Goal: Task Accomplishment & Management: Use online tool/utility

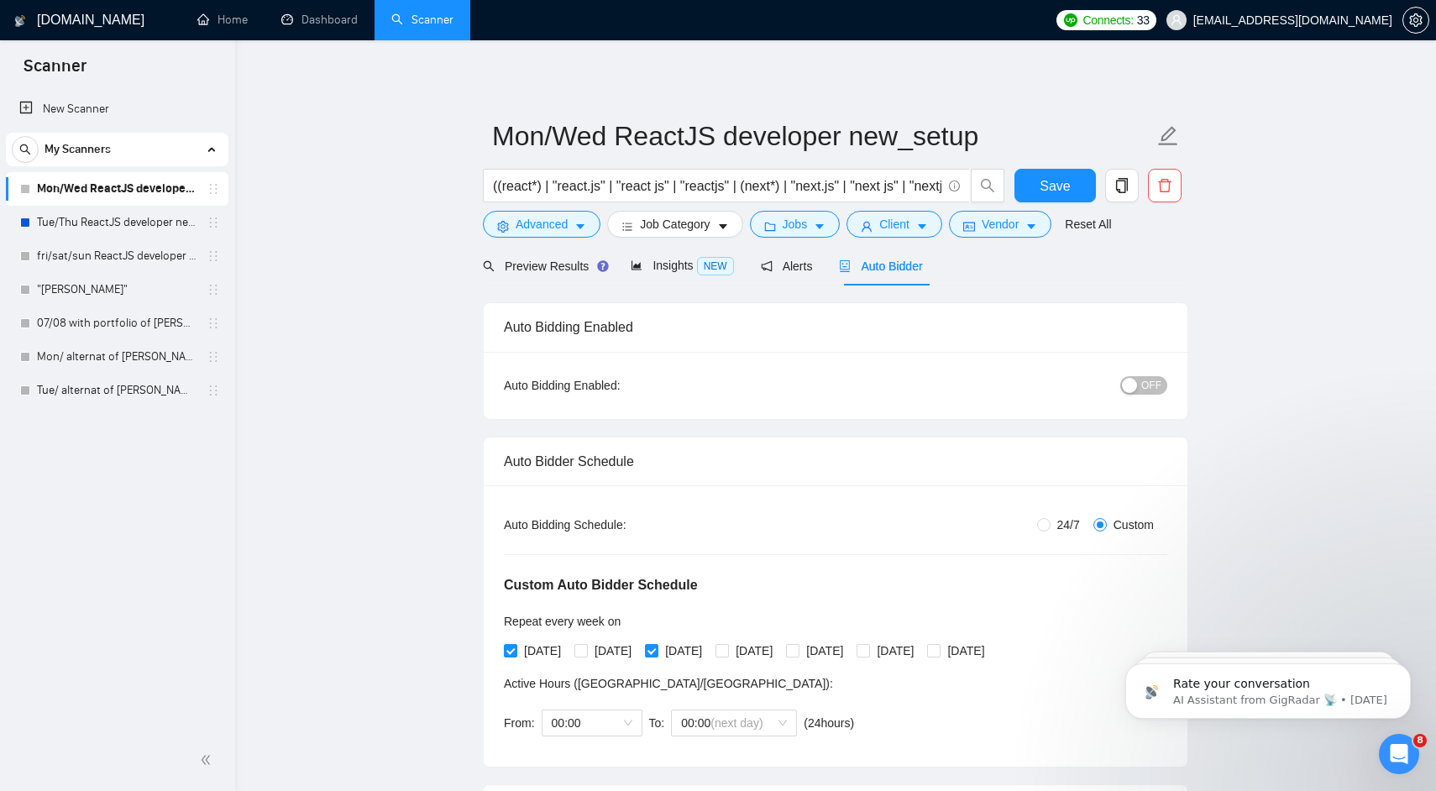
click at [1144, 385] on span "OFF" at bounding box center [1151, 385] width 20 height 18
click at [148, 227] on link "Tue/Thu ReactJS developer new_setup" at bounding box center [117, 223] width 160 height 34
click at [1062, 189] on span "Save" at bounding box center [1054, 185] width 30 height 21
click at [130, 223] on link "Tue/Thu ReactJS developer new_setup" at bounding box center [117, 223] width 160 height 34
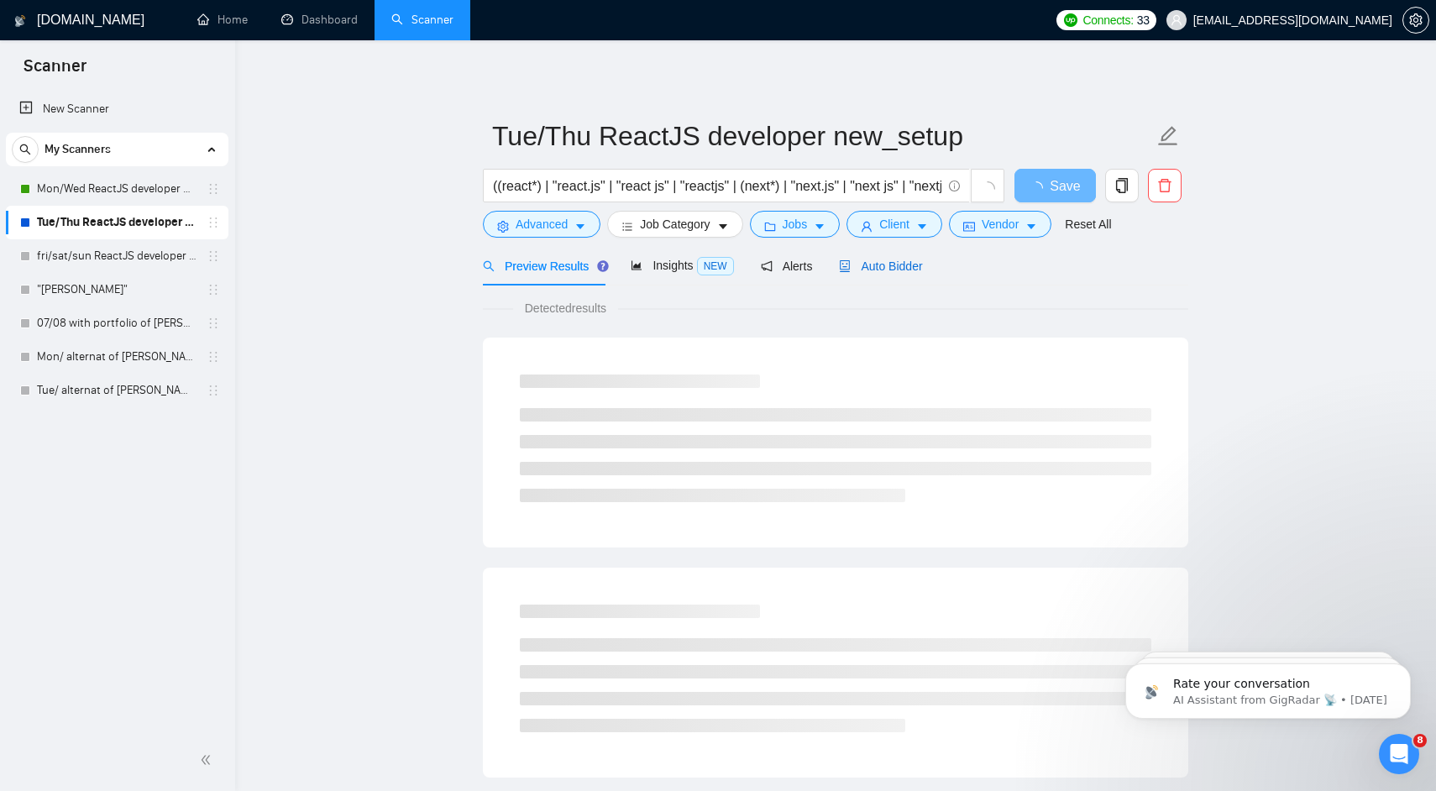
click at [891, 268] on span "Auto Bidder" at bounding box center [880, 265] width 83 height 13
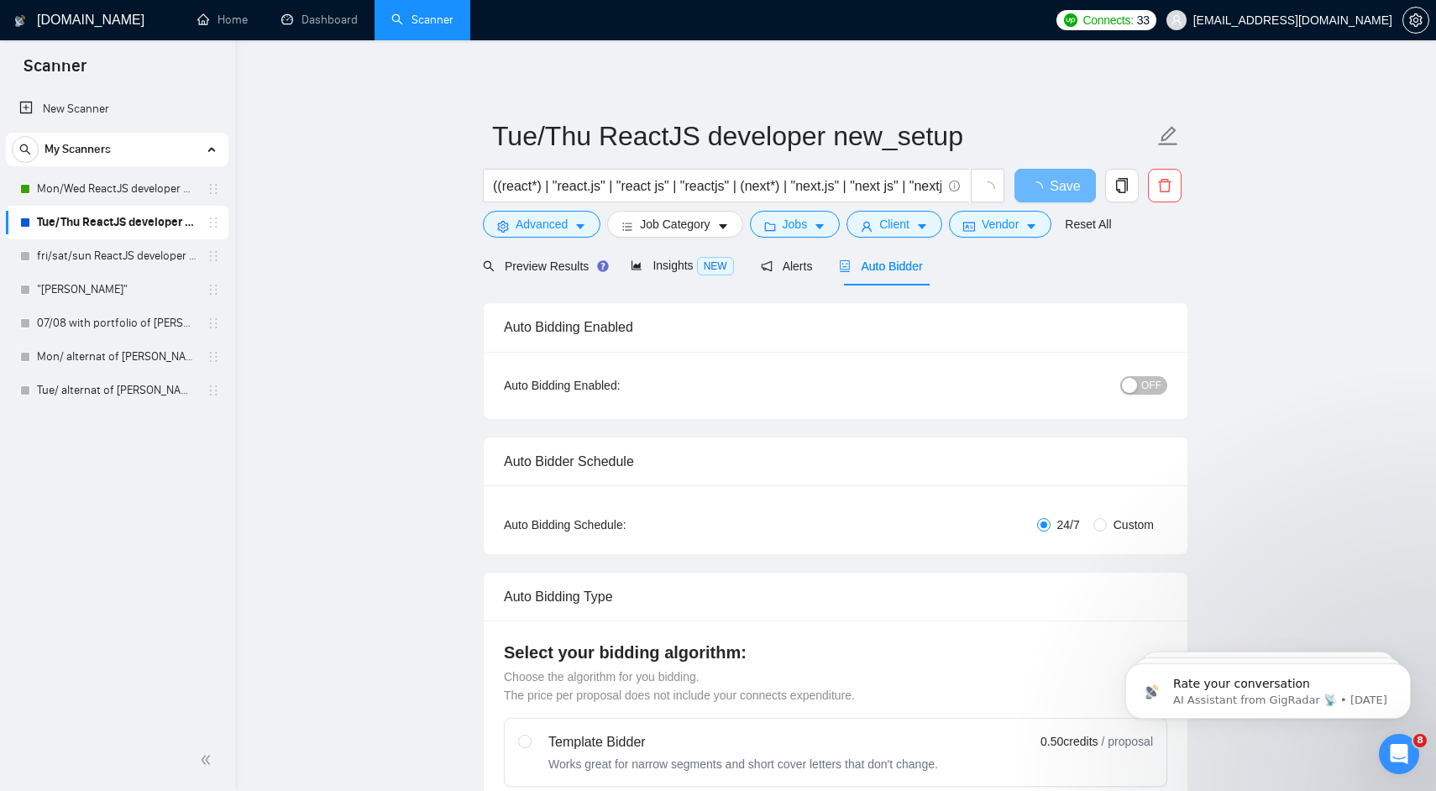
radio input "false"
radio input "true"
checkbox input "true"
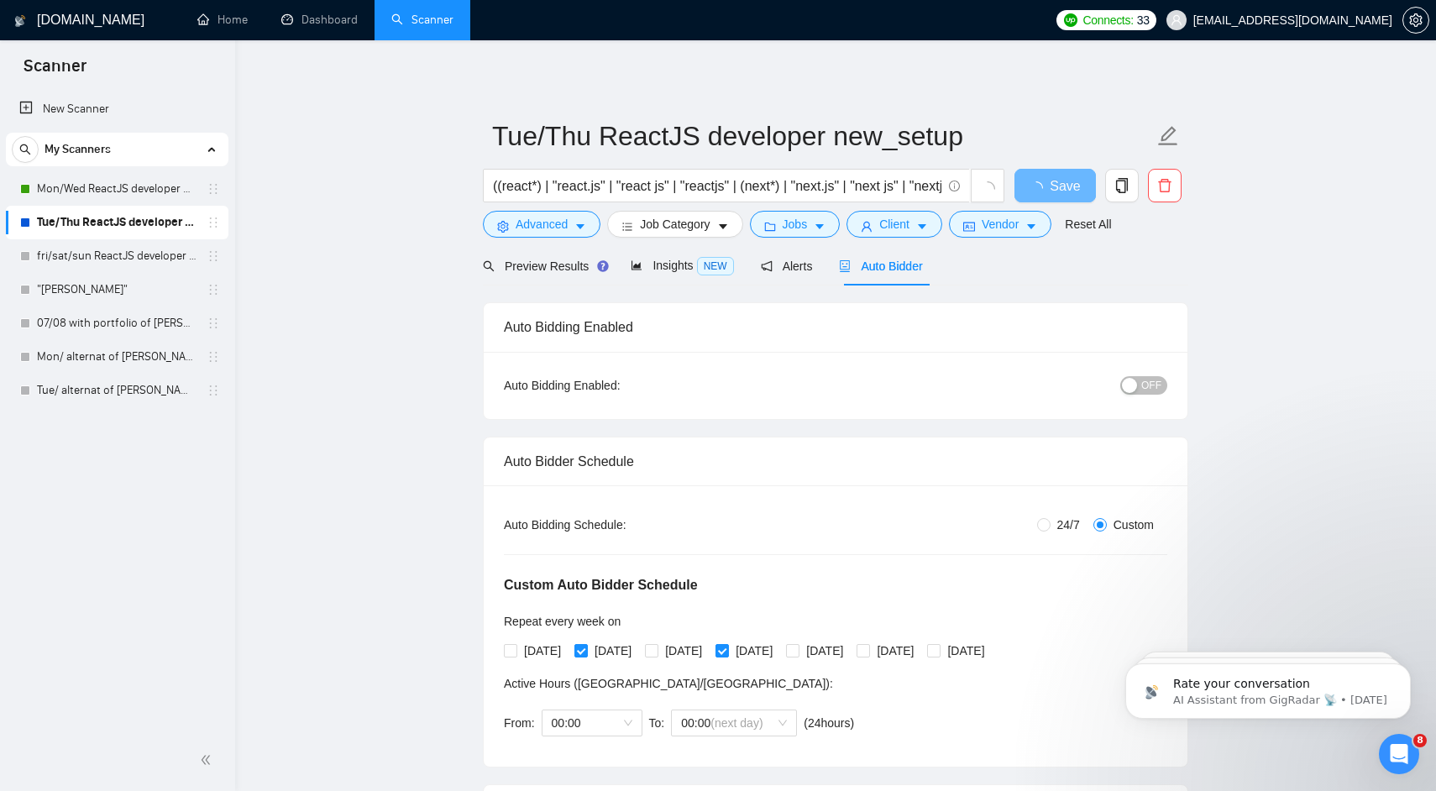
click at [1165, 390] on div "OFF" at bounding box center [1056, 384] width 221 height 19
click at [1152, 388] on span "OFF" at bounding box center [1151, 385] width 20 height 18
click at [1058, 185] on span "Save" at bounding box center [1054, 185] width 30 height 21
click at [128, 259] on link "fri/sat/sun ReactJS developer new_setup" at bounding box center [117, 256] width 160 height 34
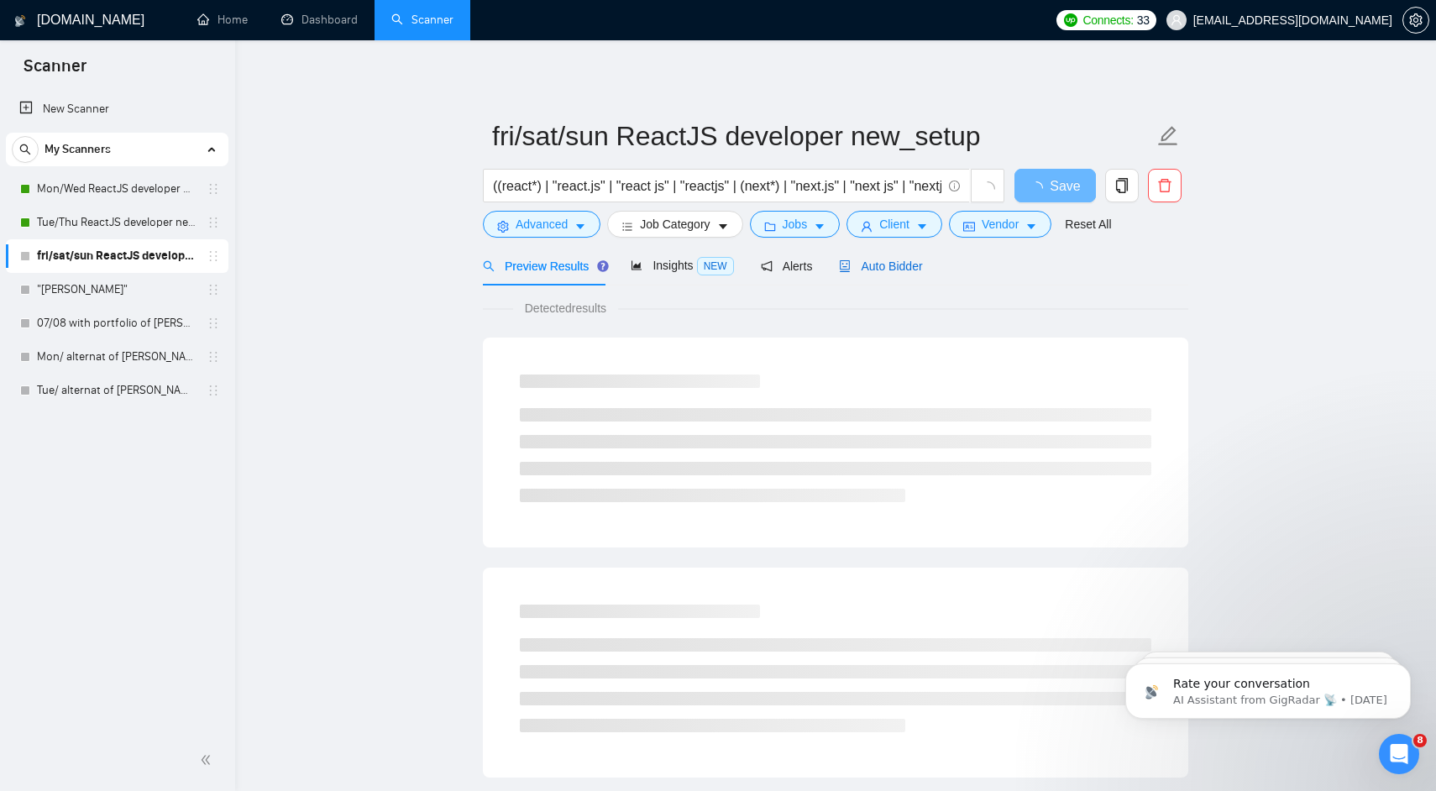
click at [900, 269] on span "Auto Bidder" at bounding box center [880, 265] width 83 height 13
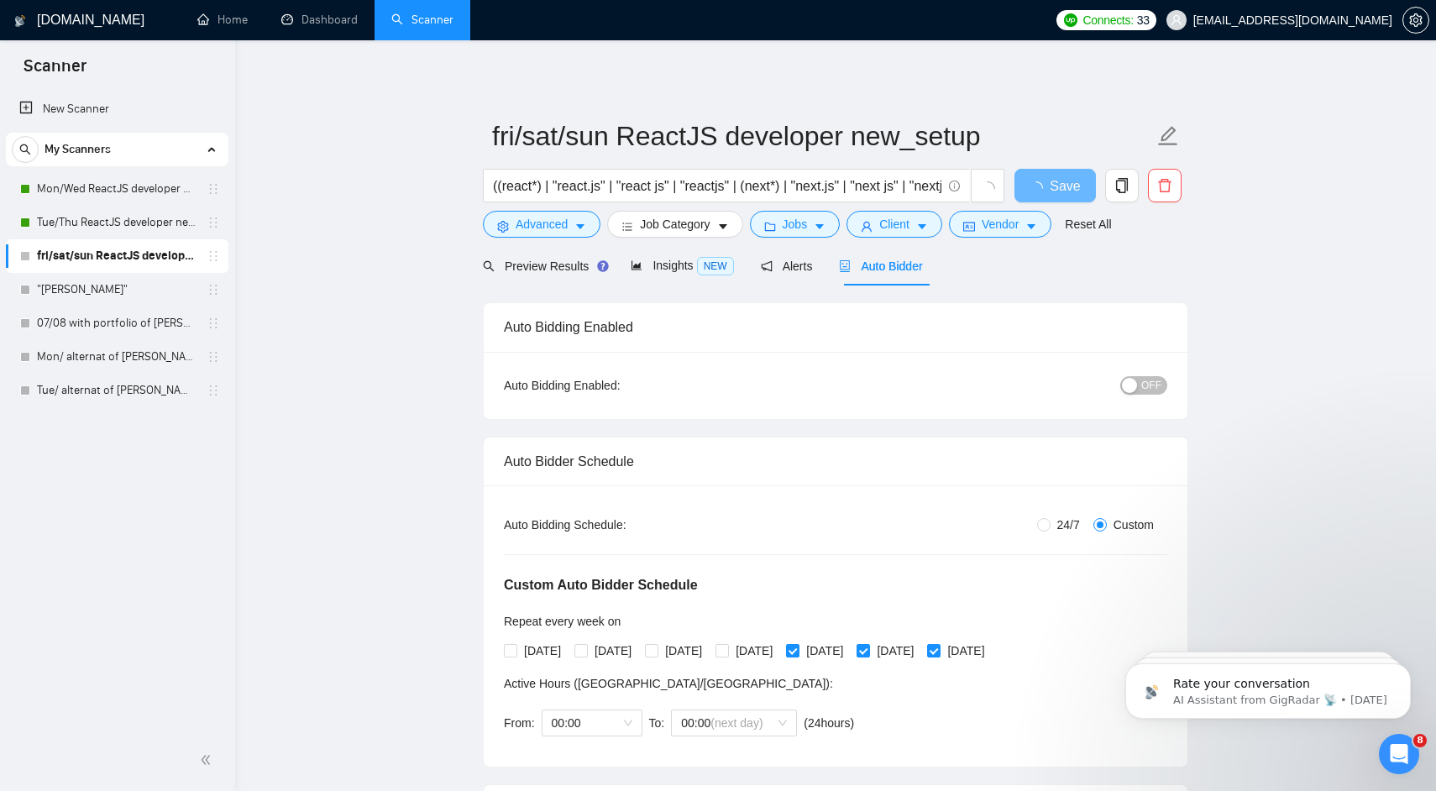
click at [1138, 389] on button "OFF" at bounding box center [1143, 385] width 47 height 18
click at [1065, 190] on span "Save" at bounding box center [1054, 185] width 30 height 21
click at [124, 285] on link ""[PERSON_NAME]"" at bounding box center [117, 290] width 160 height 34
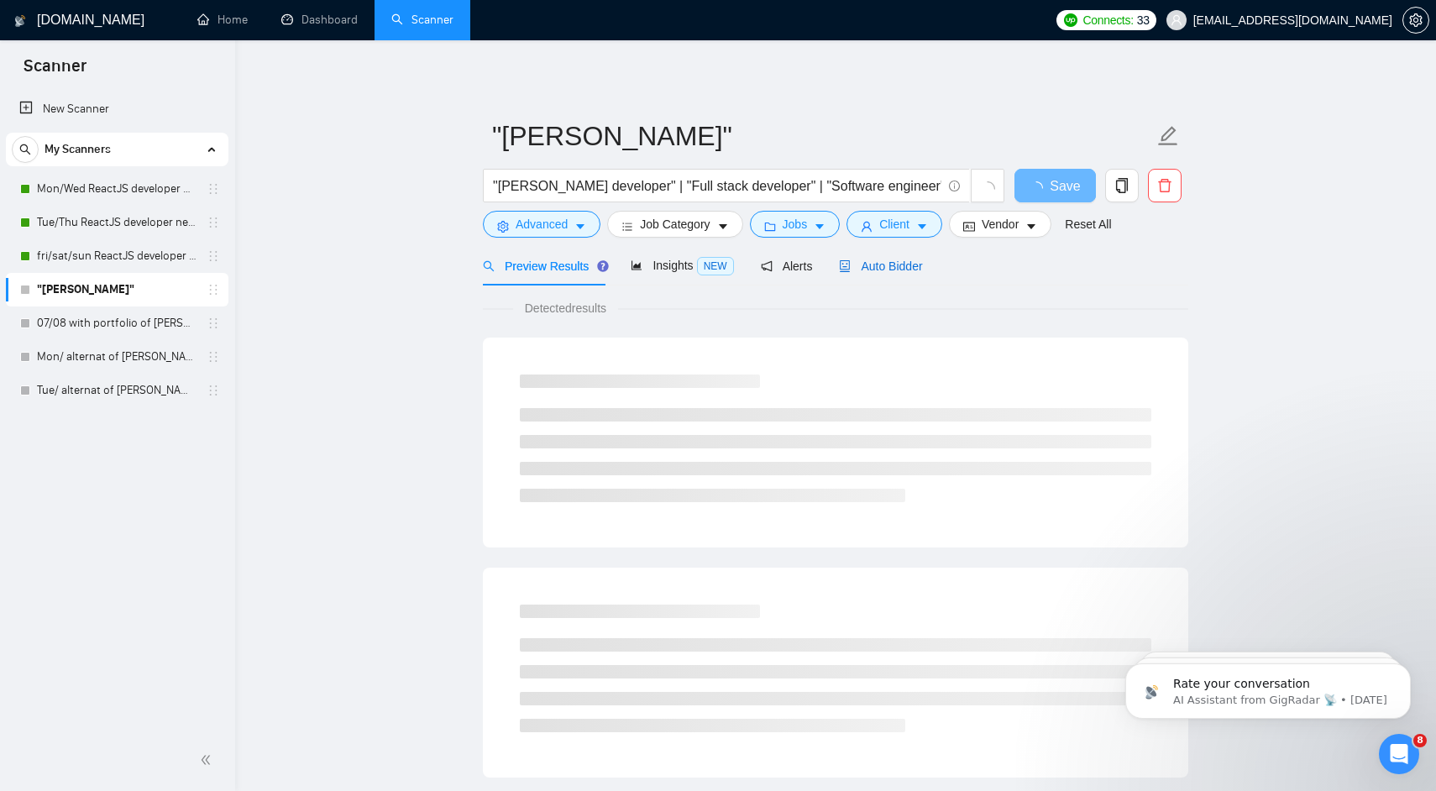
click at [917, 264] on span "Auto Bidder" at bounding box center [880, 265] width 83 height 13
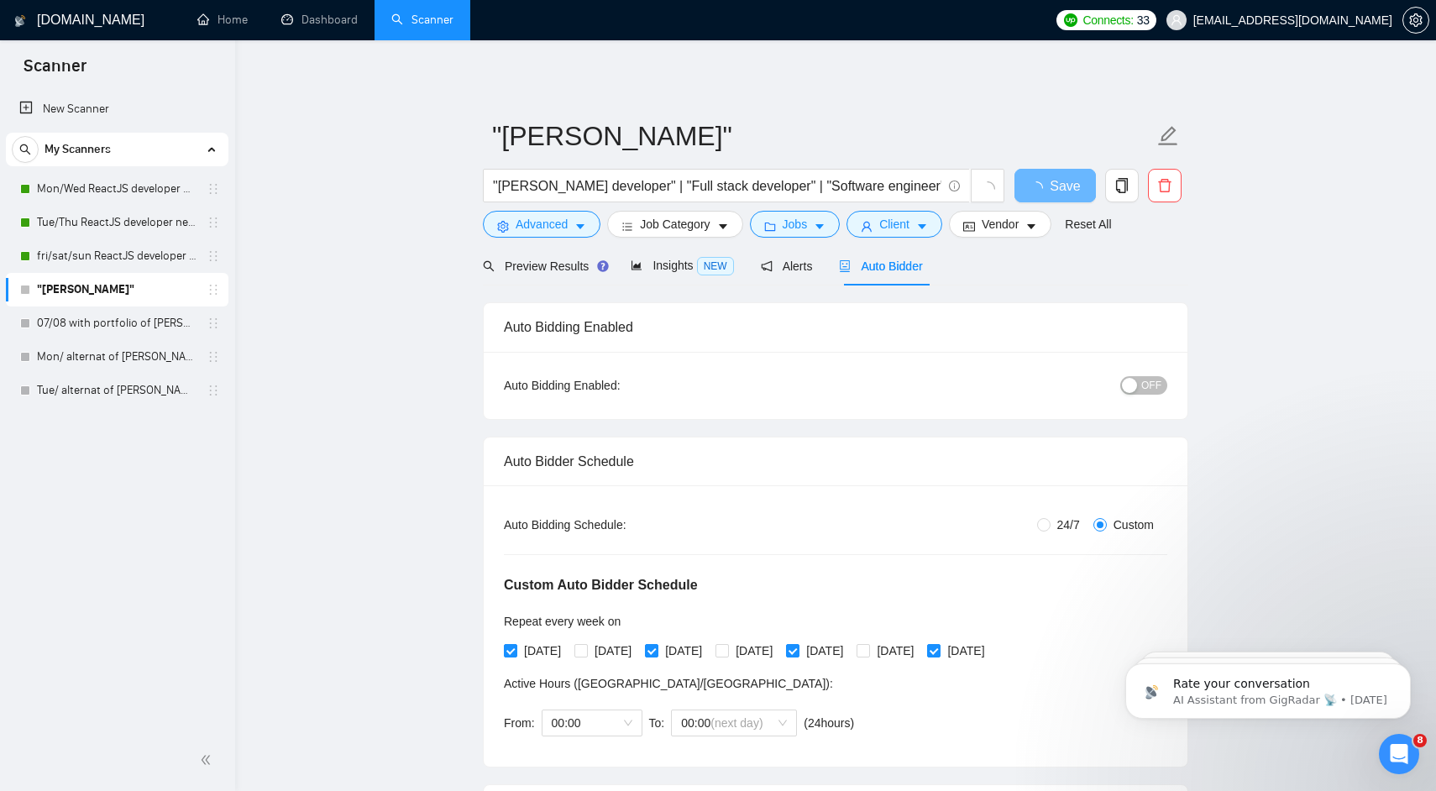
click at [1154, 390] on span "OFF" at bounding box center [1151, 385] width 20 height 18
click at [1056, 185] on span "Save" at bounding box center [1054, 185] width 30 height 21
checkbox input "true"
click at [135, 315] on link "07/08 with portfolio of [PERSON_NAME] new_setup" at bounding box center [117, 323] width 160 height 34
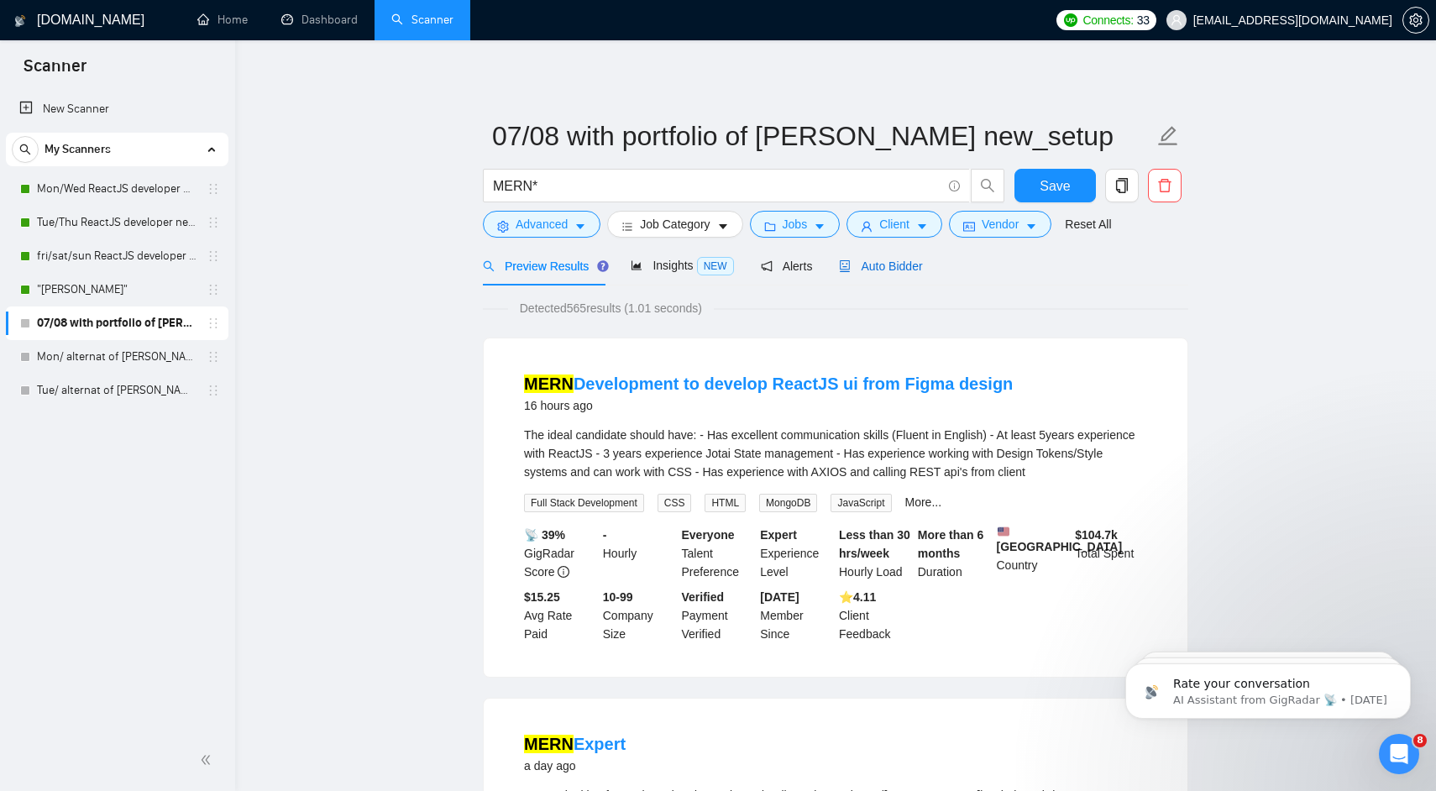
click at [905, 272] on span "Auto Bidder" at bounding box center [880, 265] width 83 height 13
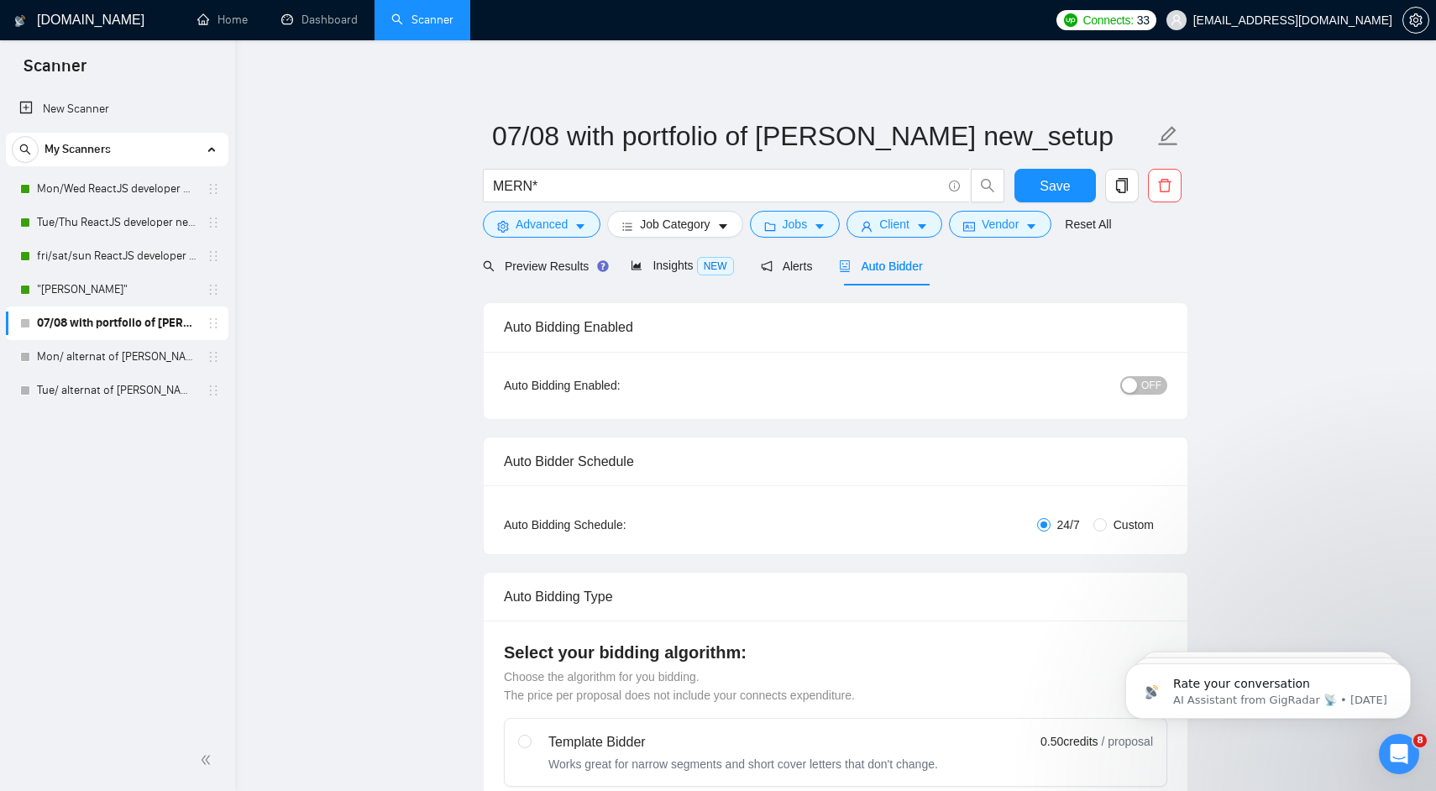
radio input "false"
radio input "true"
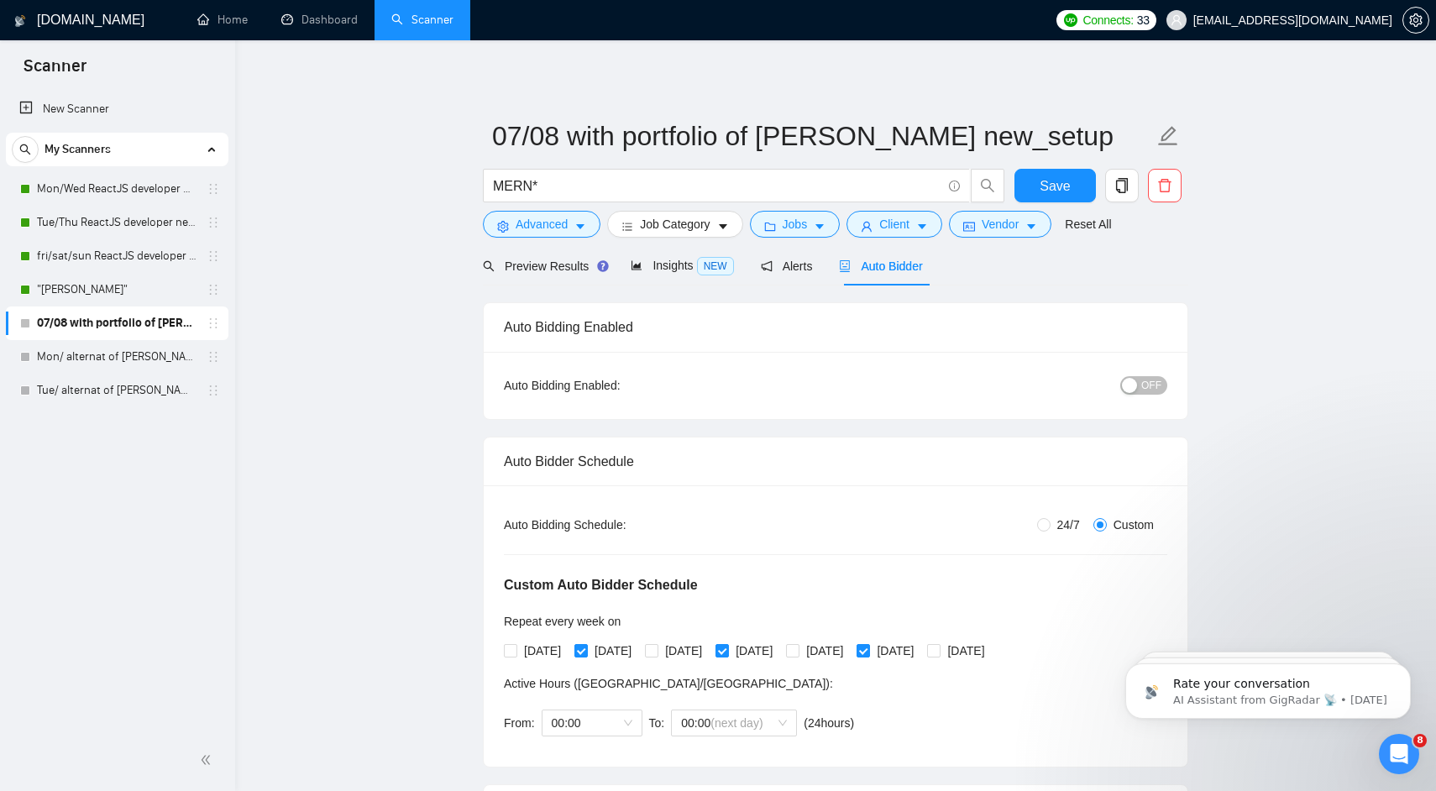
click at [1151, 384] on span "OFF" at bounding box center [1151, 385] width 20 height 18
click at [1046, 191] on span "Save" at bounding box center [1054, 185] width 30 height 21
click at [150, 364] on link "Mon/ alternat of [PERSON_NAME] new_setup" at bounding box center [117, 357] width 160 height 34
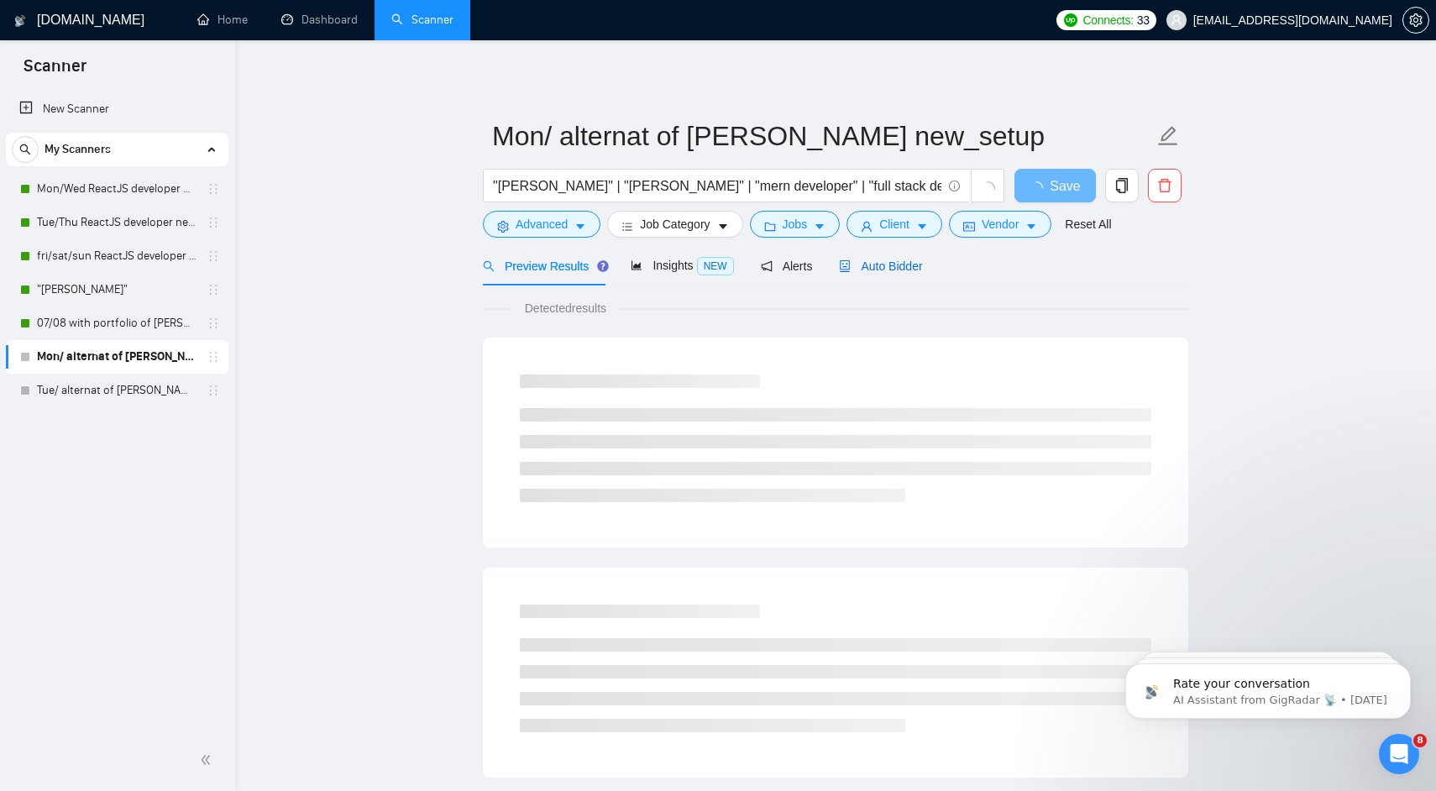
click at [892, 268] on span "Auto Bidder" at bounding box center [880, 265] width 83 height 13
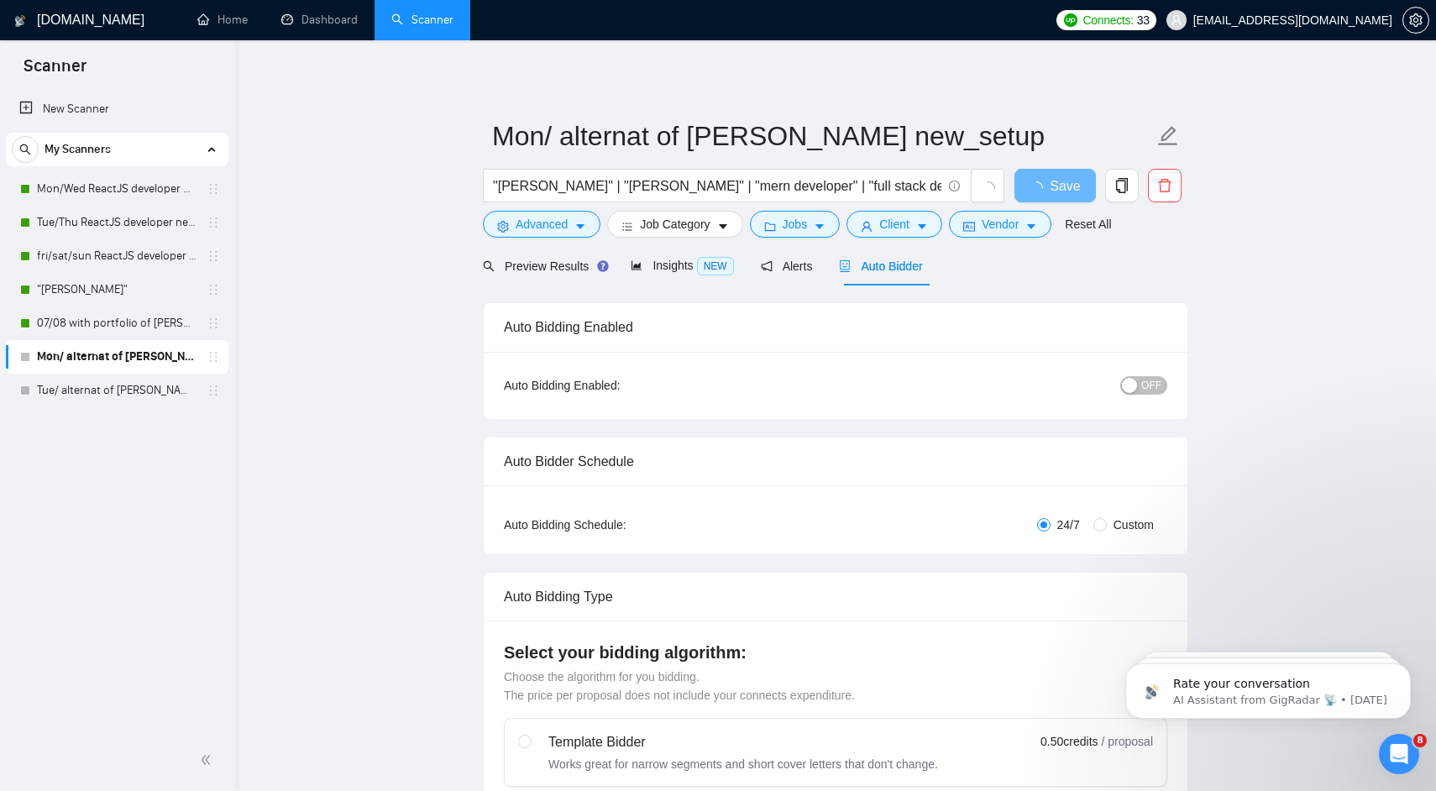
radio input "false"
radio input "true"
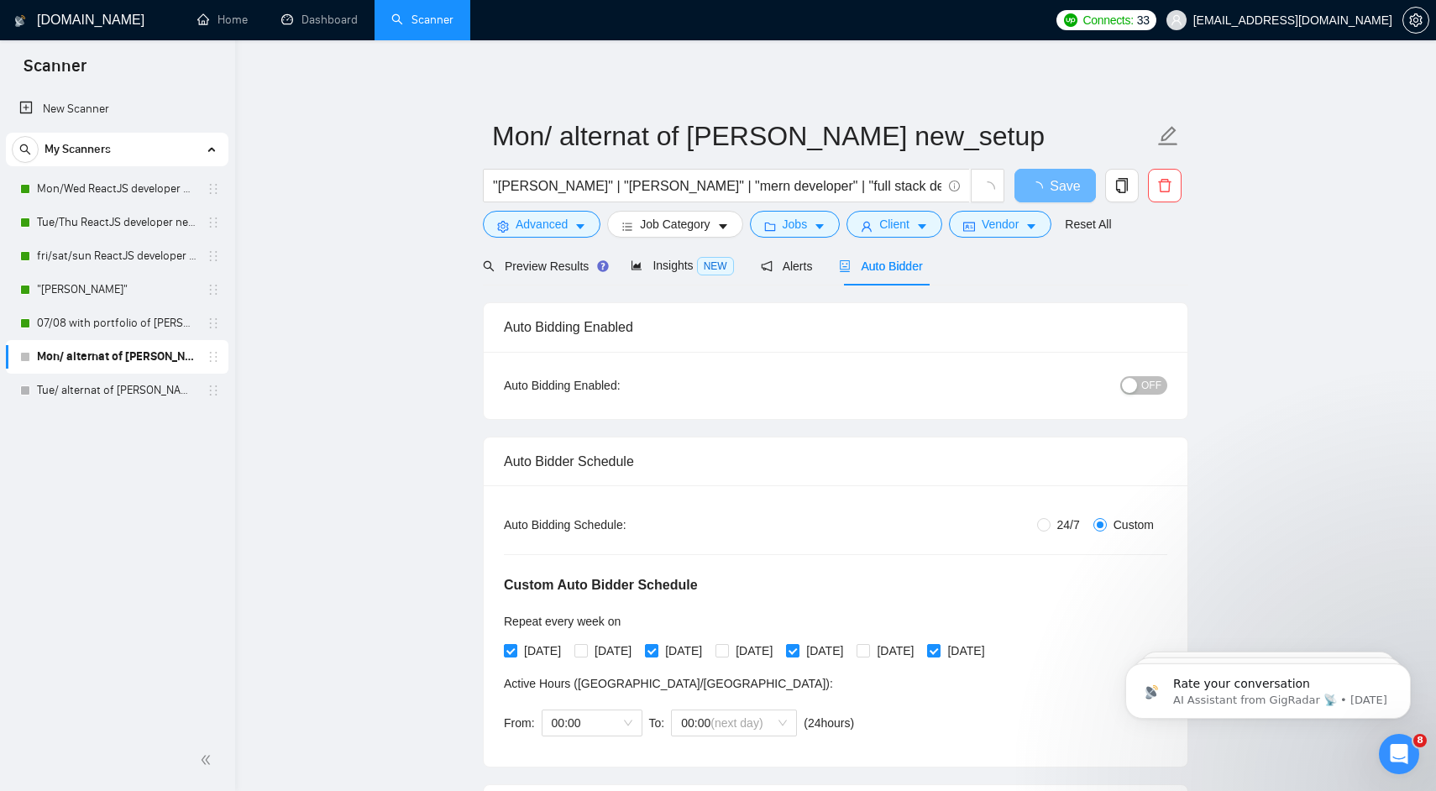
click at [1142, 384] on span "OFF" at bounding box center [1151, 385] width 20 height 18
click at [1055, 186] on span "Save" at bounding box center [1054, 185] width 30 height 21
click at [135, 400] on link "Tue/ alternat of [PERSON_NAME] new_setup" at bounding box center [117, 391] width 160 height 34
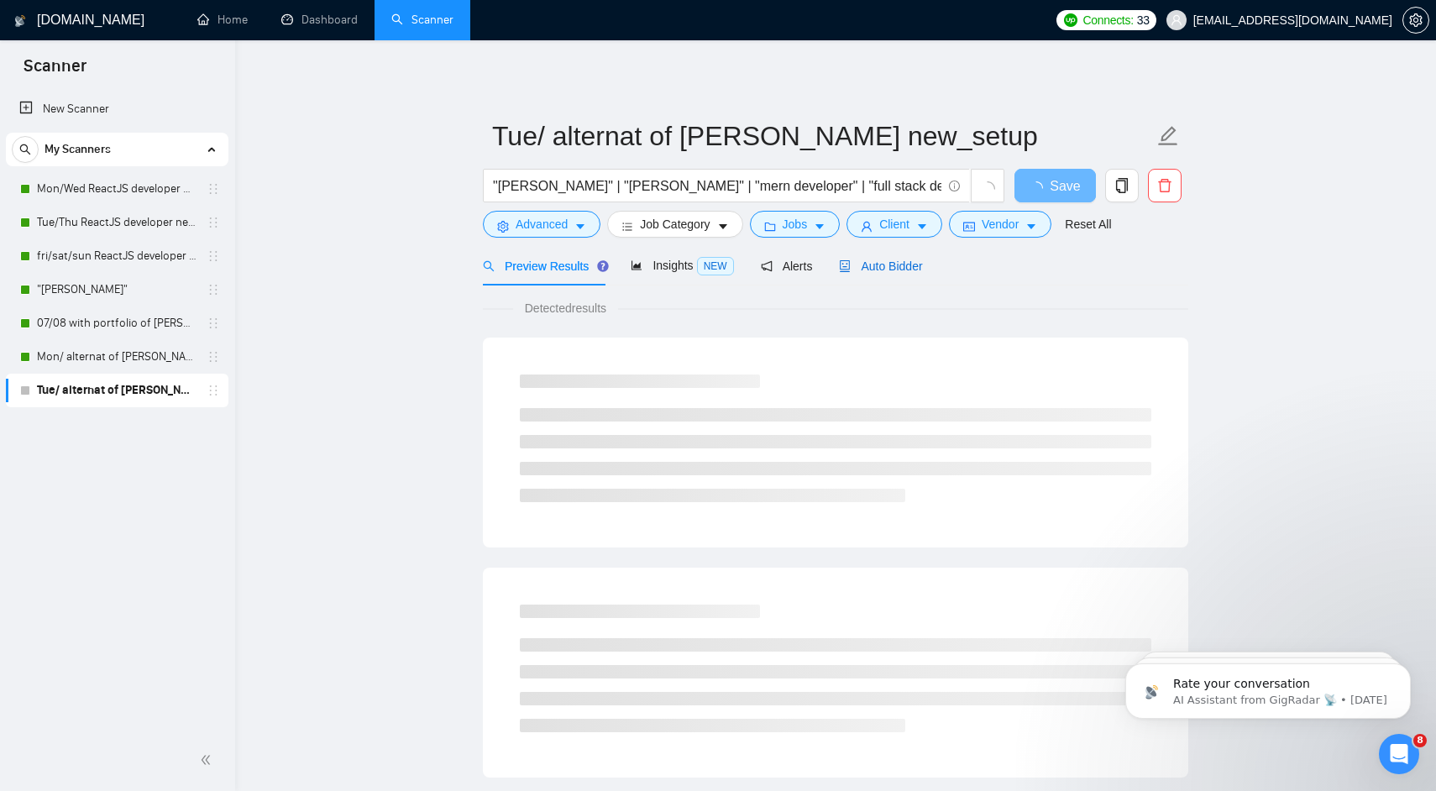
click at [870, 261] on span "Auto Bidder" at bounding box center [880, 265] width 83 height 13
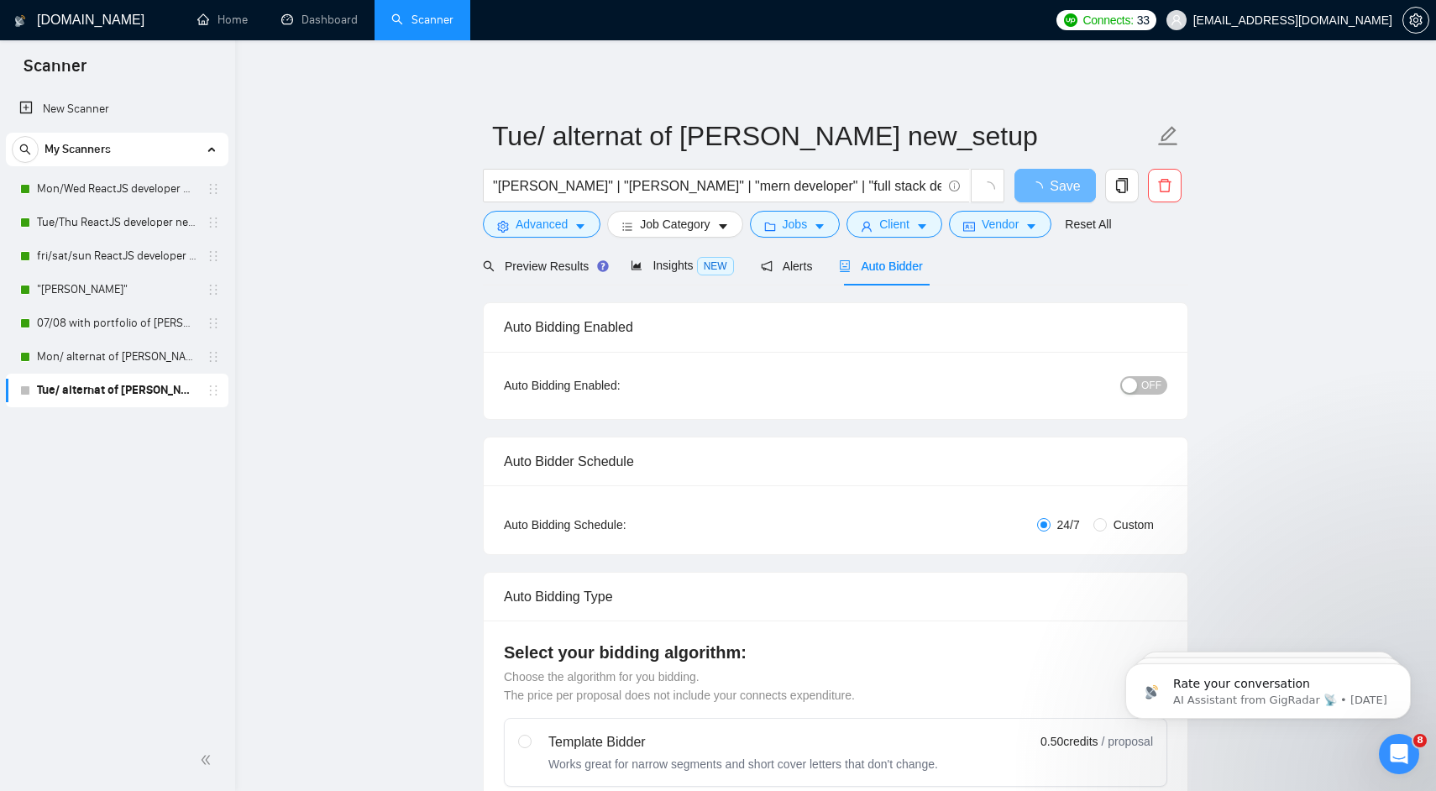
radio input "false"
radio input "true"
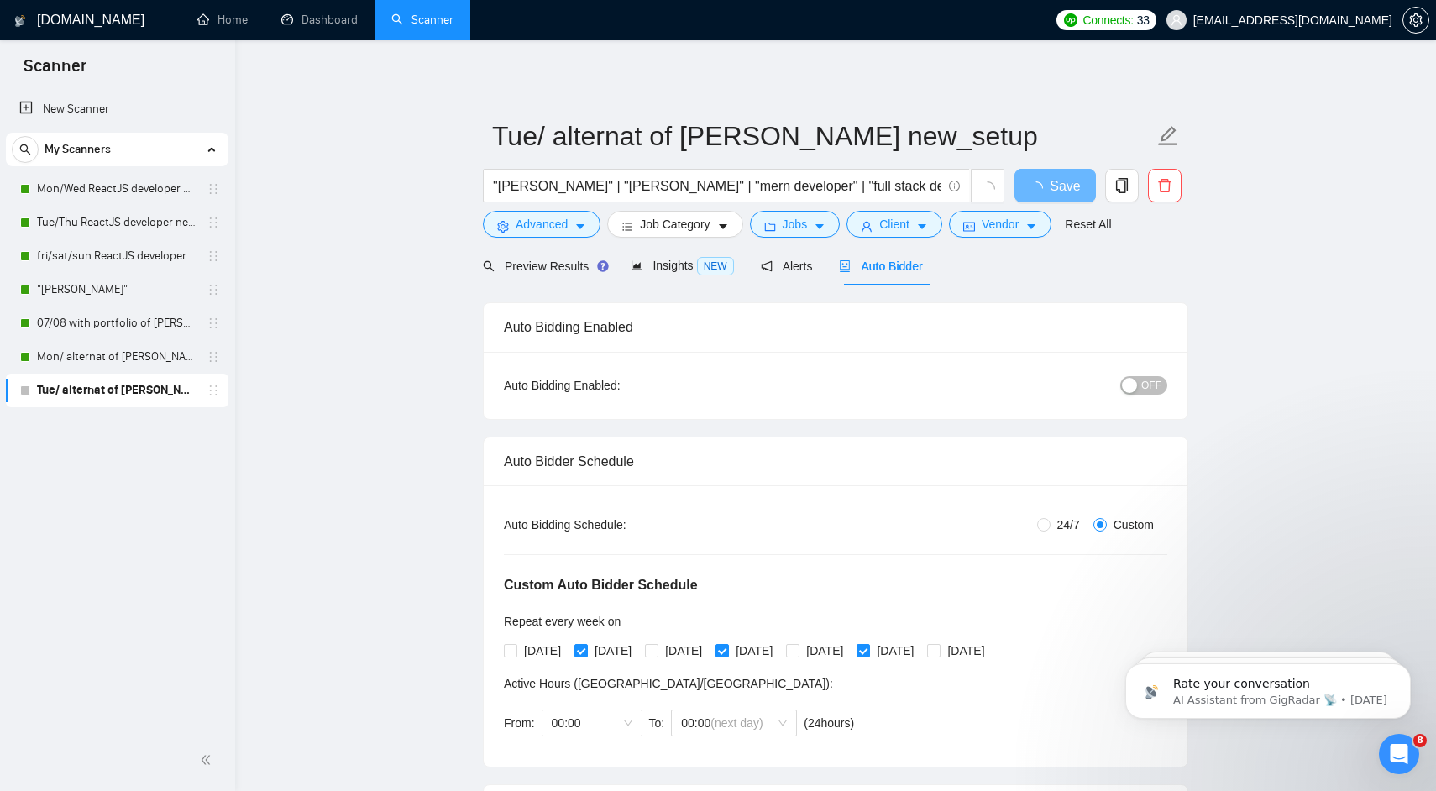
click at [1144, 383] on span "OFF" at bounding box center [1151, 385] width 20 height 18
click at [1044, 192] on span "Save" at bounding box center [1054, 185] width 30 height 21
click at [228, 27] on link "Home" at bounding box center [222, 20] width 50 height 14
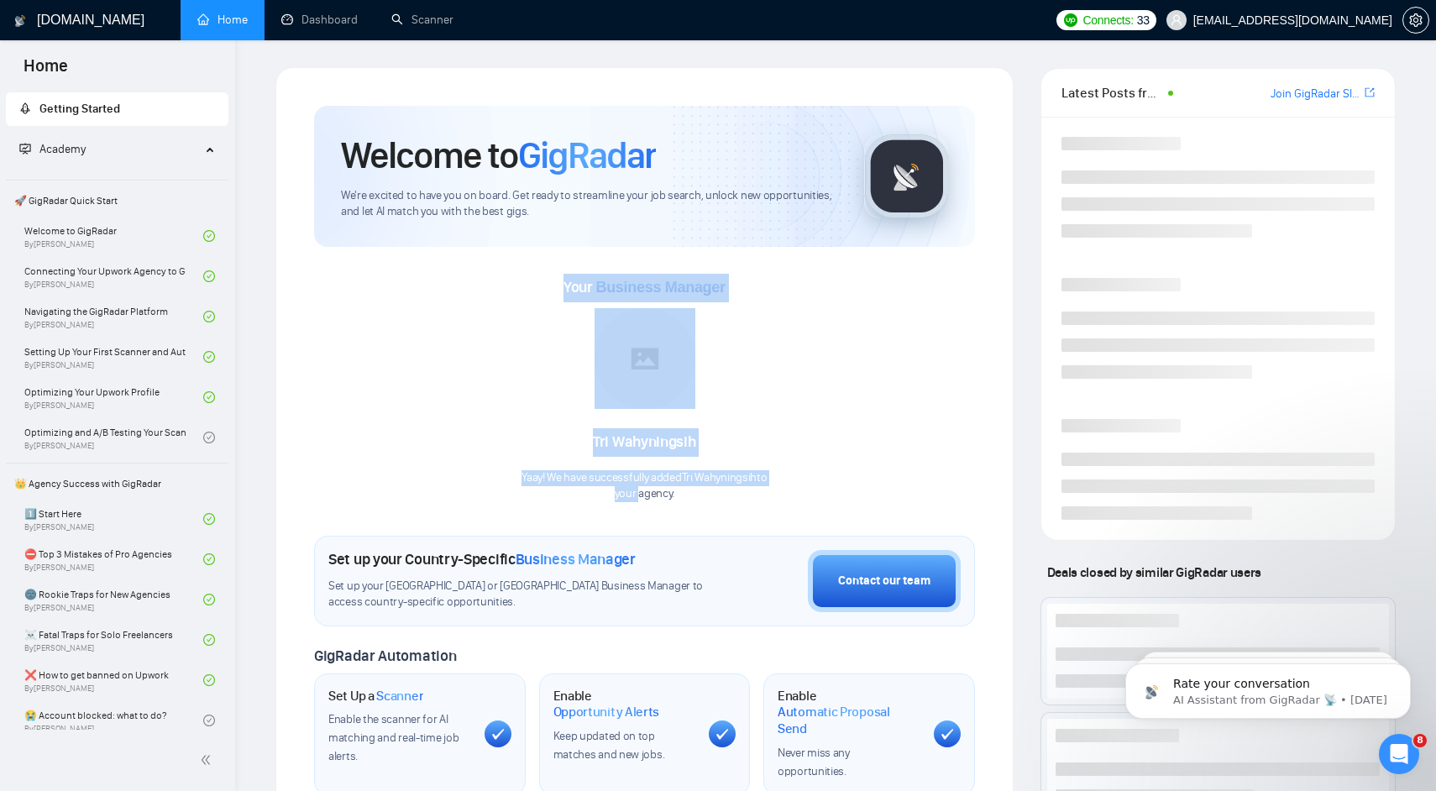
drag, startPoint x: 542, startPoint y: 272, endPoint x: 637, endPoint y: 504, distance: 250.4
click at [637, 504] on div "Welcome to GigRadar We're excited to have you on board. Get ready to streamline…" at bounding box center [644, 627] width 661 height 1043
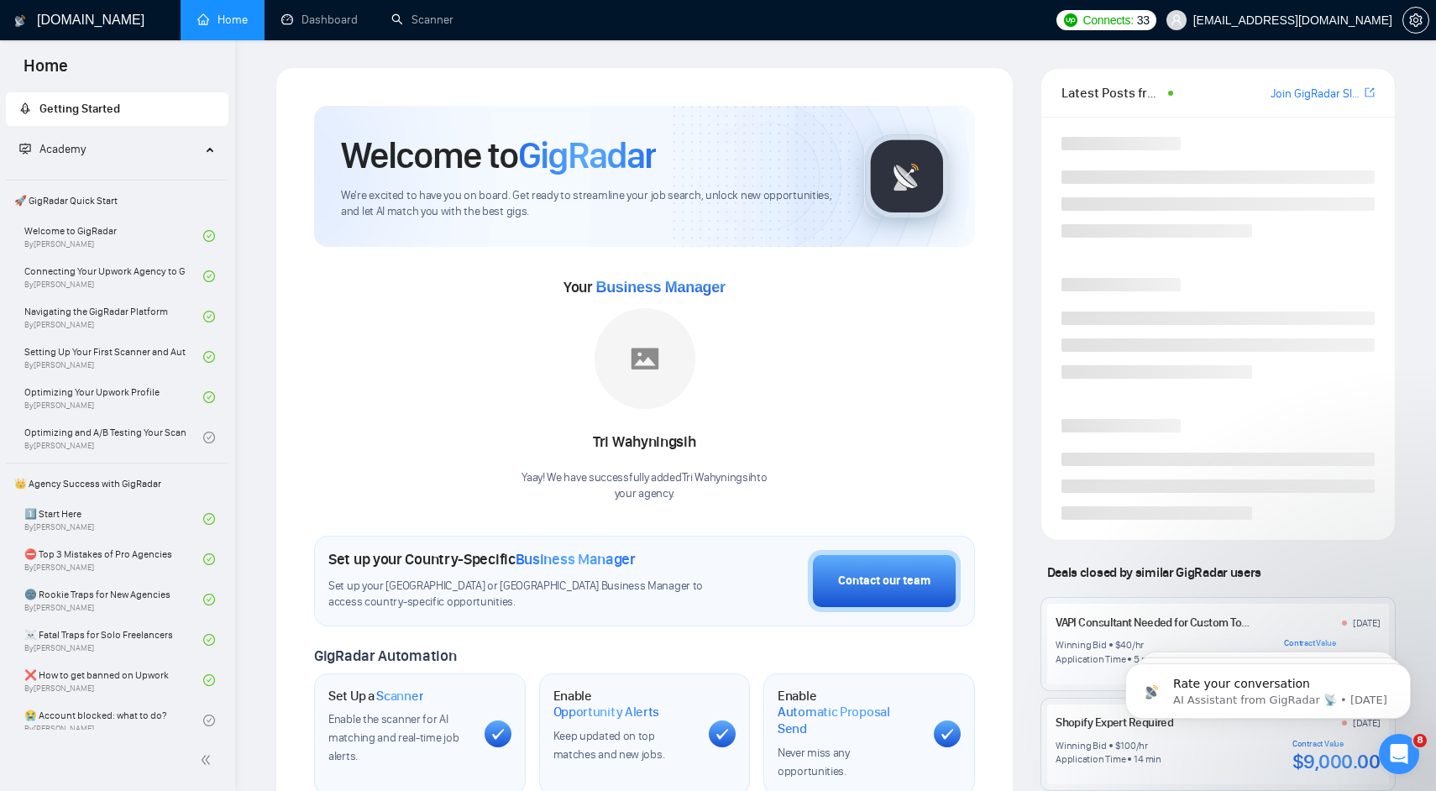
click at [637, 504] on div "Welcome to GigRadar We're excited to have you on board. Get ready to streamline…" at bounding box center [644, 627] width 661 height 1043
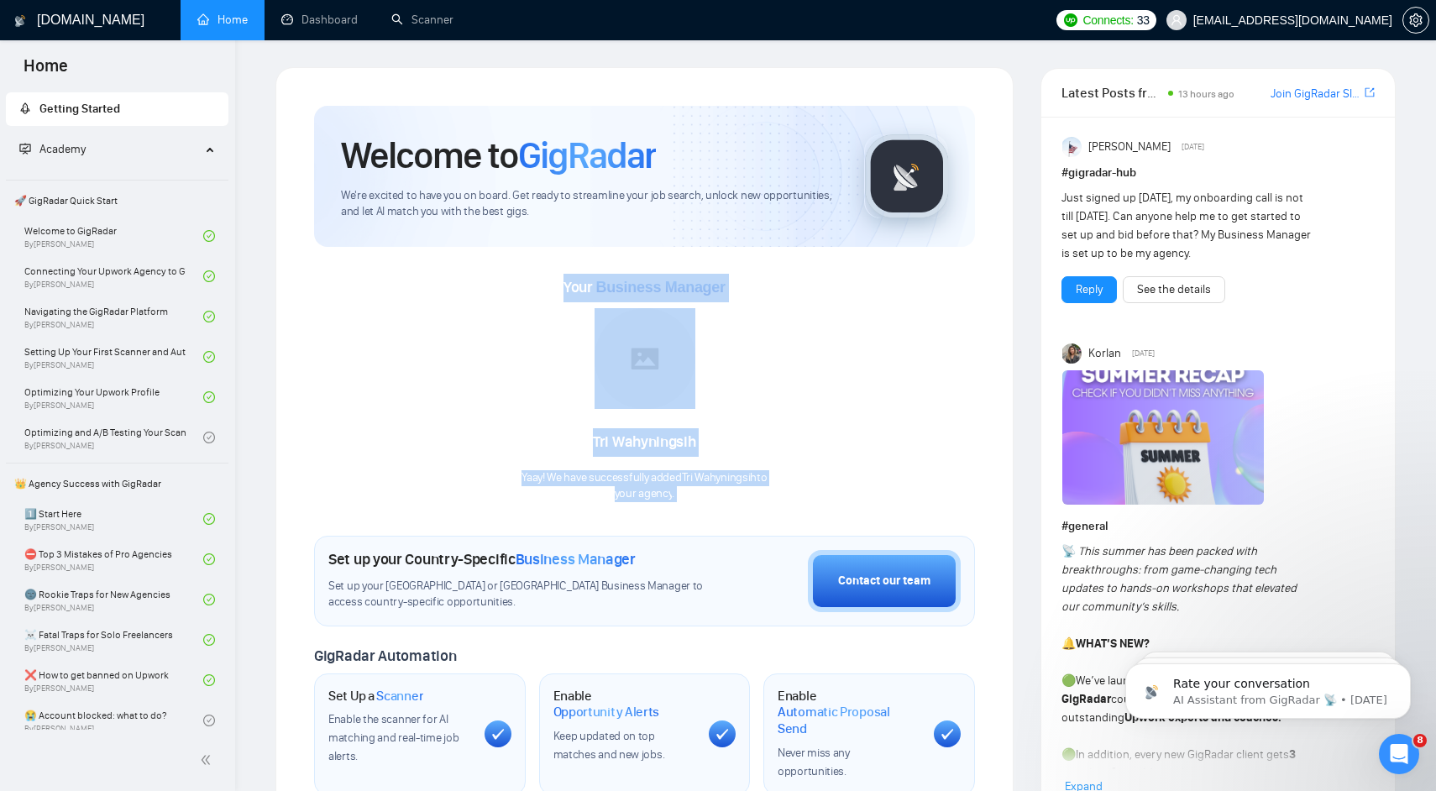
drag, startPoint x: 637, startPoint y: 504, endPoint x: 571, endPoint y: 298, distance: 216.1
click at [571, 298] on div "Welcome to GigRadar We're excited to have you on board. Get ready to streamline…" at bounding box center [644, 627] width 661 height 1043
click at [571, 298] on div "Your Business Manager" at bounding box center [644, 288] width 162 height 29
drag, startPoint x: 571, startPoint y: 298, endPoint x: 653, endPoint y: 500, distance: 217.7
click at [653, 500] on div "Your Business Manager [PERSON_NAME] Yaay! We have successfully added Tri Wahyni…" at bounding box center [644, 388] width 661 height 228
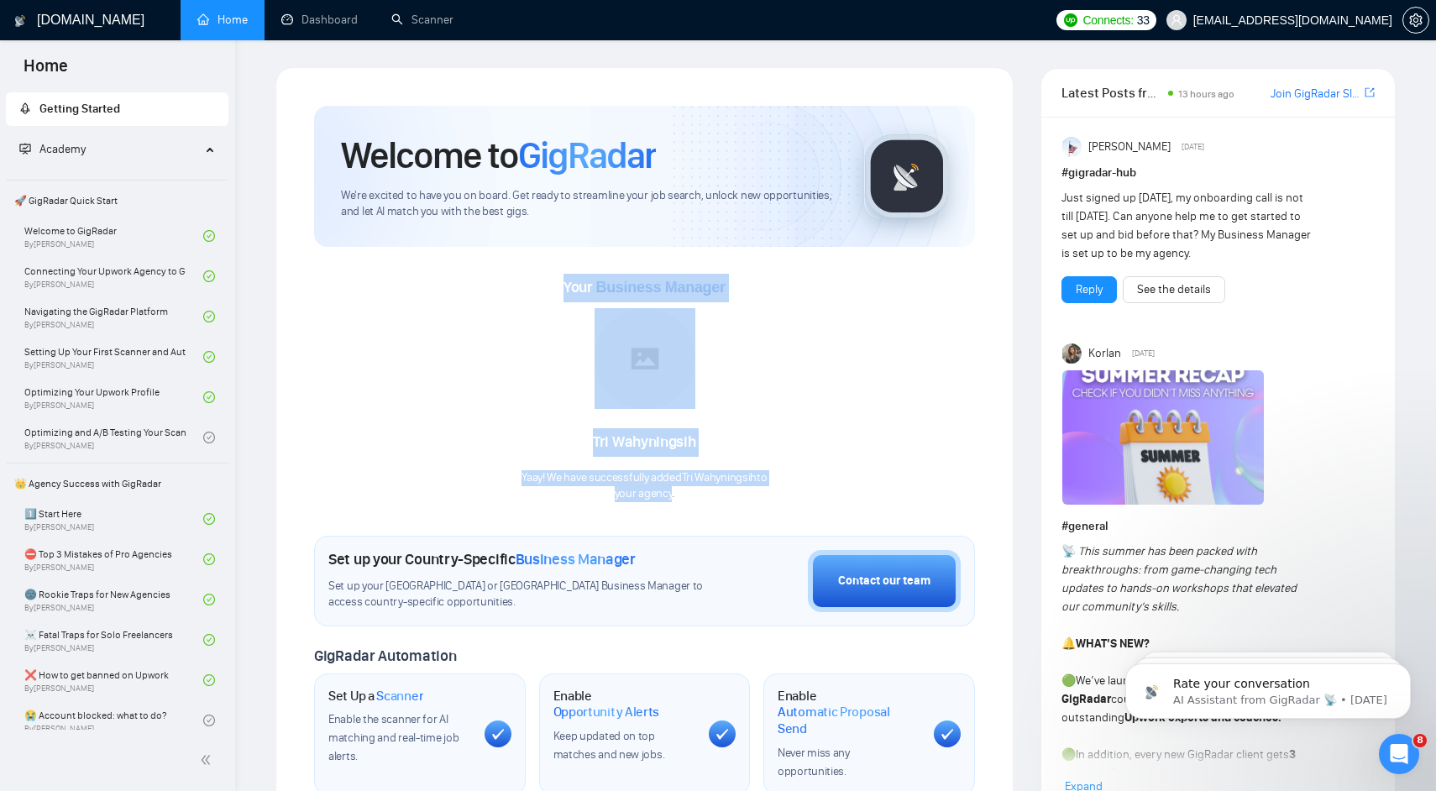
click at [653, 500] on p "your agency ." at bounding box center [643, 494] width 245 height 16
drag, startPoint x: 653, startPoint y: 500, endPoint x: 570, endPoint y: 291, distance: 225.0
click at [570, 291] on div "Your Business Manager [PERSON_NAME] Yaay! We have successfully added Tri Wahyni…" at bounding box center [644, 388] width 661 height 228
click at [570, 291] on span "Your Business Manager" at bounding box center [644, 287] width 162 height 18
drag, startPoint x: 570, startPoint y: 291, endPoint x: 756, endPoint y: 503, distance: 281.4
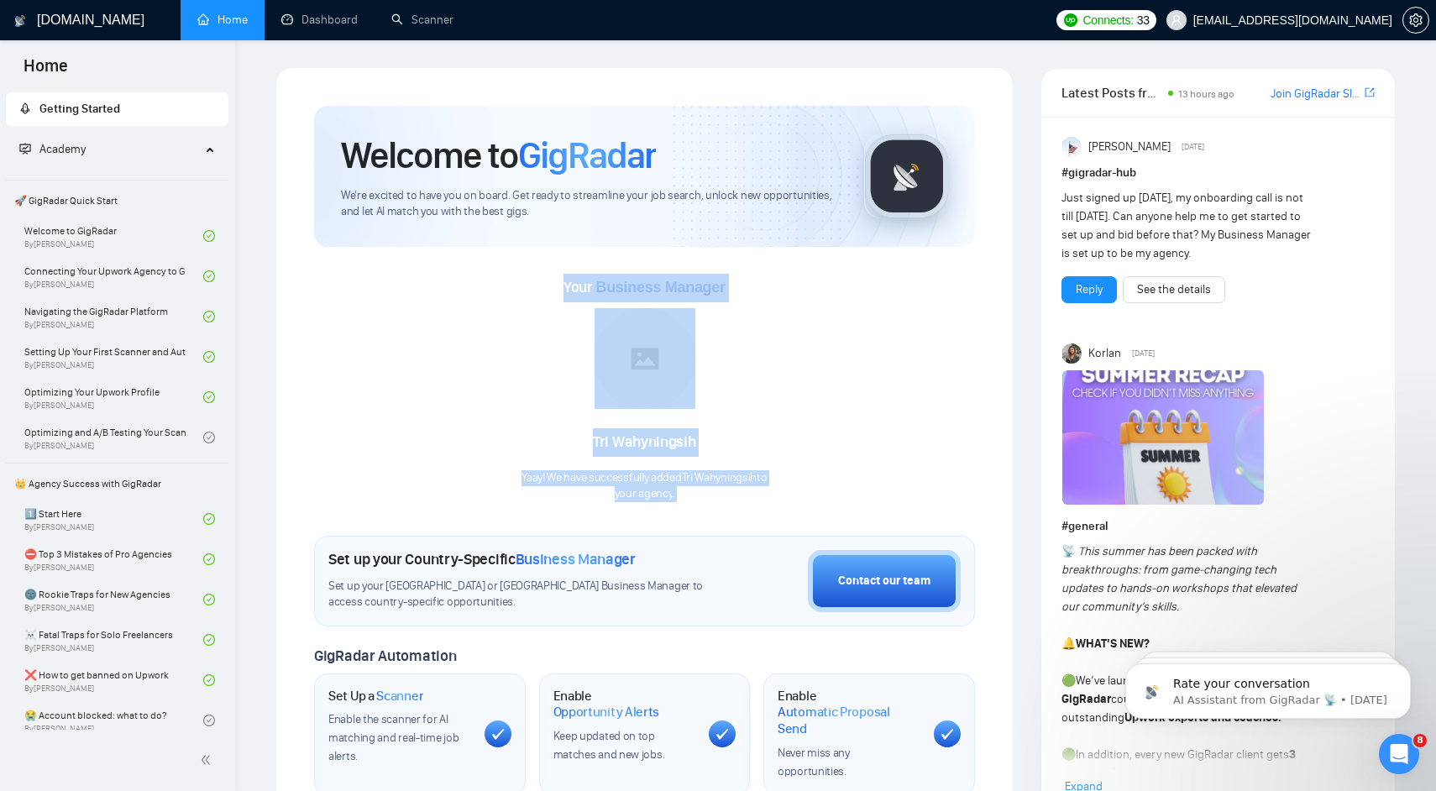
click at [757, 503] on div "Welcome to GigRadar We're excited to have you on board. Get ready to streamline…" at bounding box center [644, 627] width 661 height 1043
click at [756, 503] on div "Welcome to GigRadar We're excited to have you on board. Get ready to streamline…" at bounding box center [644, 627] width 661 height 1043
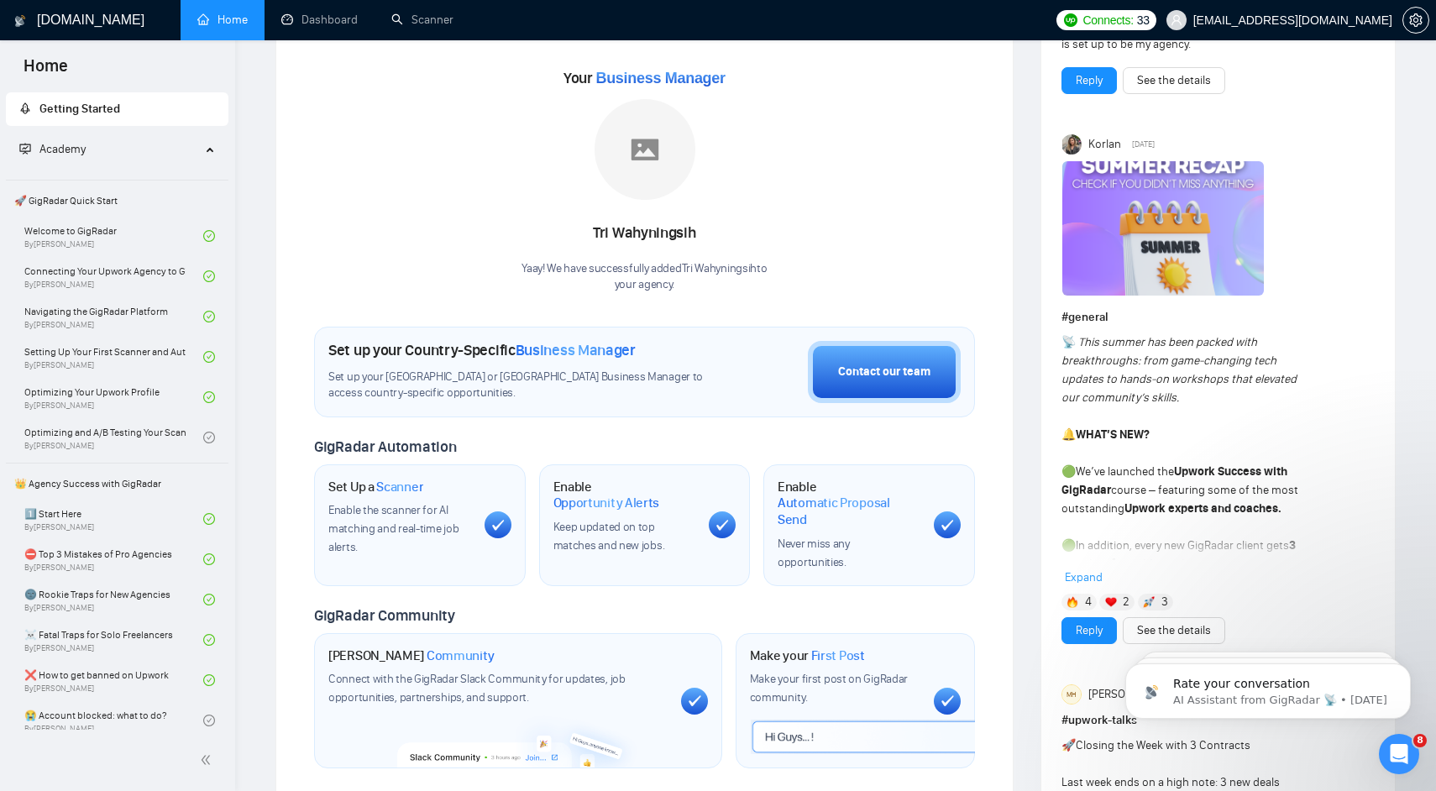
scroll to position [215, 0]
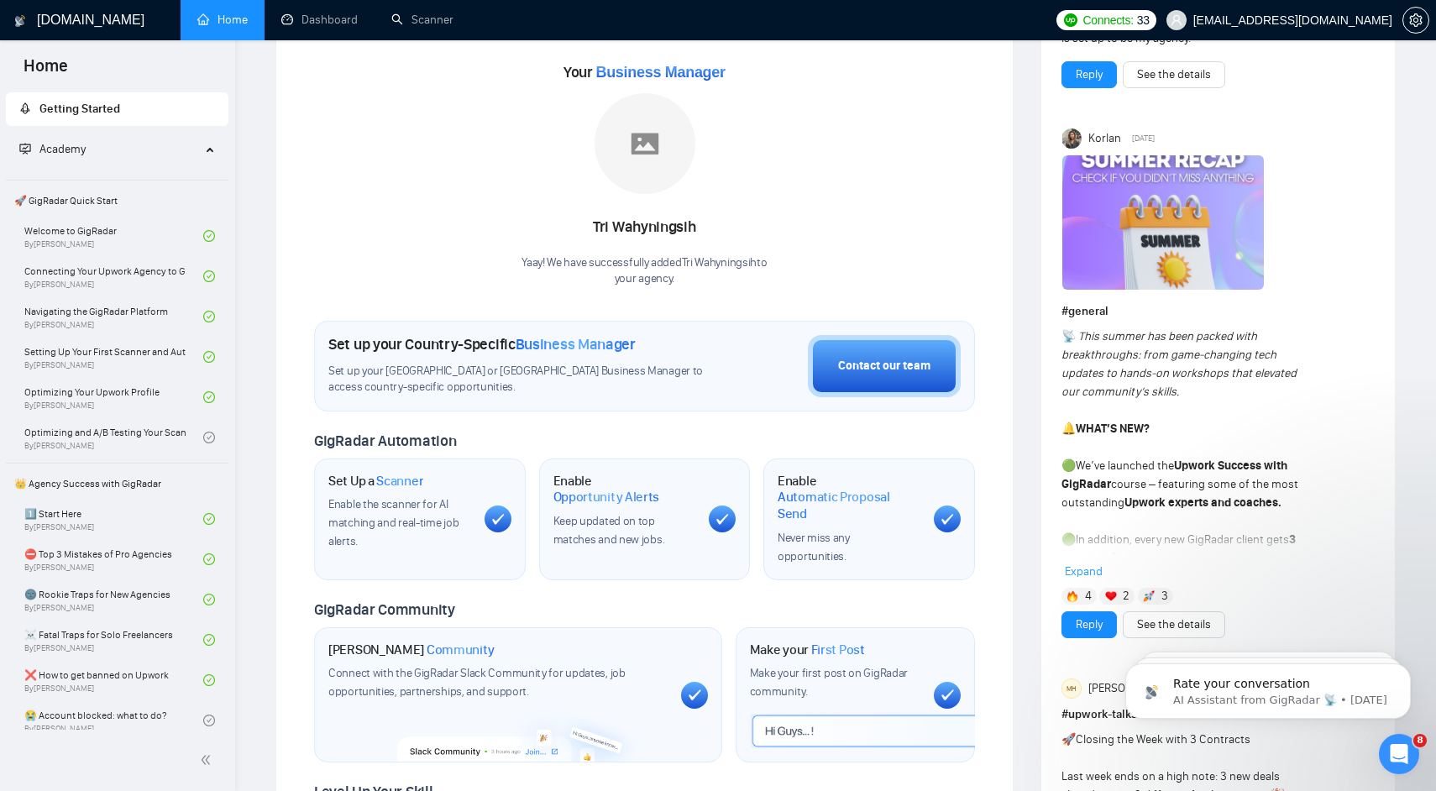
click at [1090, 568] on span "Expand" at bounding box center [1084, 571] width 38 height 14
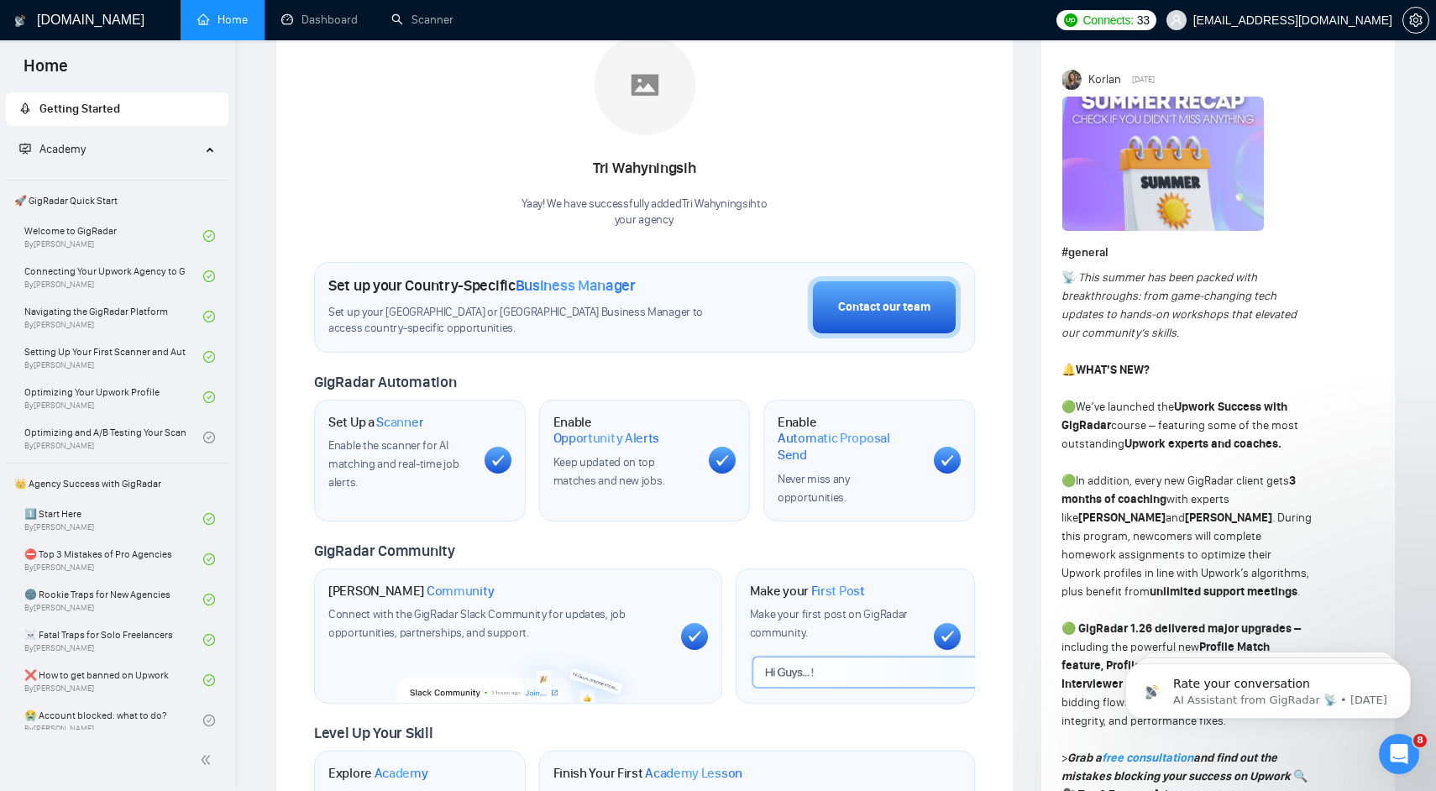
scroll to position [275, 0]
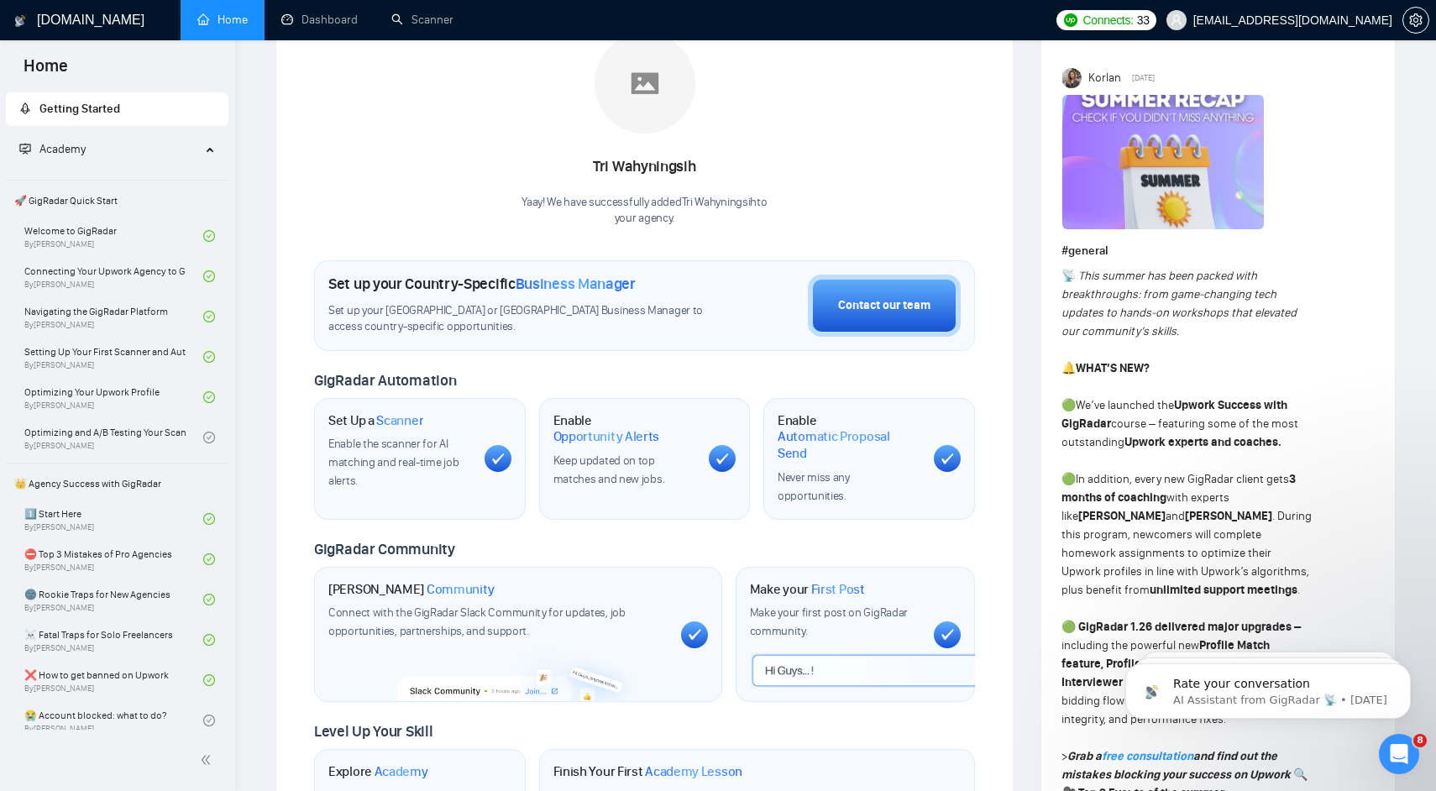
click at [1118, 495] on strong "3 months of coaching" at bounding box center [1178, 488] width 234 height 33
drag, startPoint x: 1118, startPoint y: 495, endPoint x: 1222, endPoint y: 496, distance: 105.0
drag, startPoint x: 1130, startPoint y: 516, endPoint x: 1212, endPoint y: 516, distance: 82.3
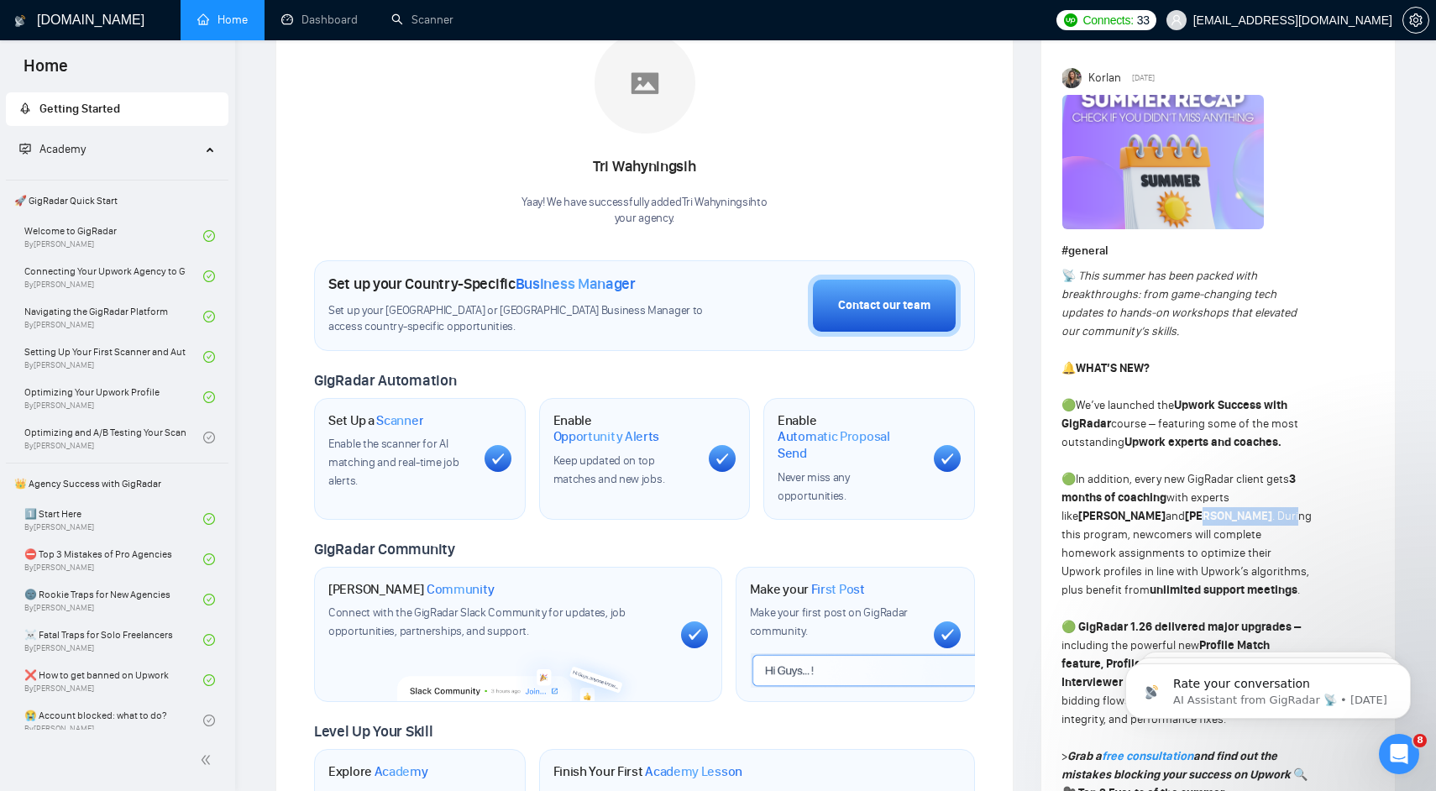
drag, startPoint x: 1118, startPoint y: 538, endPoint x: 1243, endPoint y: 538, distance: 124.3
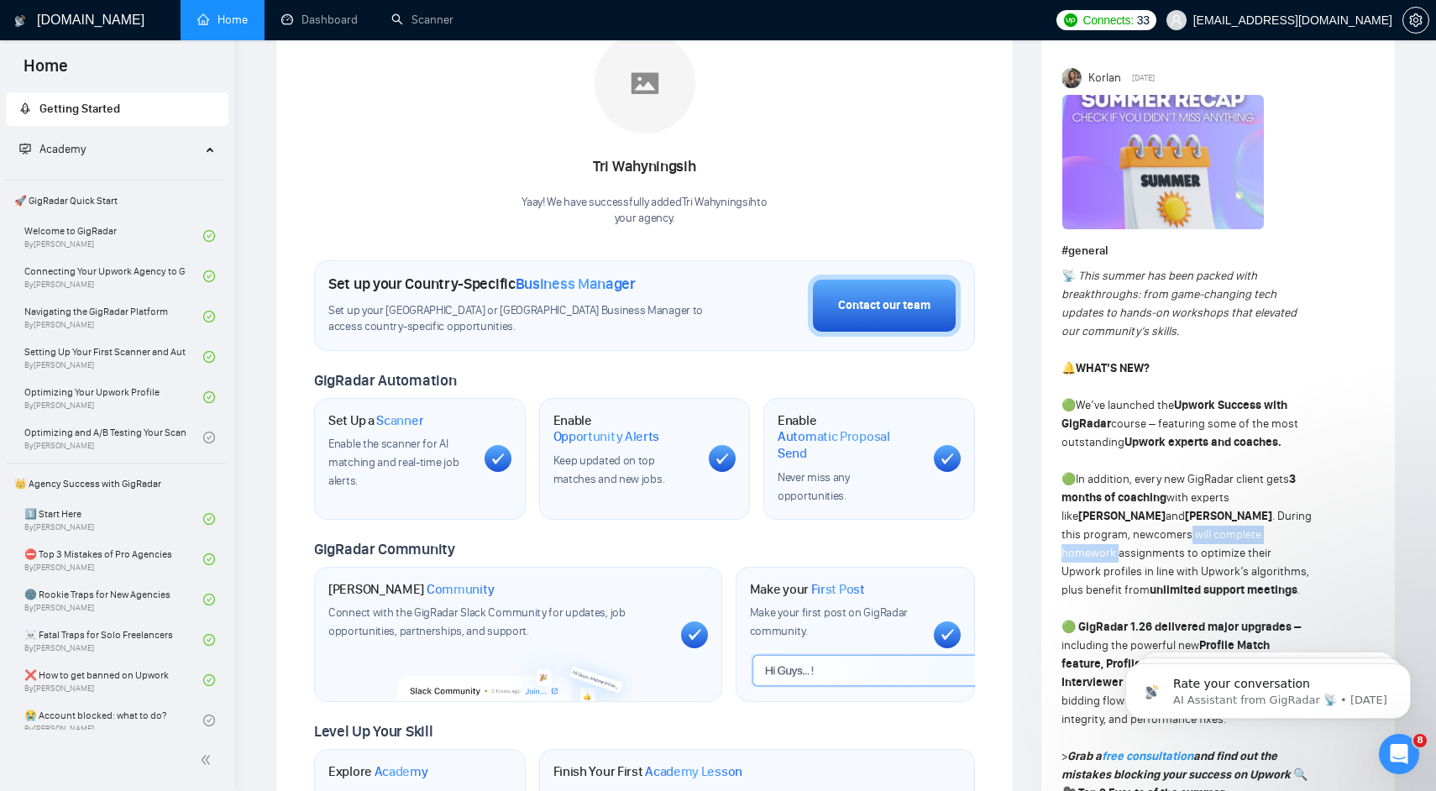
drag, startPoint x: 1106, startPoint y: 558, endPoint x: 1215, endPoint y: 558, distance: 109.2
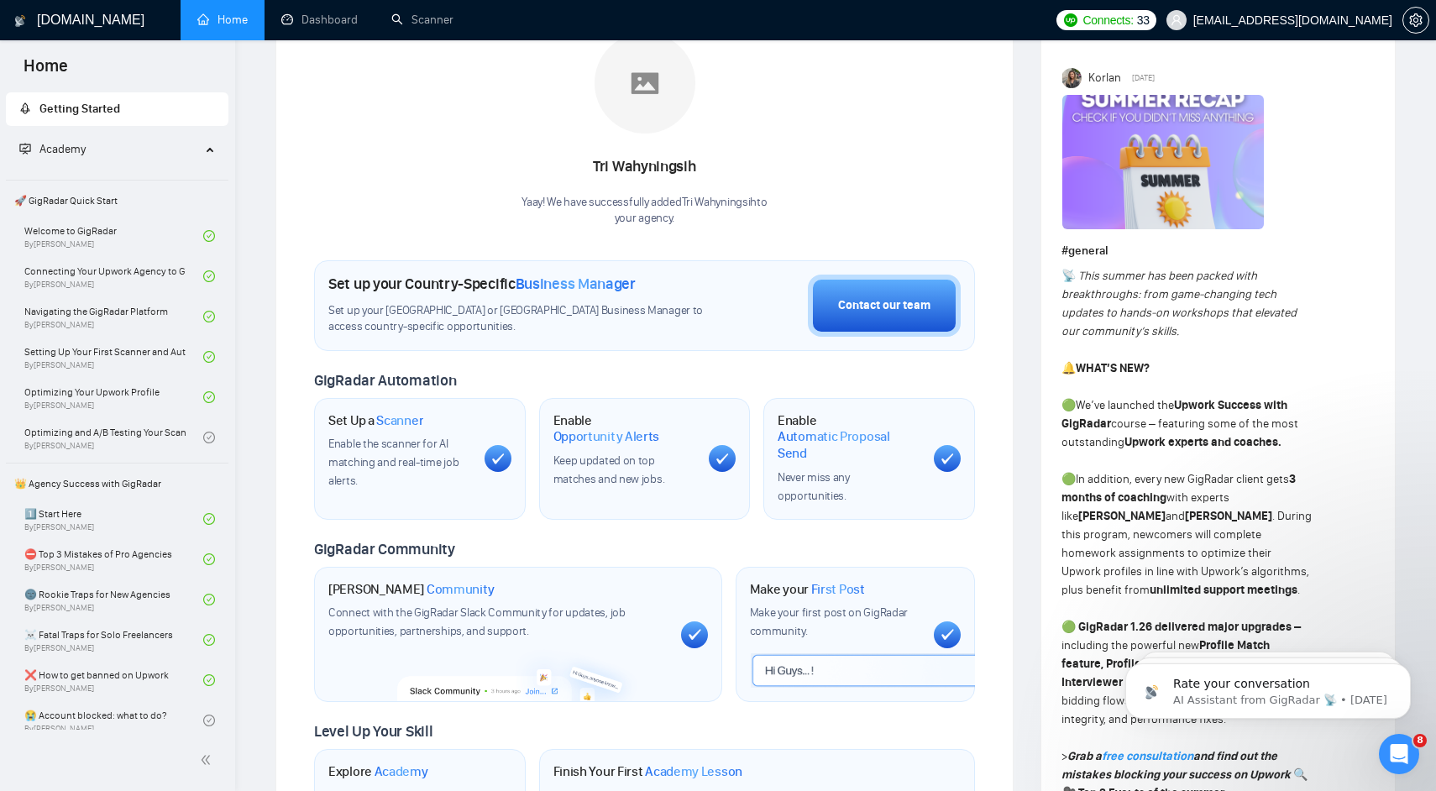
drag, startPoint x: 1181, startPoint y: 580, endPoint x: 1187, endPoint y: 588, distance: 10.1
click at [1187, 588] on strong "unlimited support meetings" at bounding box center [1223, 590] width 148 height 14
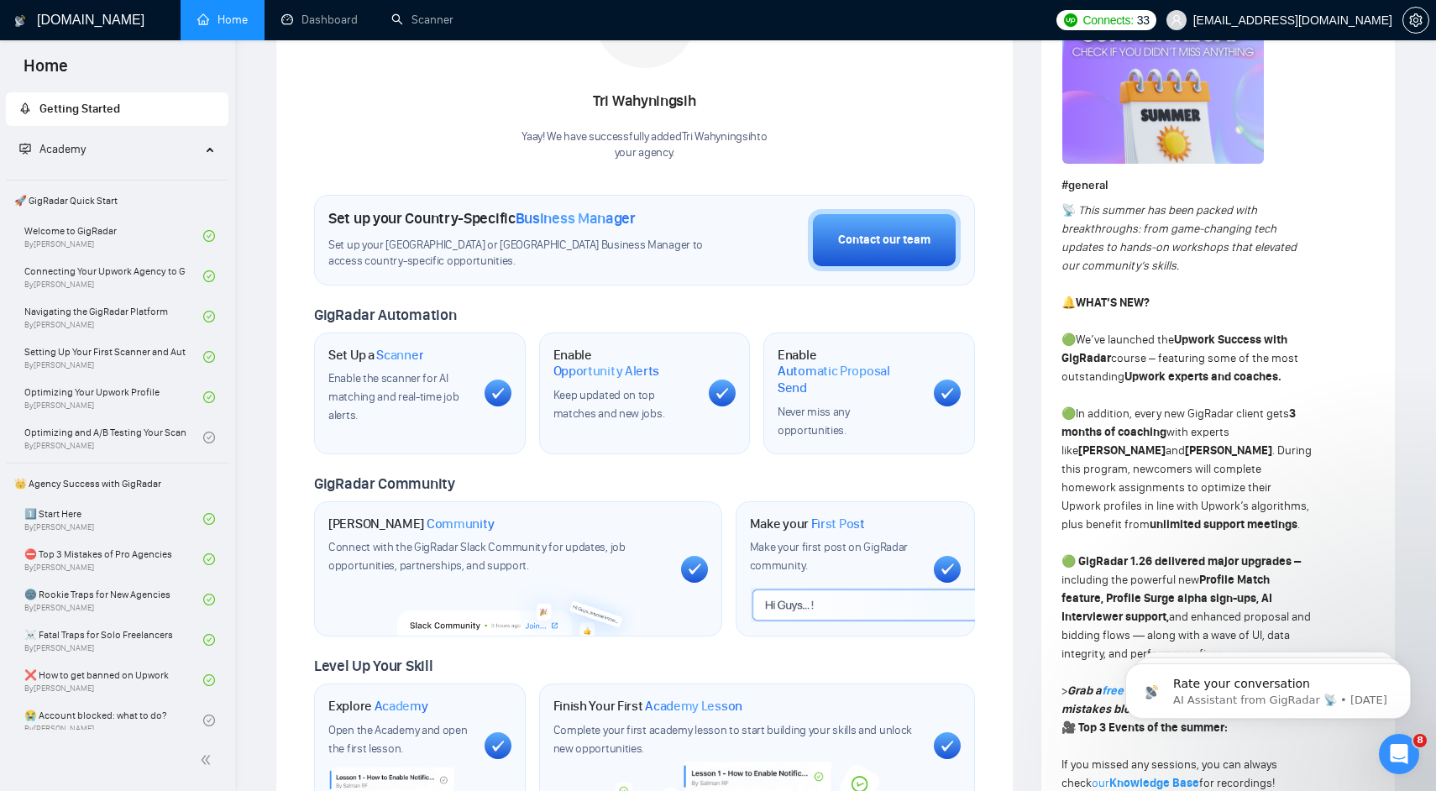
scroll to position [352, 0]
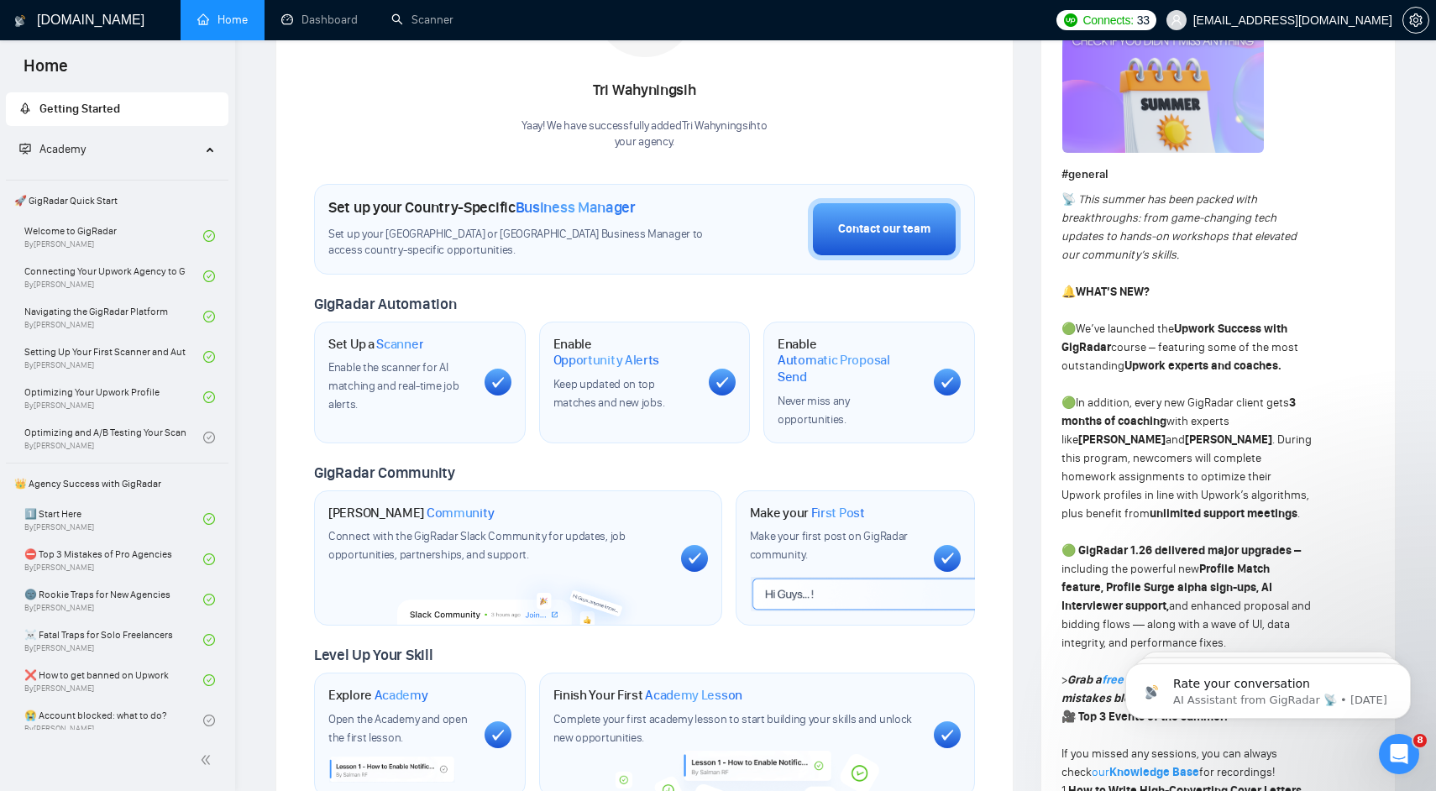
click at [1169, 527] on div "📡 This summer has been packed with breakthroughs: from game-changing tech updat…" at bounding box center [1186, 791] width 251 height 1201
click at [280, 94] on div "Welcome to GigRadar We're excited to have you on board. Get ready to streamline…" at bounding box center [644, 275] width 738 height 1120
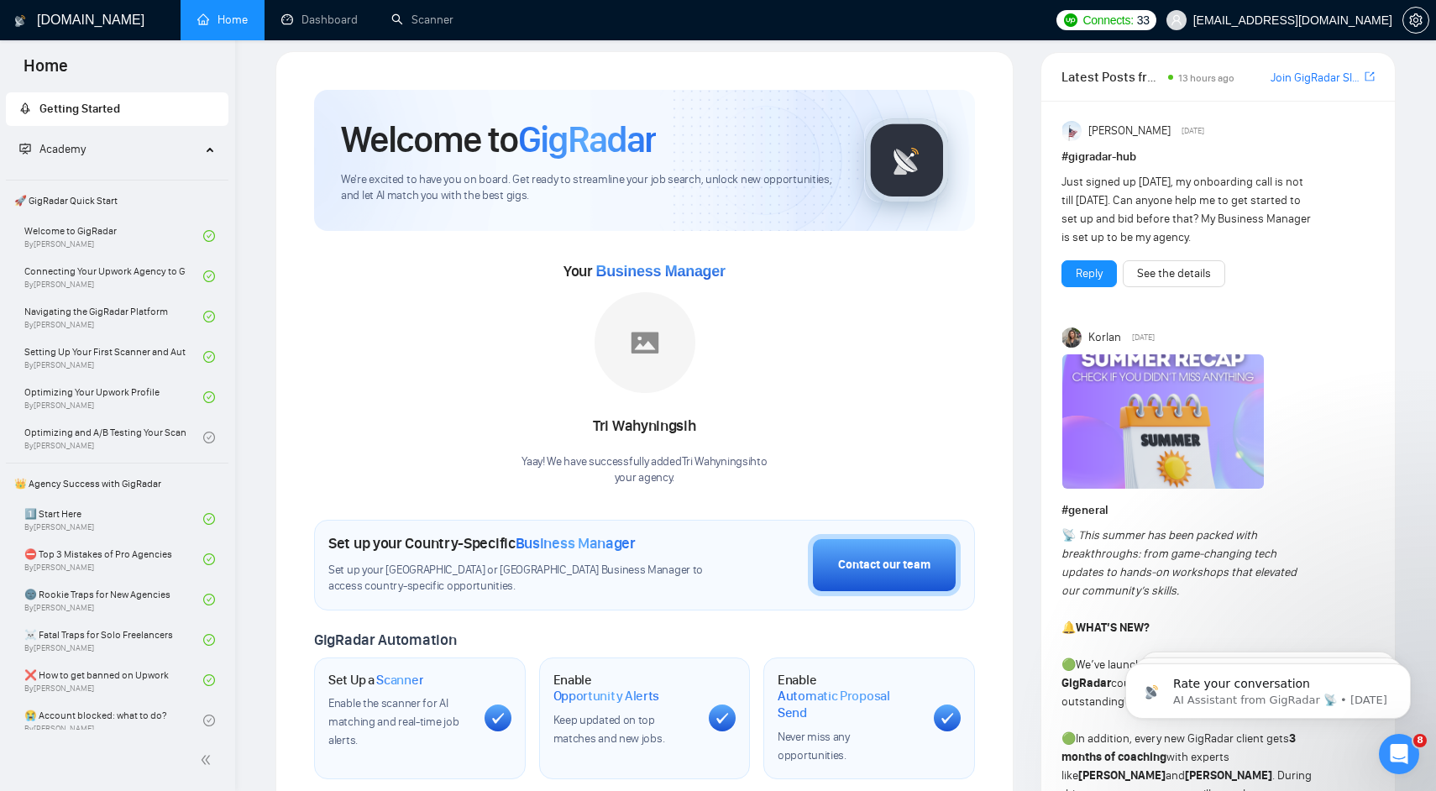
scroll to position [12, 0]
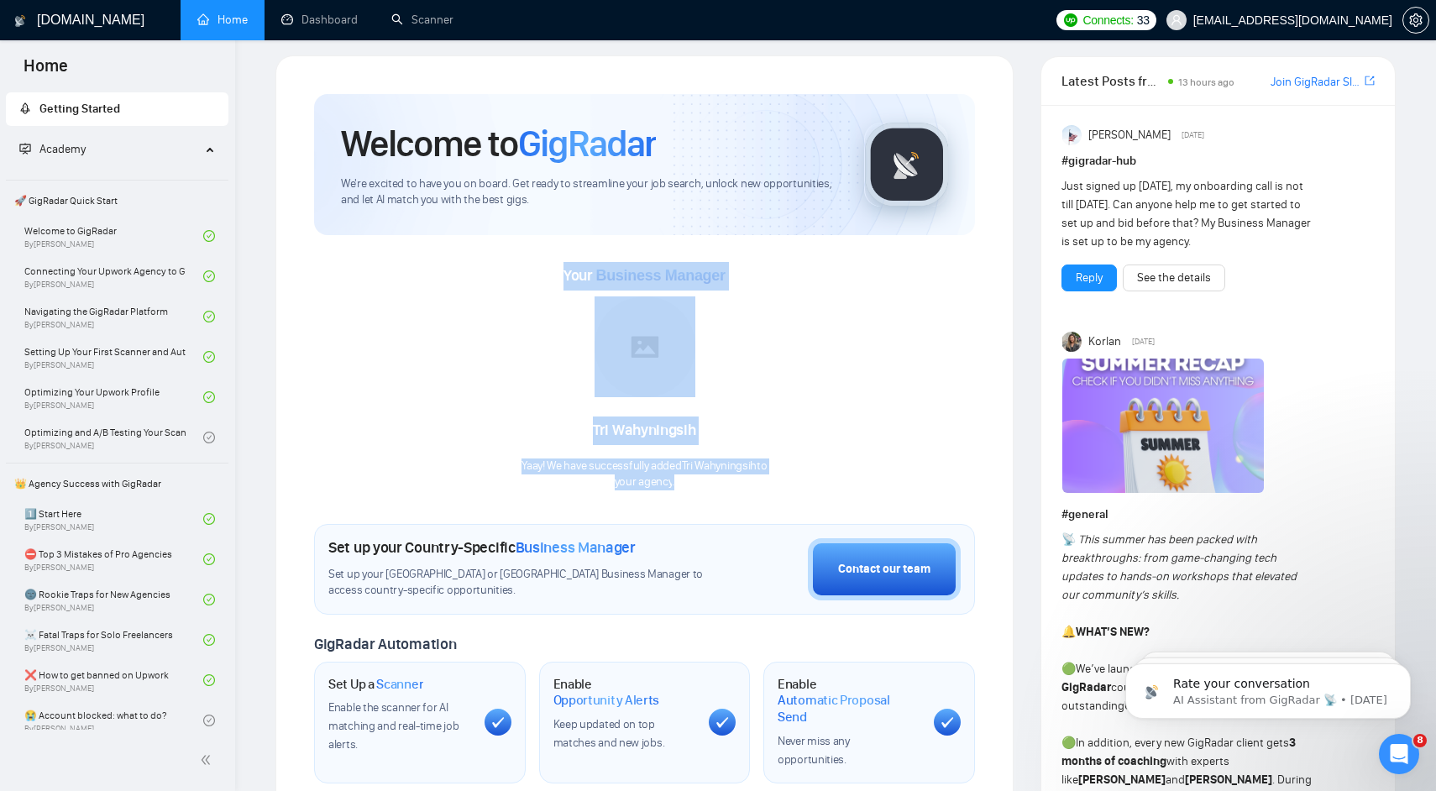
drag, startPoint x: 534, startPoint y: 251, endPoint x: 732, endPoint y: 499, distance: 317.2
click at [732, 499] on div "Welcome to GigRadar We're excited to have you on board. Get ready to streamline…" at bounding box center [644, 615] width 661 height 1043
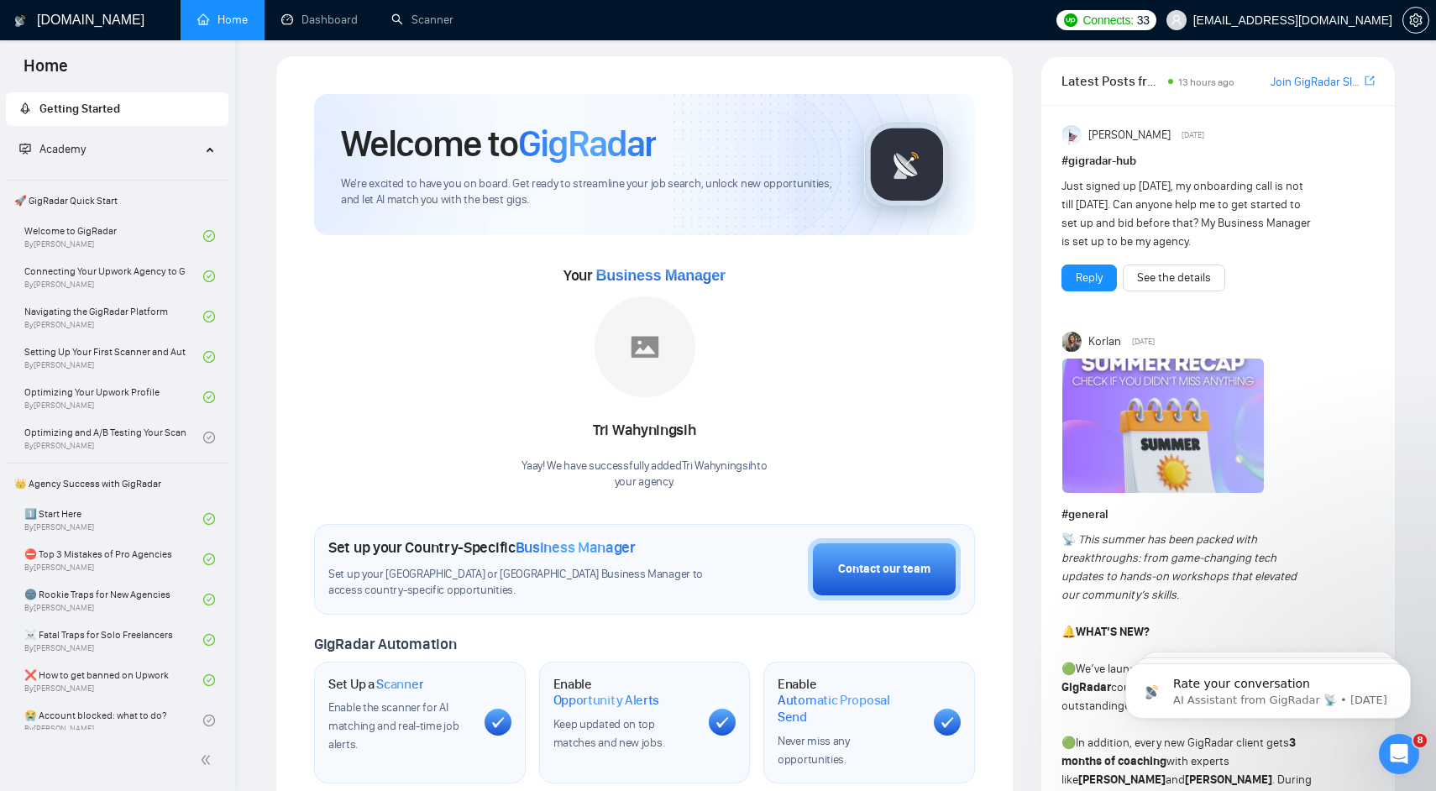
click at [732, 499] on div "Welcome to GigRadar We're excited to have you on board. Get ready to streamline…" at bounding box center [644, 615] width 661 height 1043
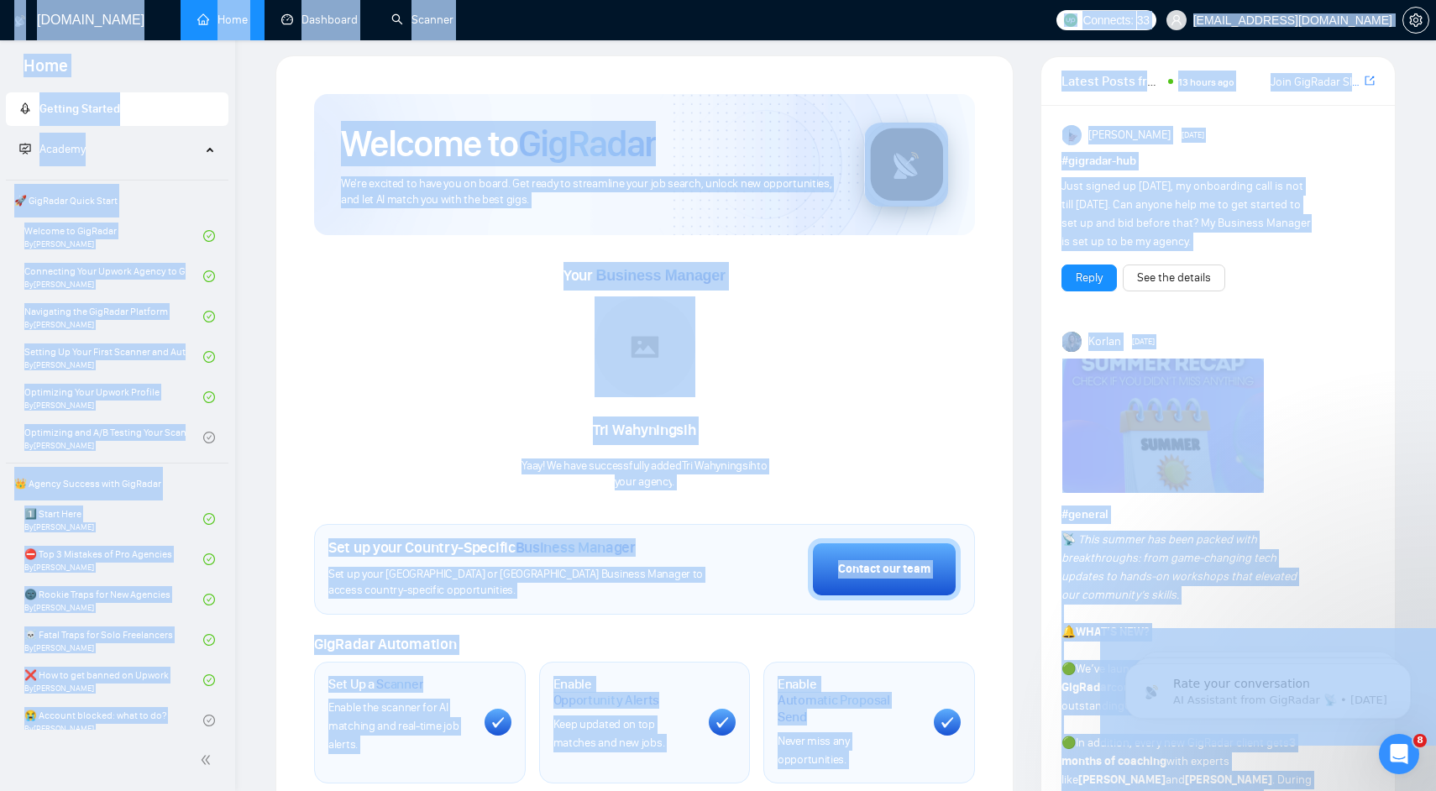
click at [732, 499] on div "Welcome to GigRadar We're excited to have you on board. Get ready to streamline…" at bounding box center [644, 615] width 661 height 1043
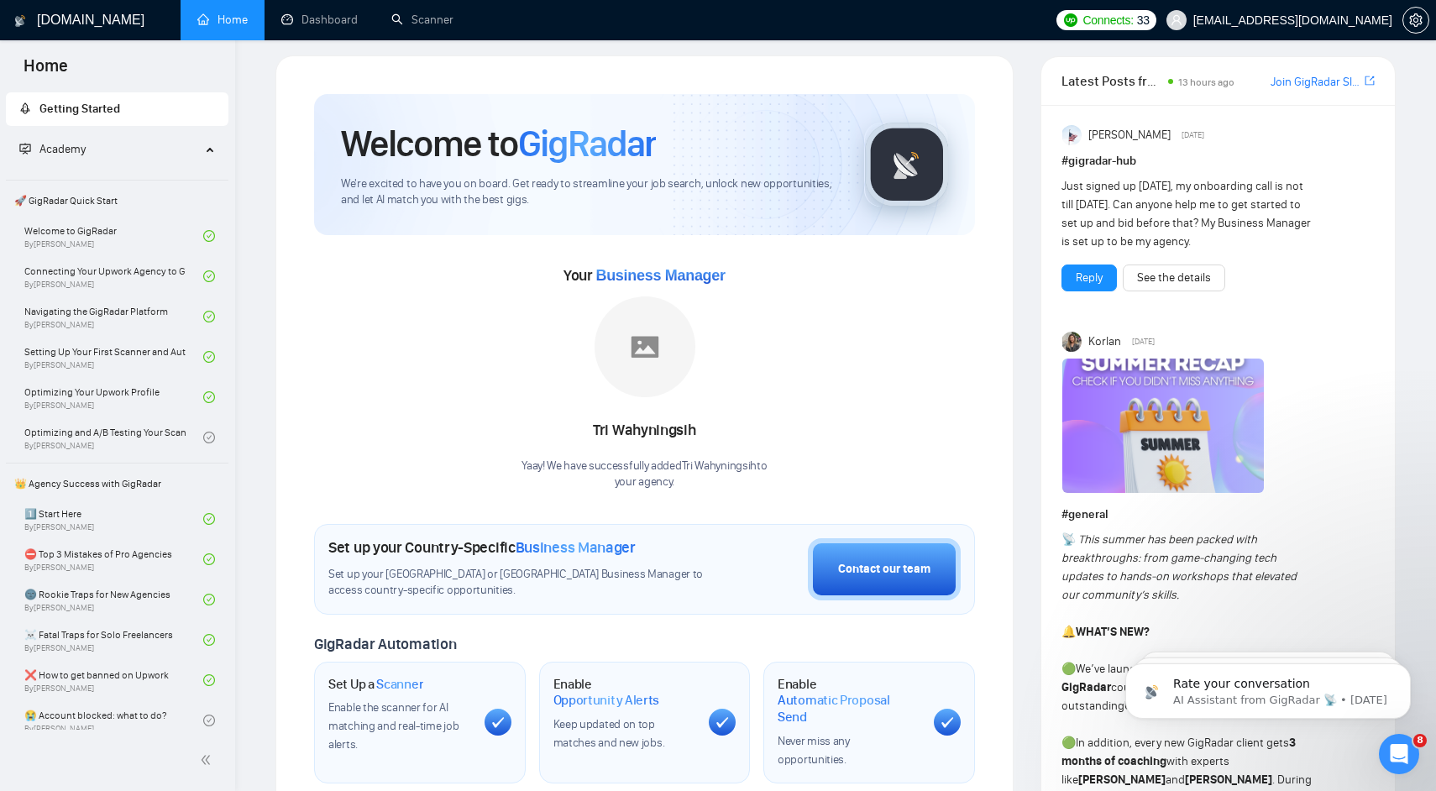
scroll to position [0, 0]
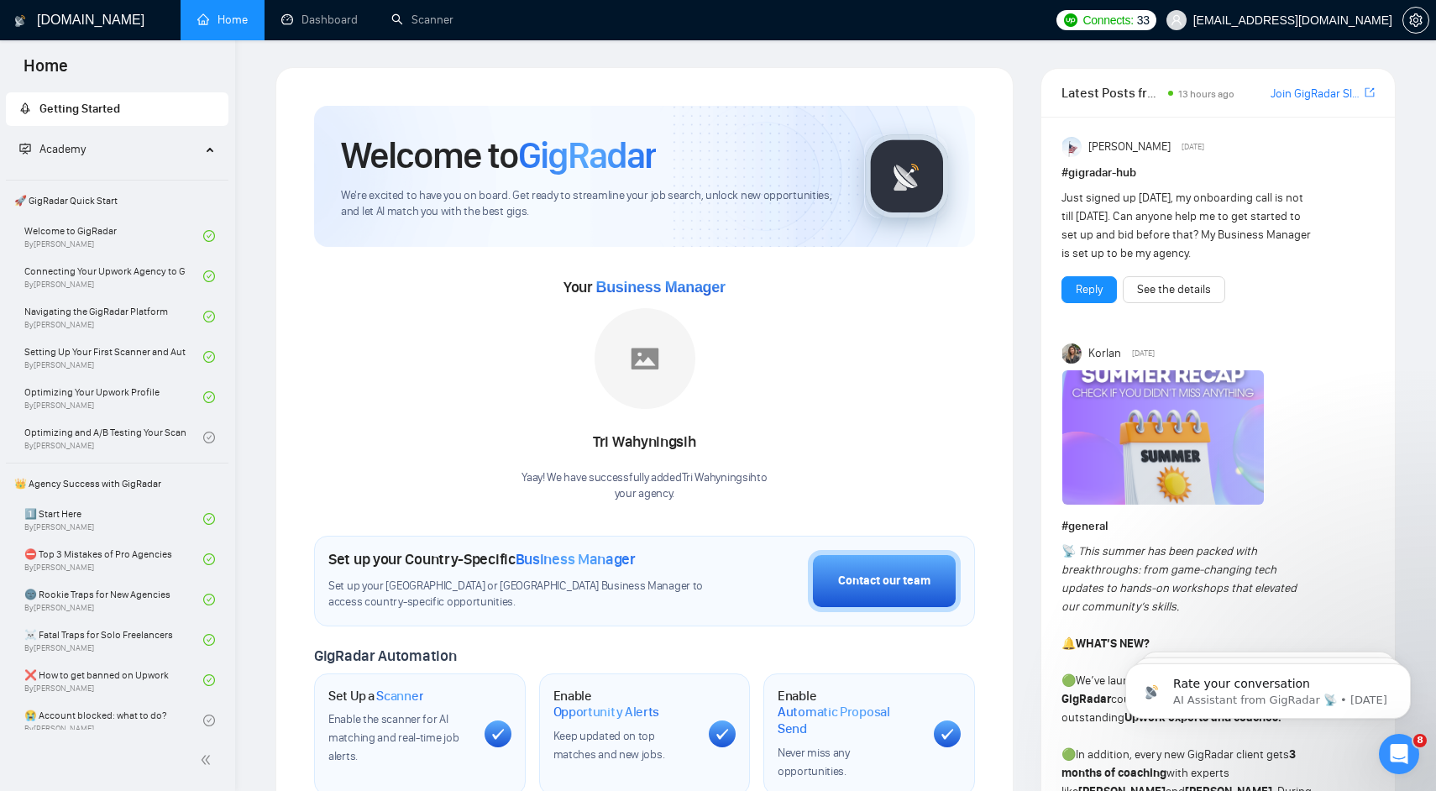
click at [1186, 91] on span "13 hours ago" at bounding box center [1206, 94] width 56 height 12
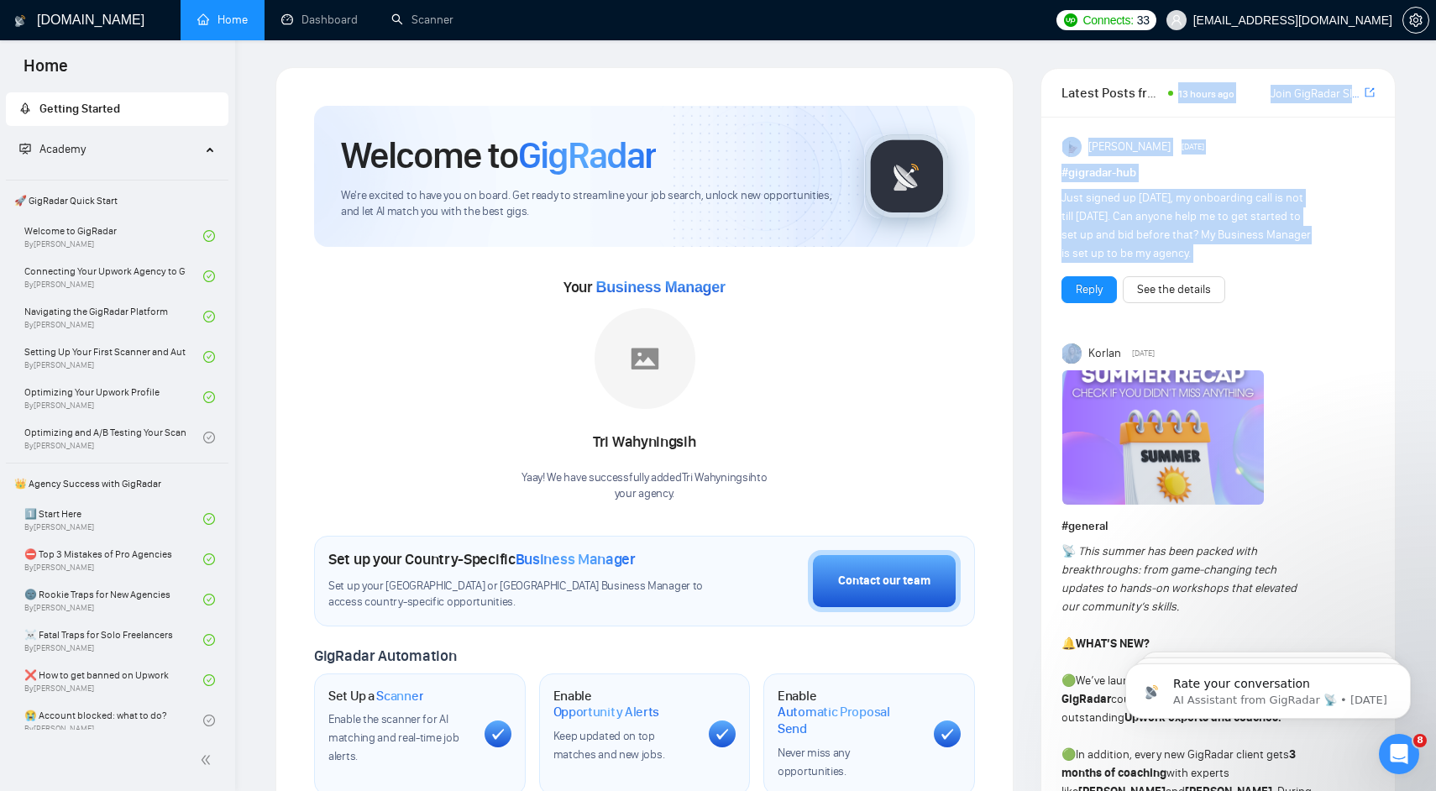
drag, startPoint x: 1186, startPoint y: 91, endPoint x: 1300, endPoint y: 331, distance: 265.5
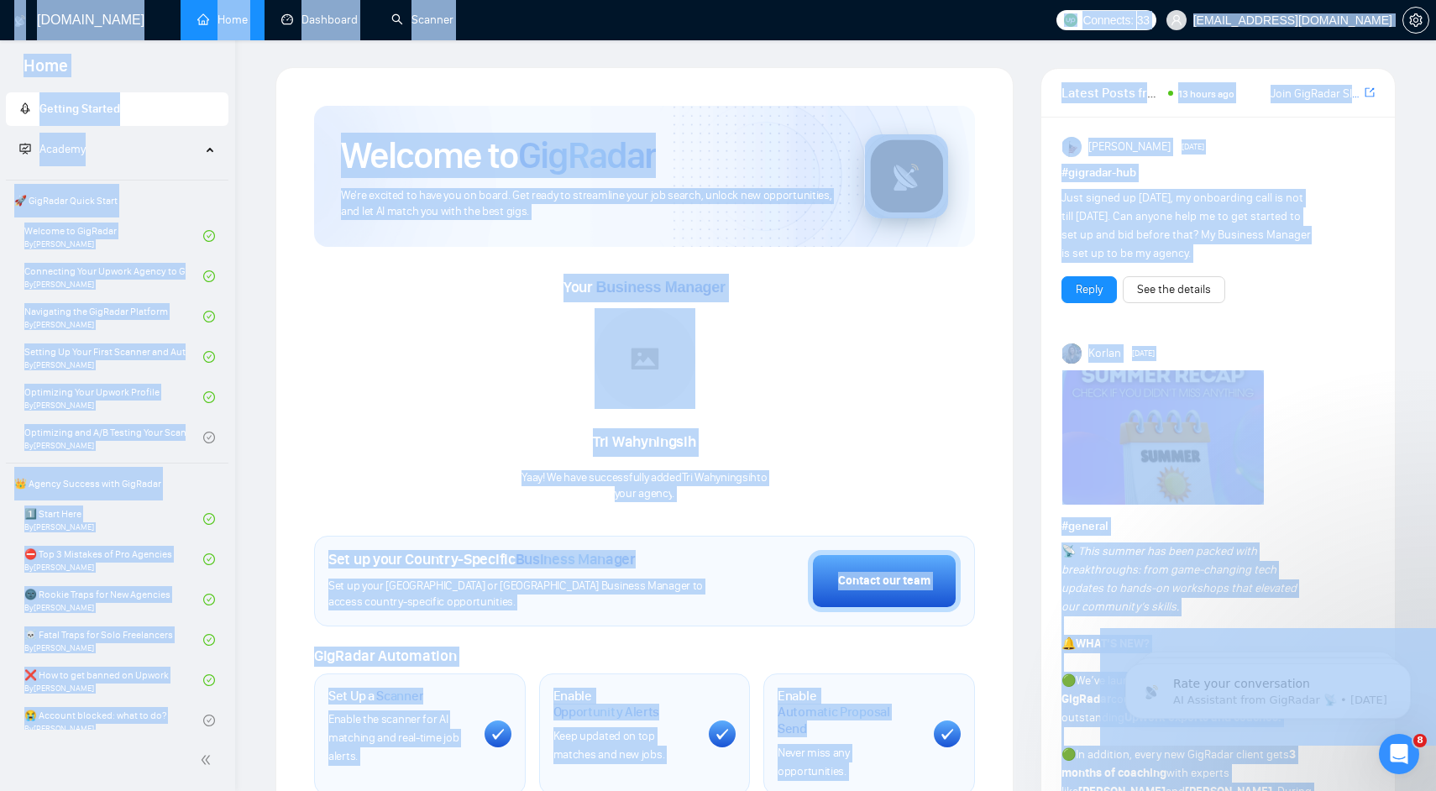
click at [862, 342] on div "Your Business Manager [PERSON_NAME] Yaay! We have successfully added Tri Wahyni…" at bounding box center [644, 388] width 661 height 228
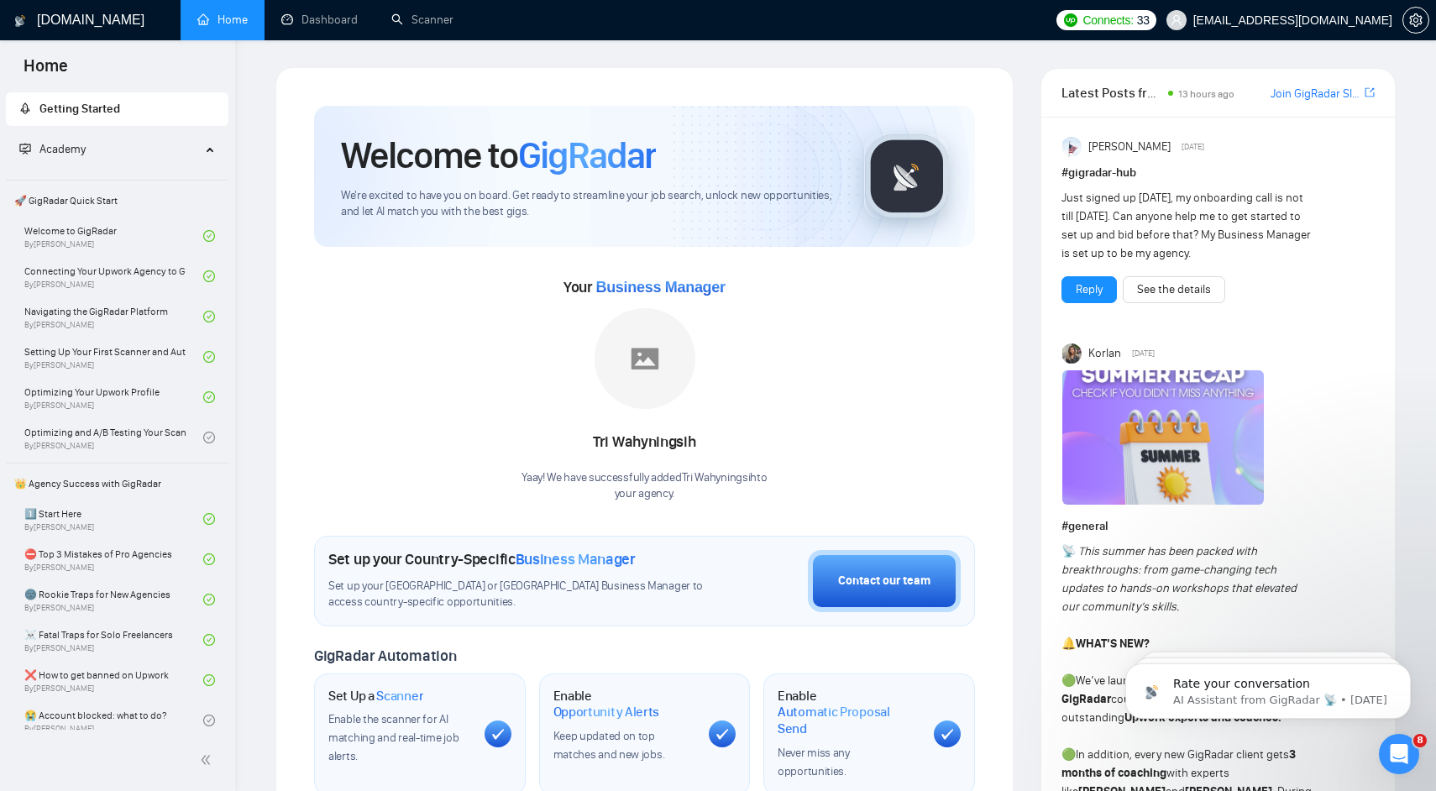
click at [777, 259] on div "Your Business Manager [PERSON_NAME] Yaay! We have successfully added Tri Wahyni…" at bounding box center [644, 374] width 661 height 255
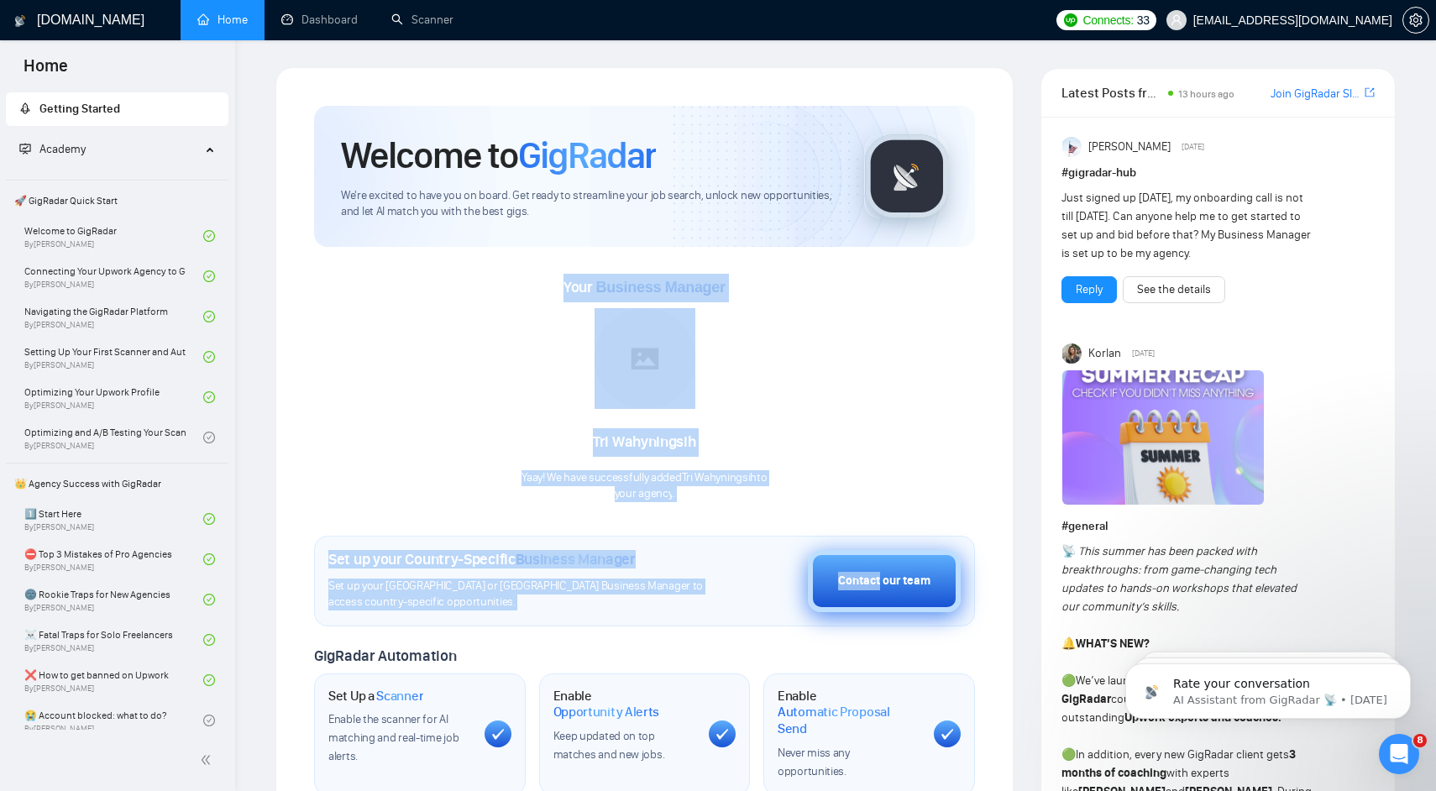
drag, startPoint x: 777, startPoint y: 259, endPoint x: 888, endPoint y: 558, distance: 318.8
click at [888, 558] on div "Welcome to GigRadar We're excited to have you on board. Get ready to streamline…" at bounding box center [644, 627] width 661 height 1043
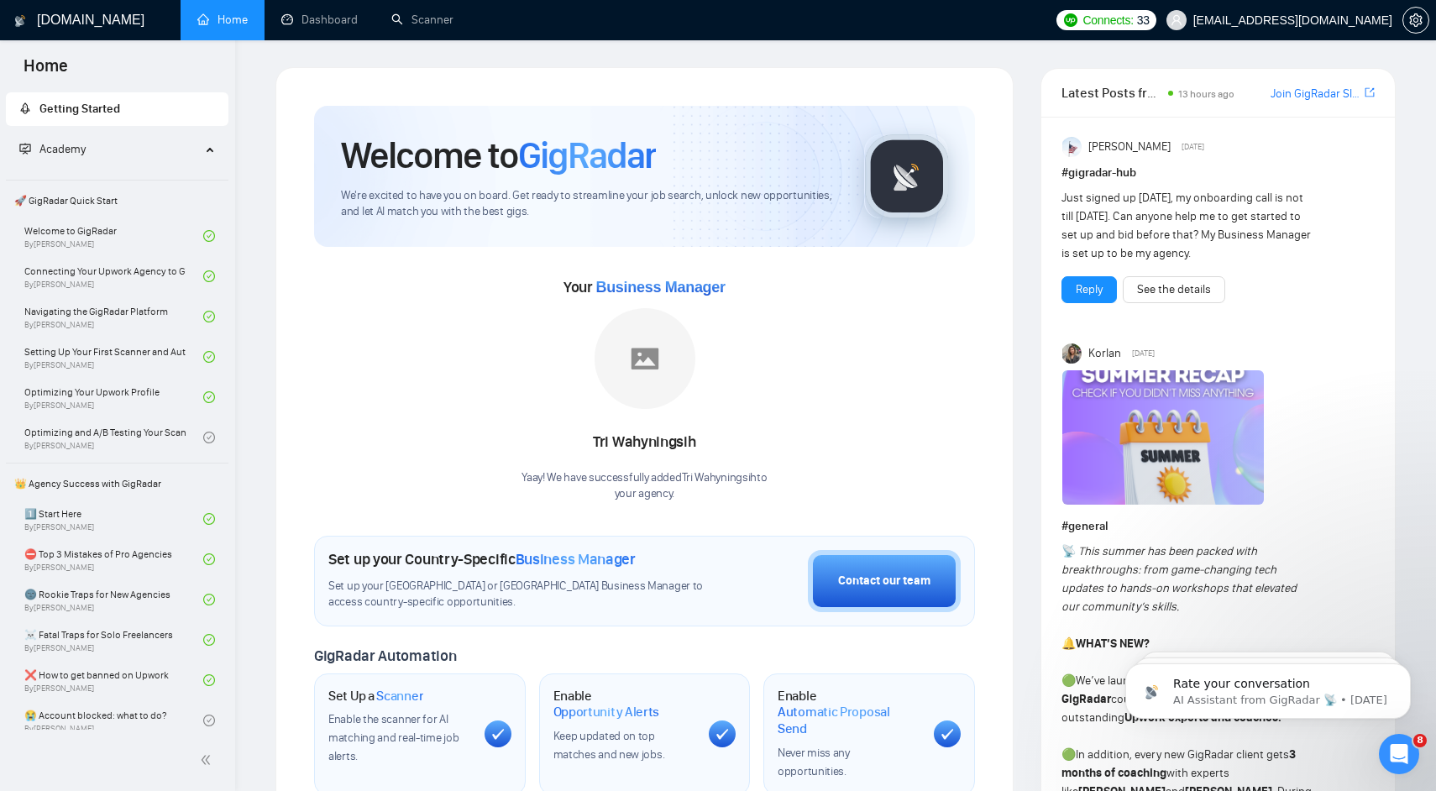
click at [884, 498] on div "Your Business Manager [PERSON_NAME] Yaay! We have successfully added Tri Wahyni…" at bounding box center [644, 388] width 661 height 228
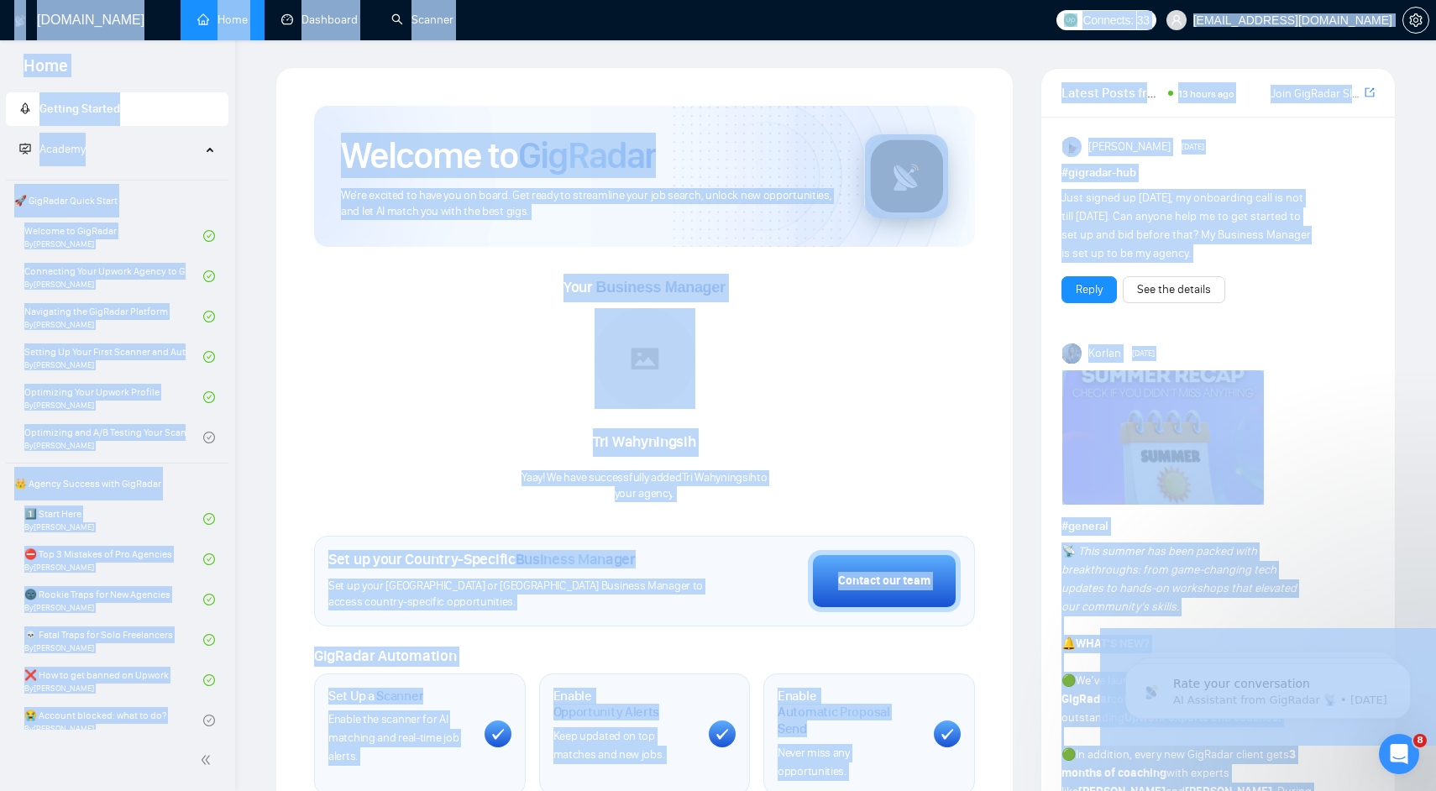
click at [884, 498] on div "Your Business Manager [PERSON_NAME] Yaay! We have successfully added Tri Wahyni…" at bounding box center [644, 388] width 661 height 228
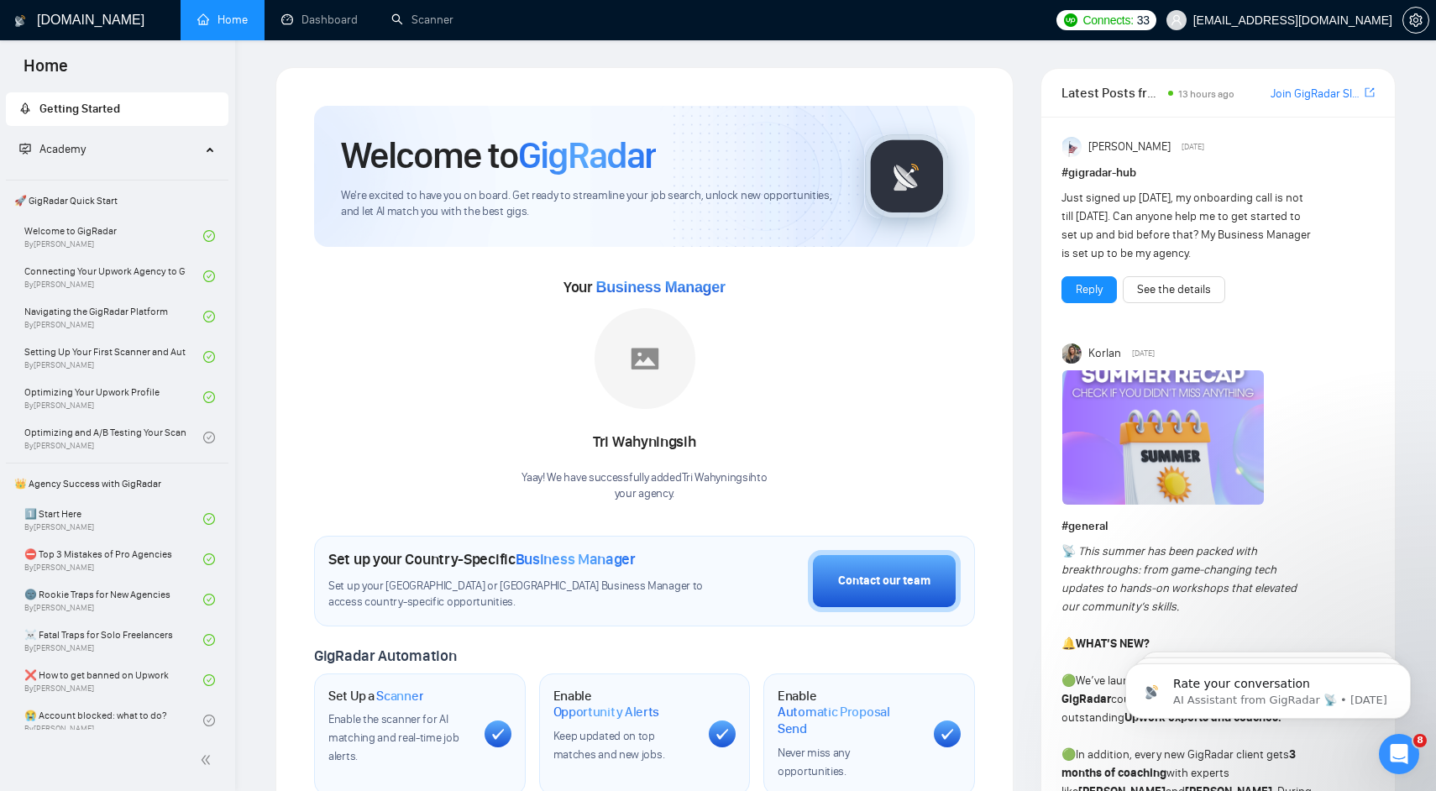
click at [884, 498] on div "Your Business Manager [PERSON_NAME] Yaay! We have successfully added Tri Wahyni…" at bounding box center [644, 388] width 661 height 228
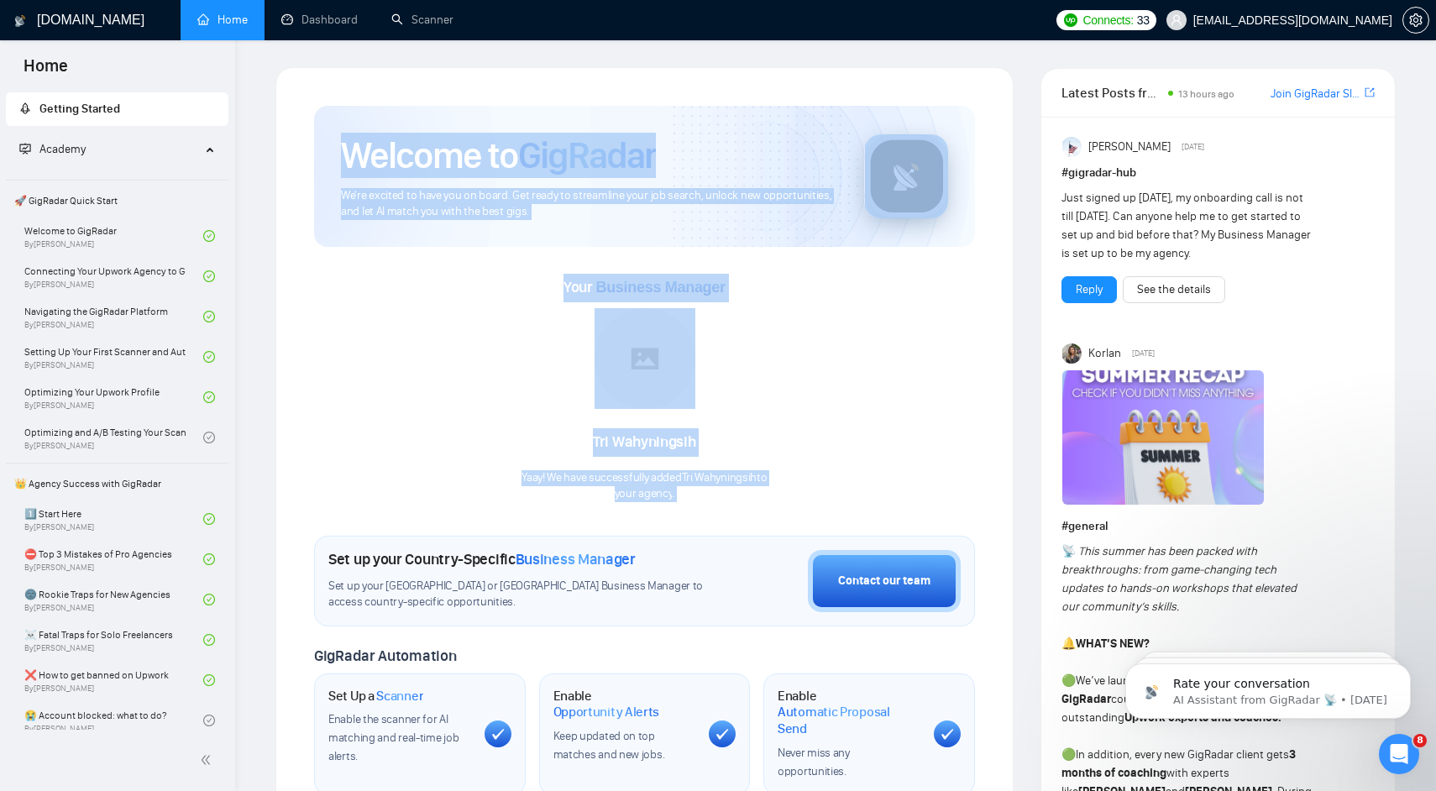
drag, startPoint x: 884, startPoint y: 498, endPoint x: 757, endPoint y: 149, distance: 371.6
click at [757, 149] on div "Welcome to GigRadar We're excited to have you on board. Get ready to streamline…" at bounding box center [644, 627] width 661 height 1043
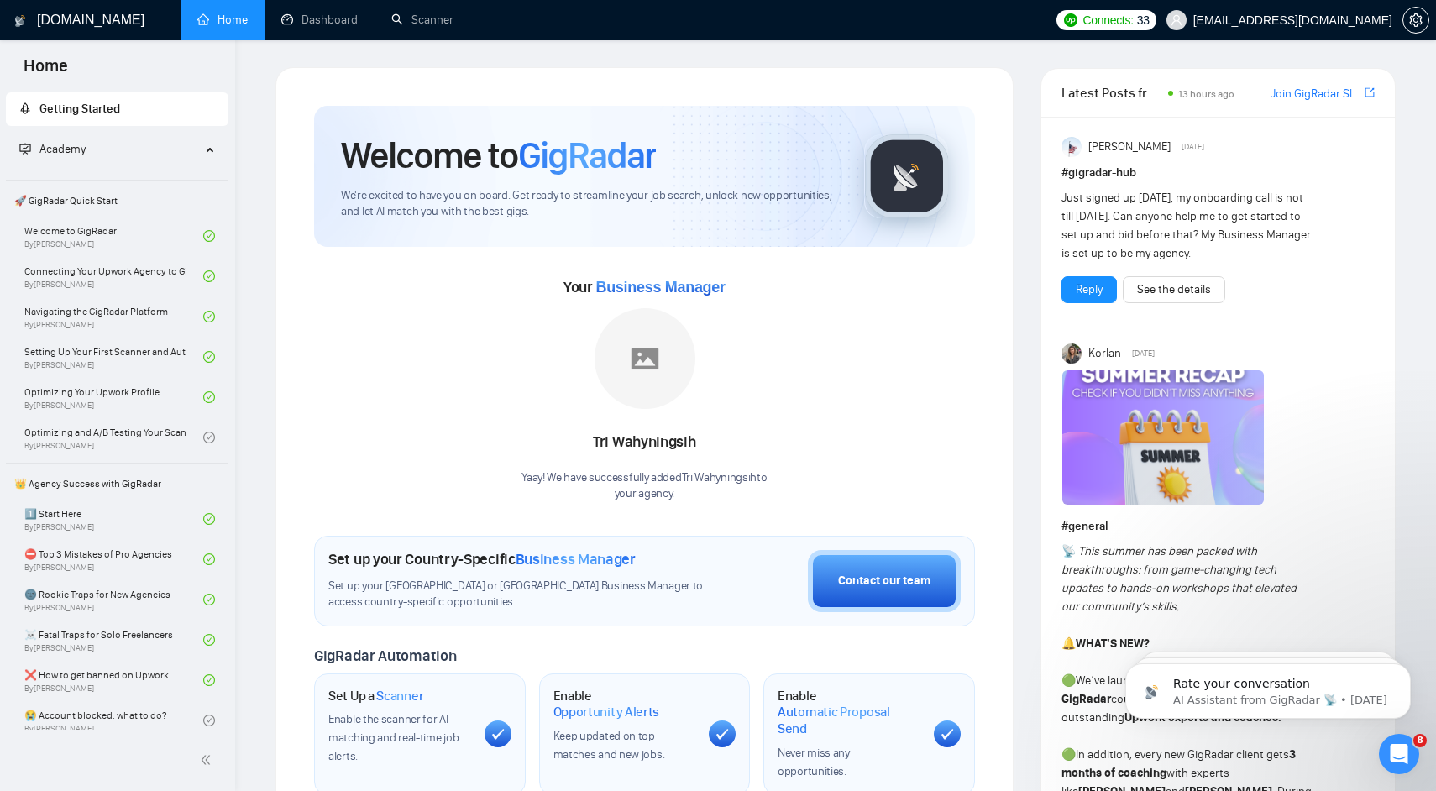
click at [620, 127] on div "Welcome to GigRadar We're excited to have you on board. Get ready to streamline…" at bounding box center [644, 176] width 661 height 141
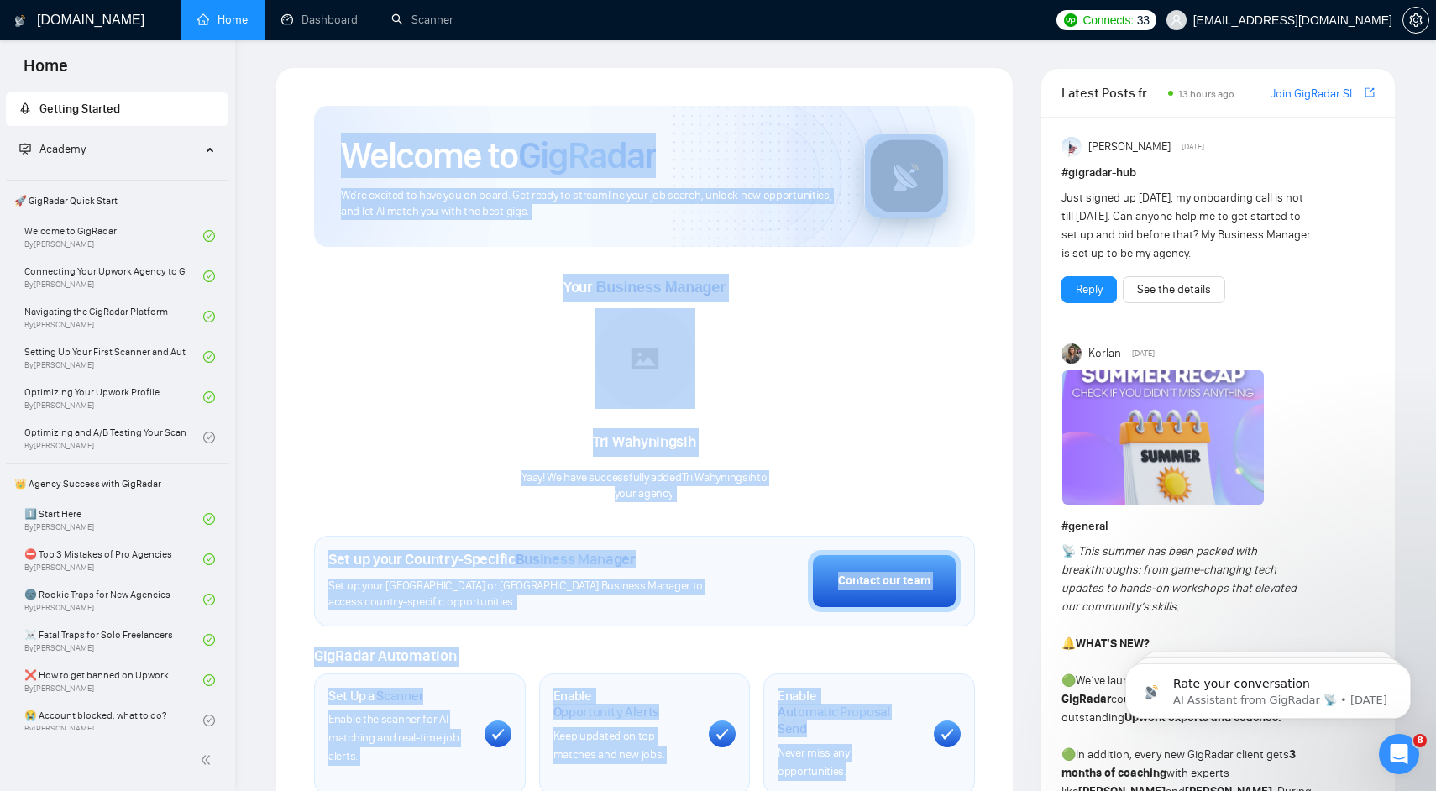
drag, startPoint x: 620, startPoint y: 127, endPoint x: 1022, endPoint y: 675, distance: 680.0
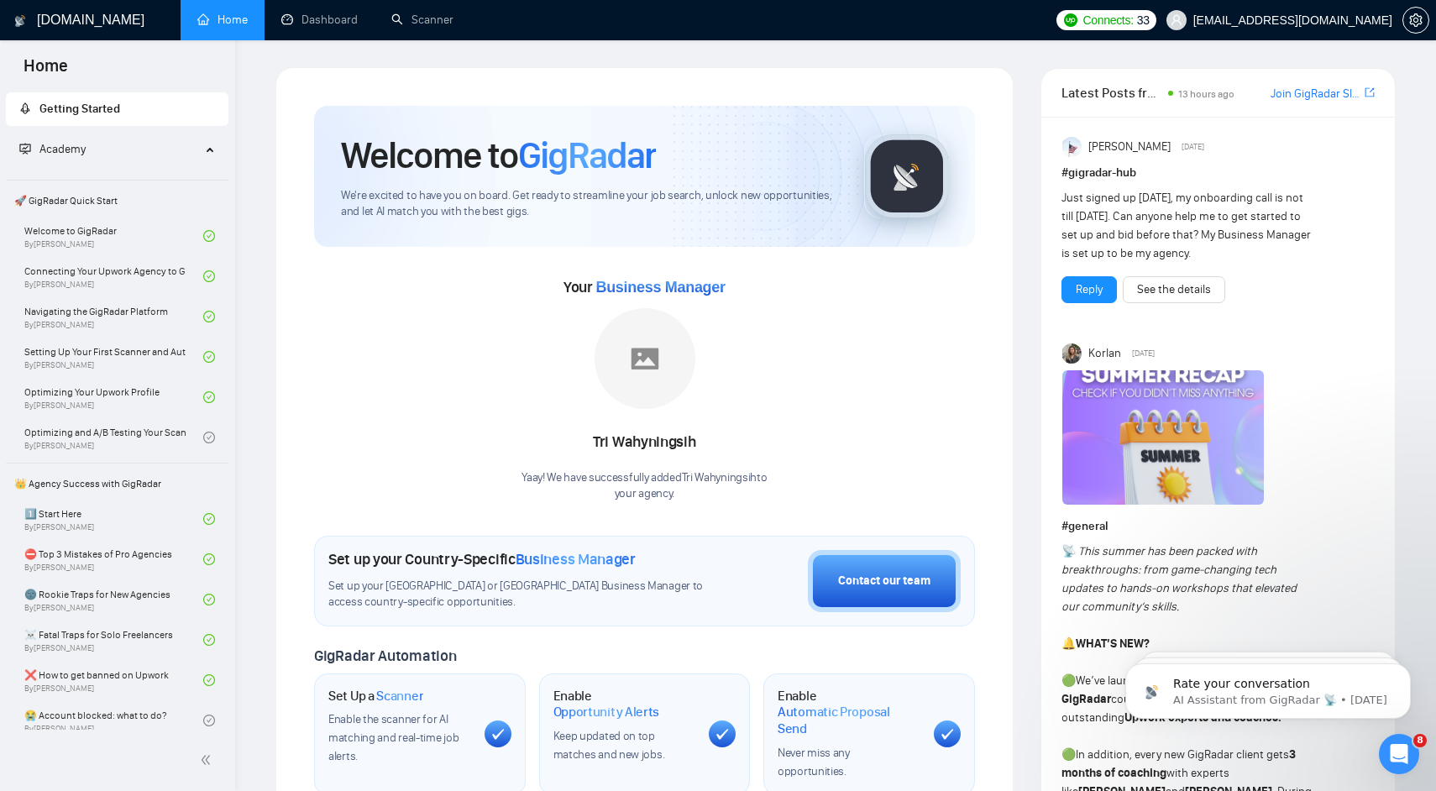
scroll to position [3, 0]
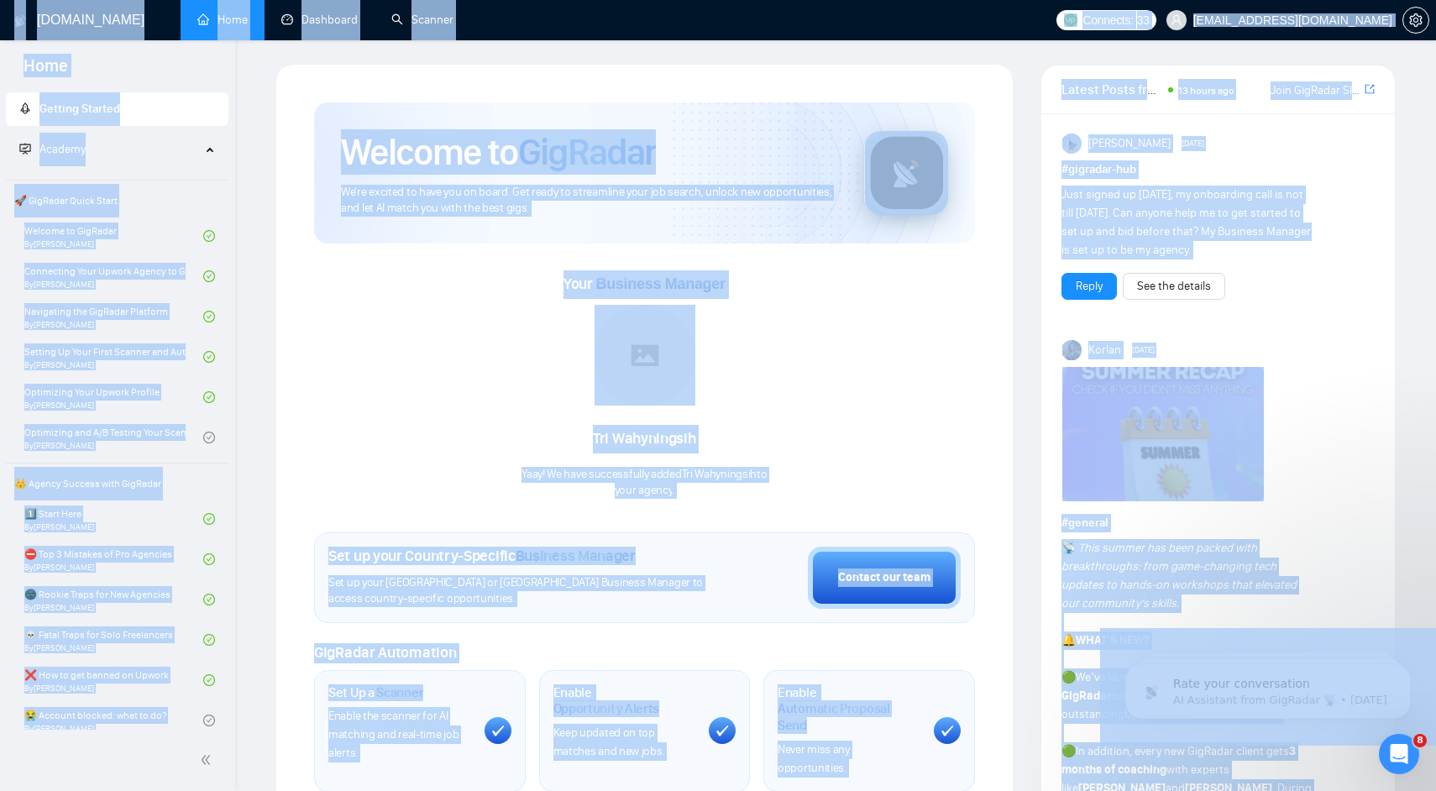
click at [408, 289] on div "Your Business Manager [PERSON_NAME] Yaay! We have successfully added Tri Wahyni…" at bounding box center [644, 384] width 661 height 228
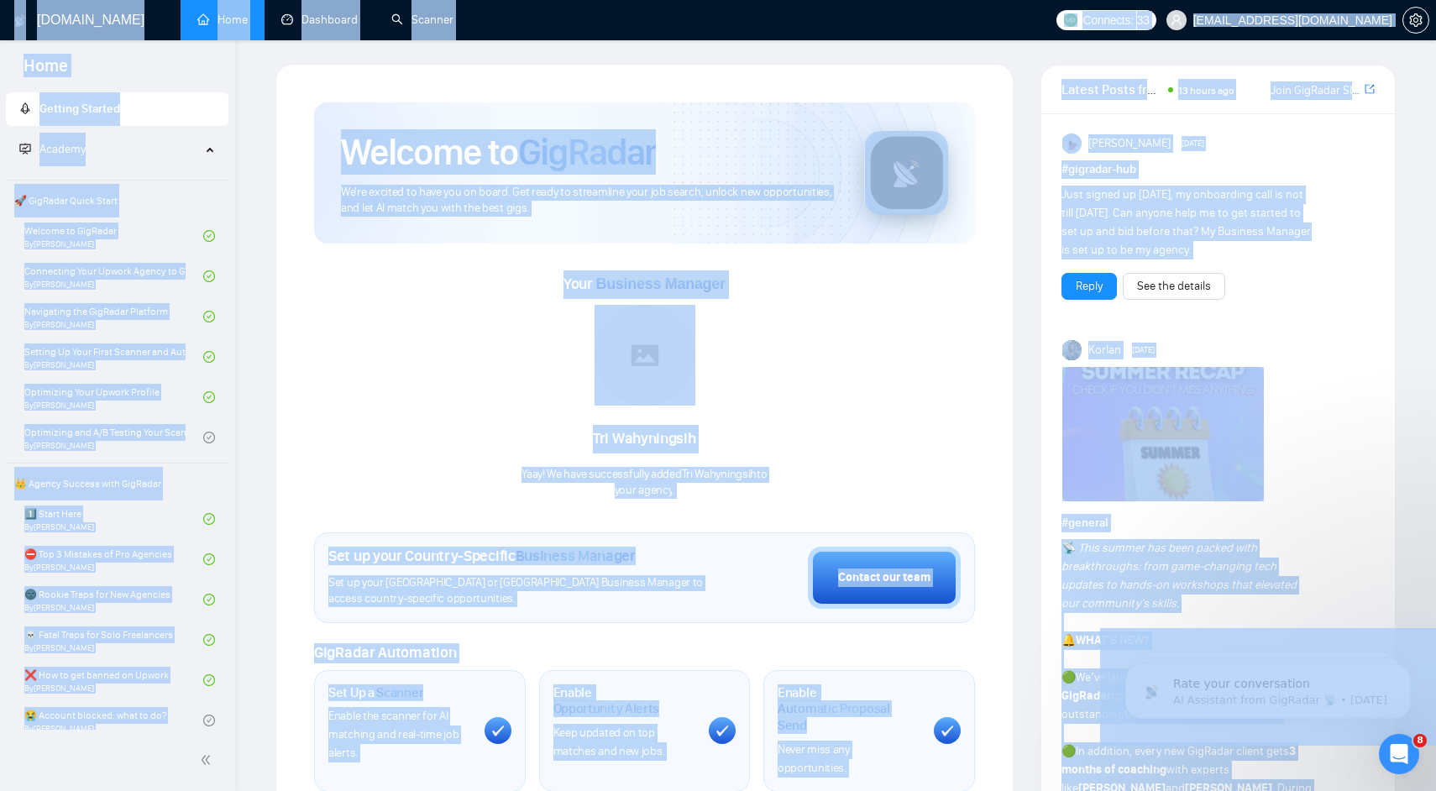
click at [408, 289] on div "Your Business Manager [PERSON_NAME] Yaay! We have successfully added Tri Wahyni…" at bounding box center [644, 384] width 661 height 228
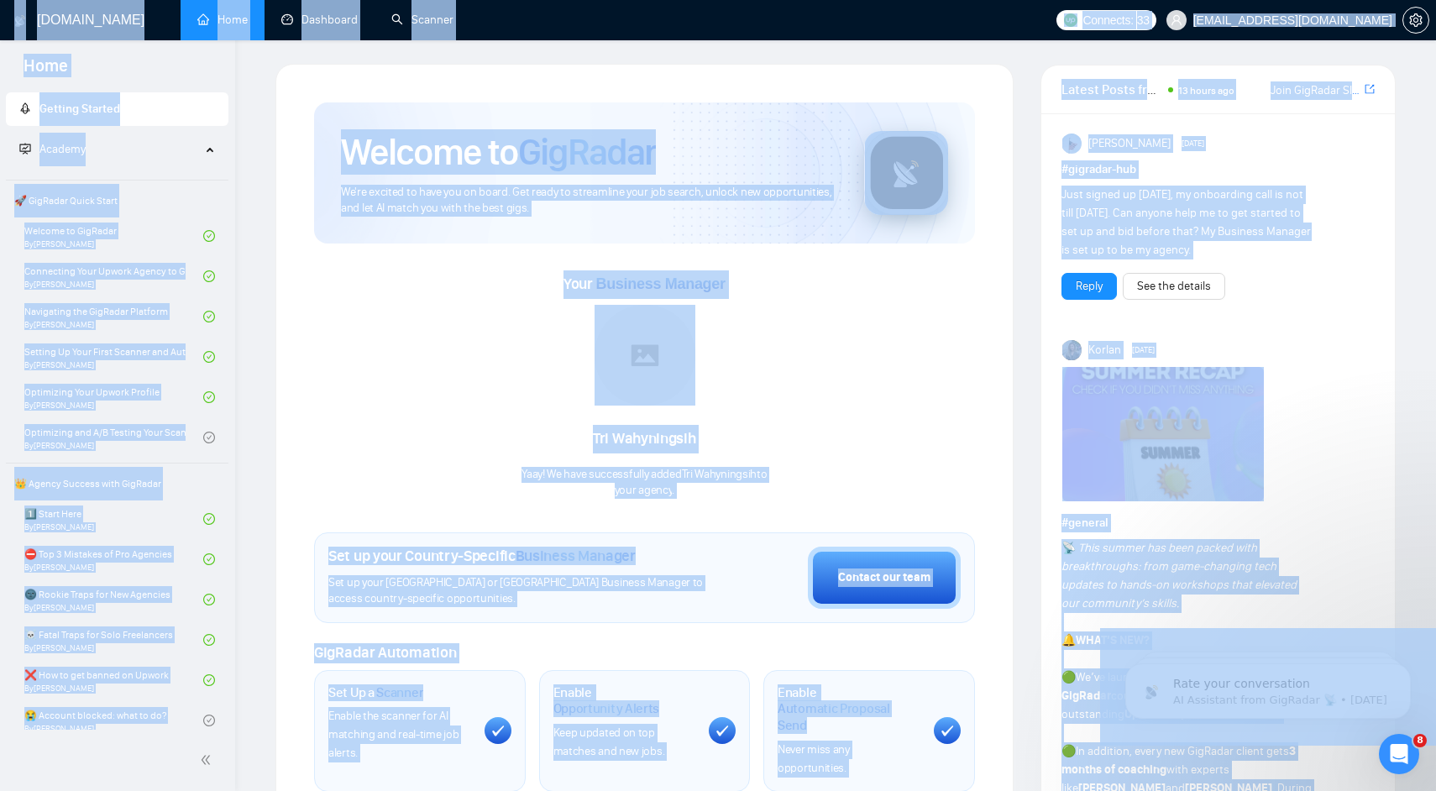
click at [408, 289] on div "Your Business Manager [PERSON_NAME] Yaay! We have successfully added Tri Wahyni…" at bounding box center [644, 384] width 661 height 228
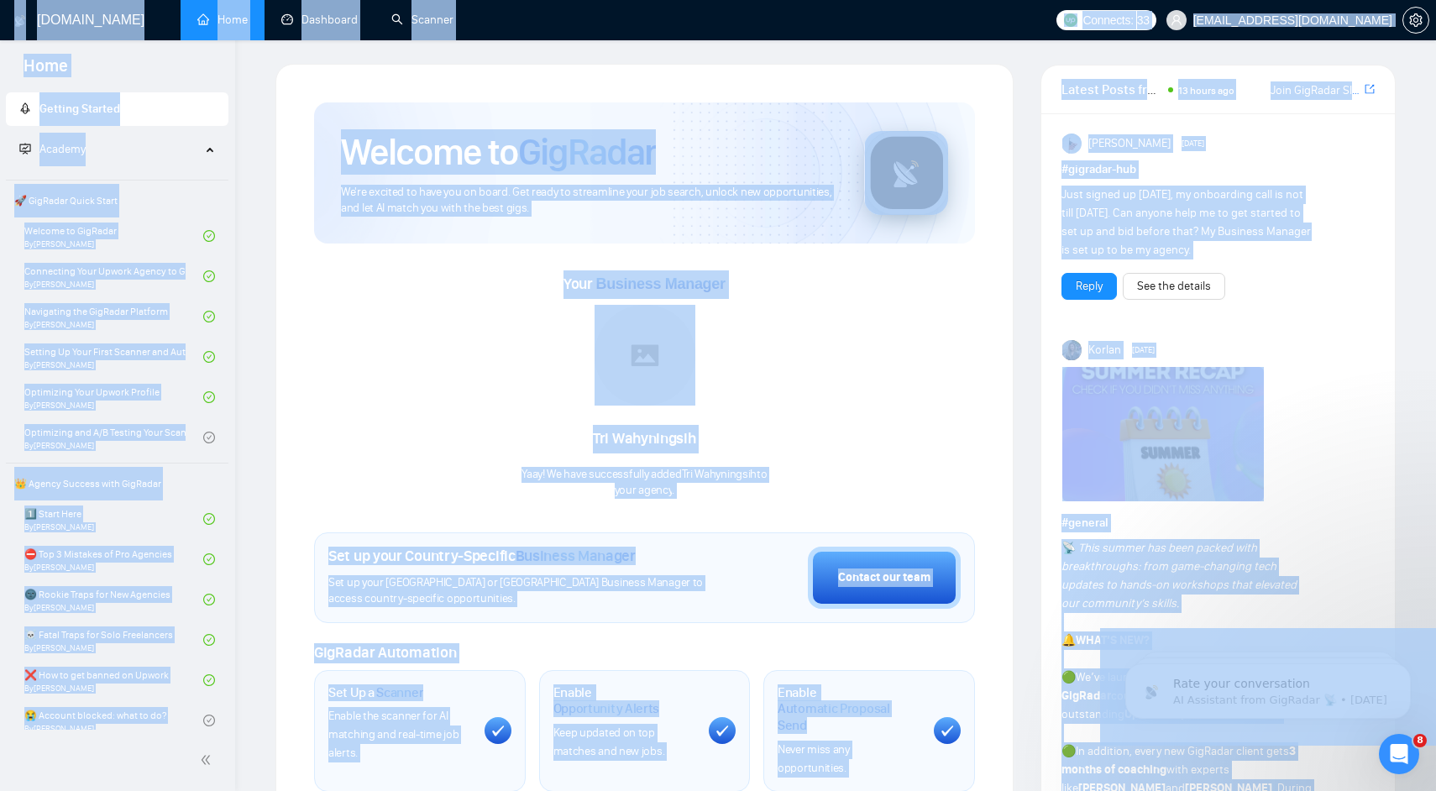
click at [408, 289] on div "Your Business Manager [PERSON_NAME] Yaay! We have successfully added Tri Wahyni…" at bounding box center [644, 384] width 661 height 228
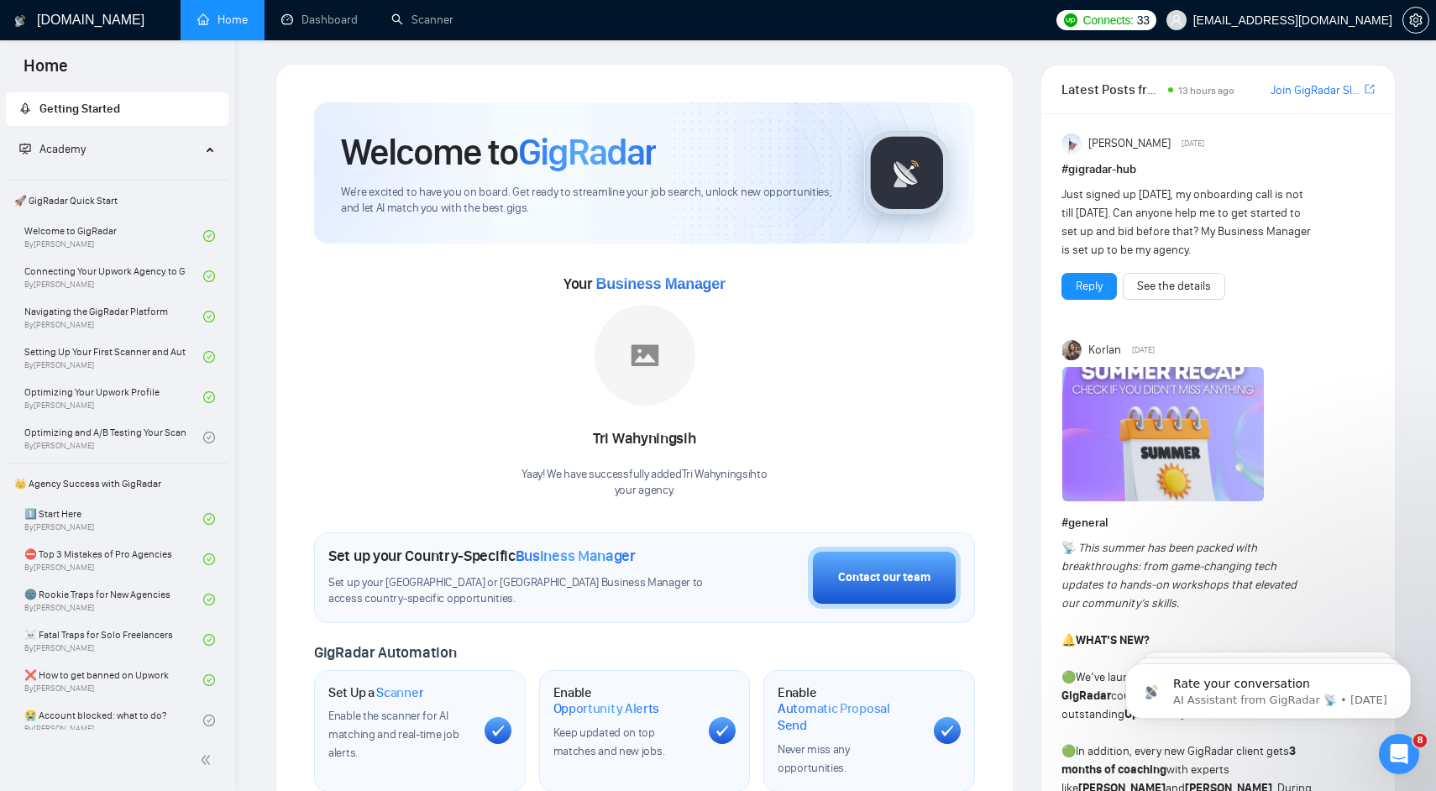
click at [663, 139] on div "Welcome to GigRadar" at bounding box center [589, 151] width 496 height 45
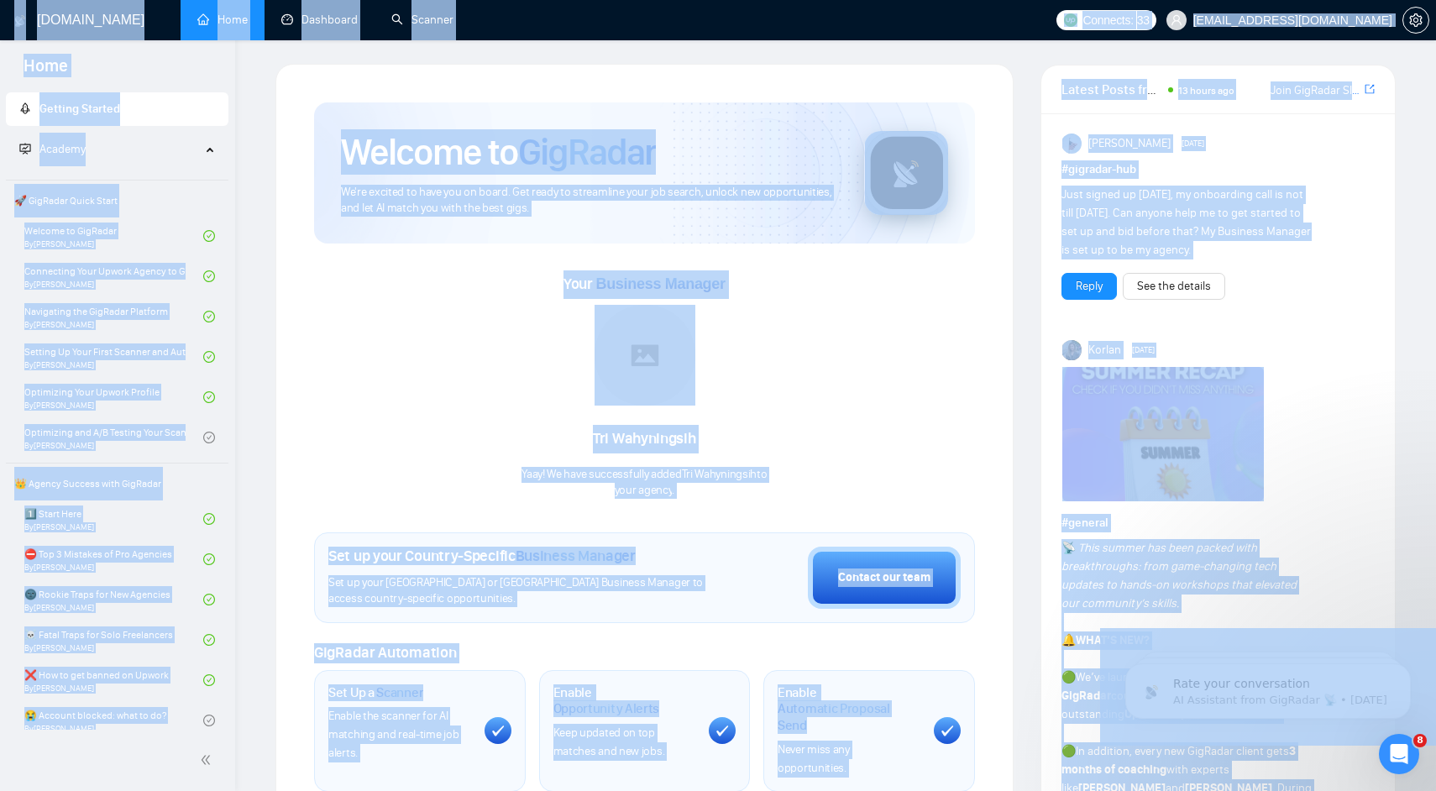
click at [663, 139] on div "Welcome to GigRadar" at bounding box center [589, 151] width 496 height 45
click at [481, 312] on div "Your Business Manager [PERSON_NAME] Yaay! We have successfully added Tri Wahyni…" at bounding box center [644, 384] width 661 height 228
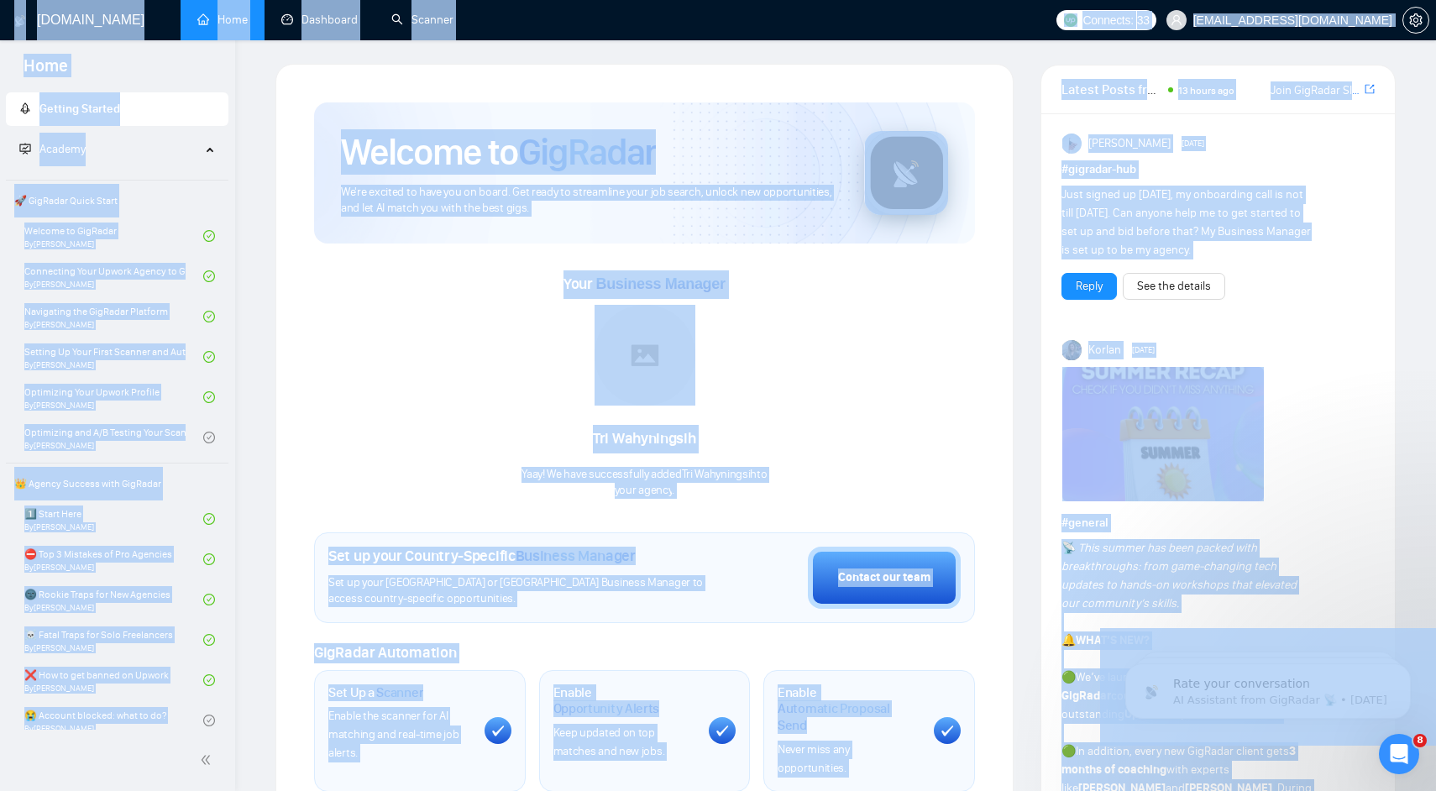
click at [481, 312] on div "Your Business Manager [PERSON_NAME] Yaay! We have successfully added Tri Wahyni…" at bounding box center [644, 384] width 661 height 228
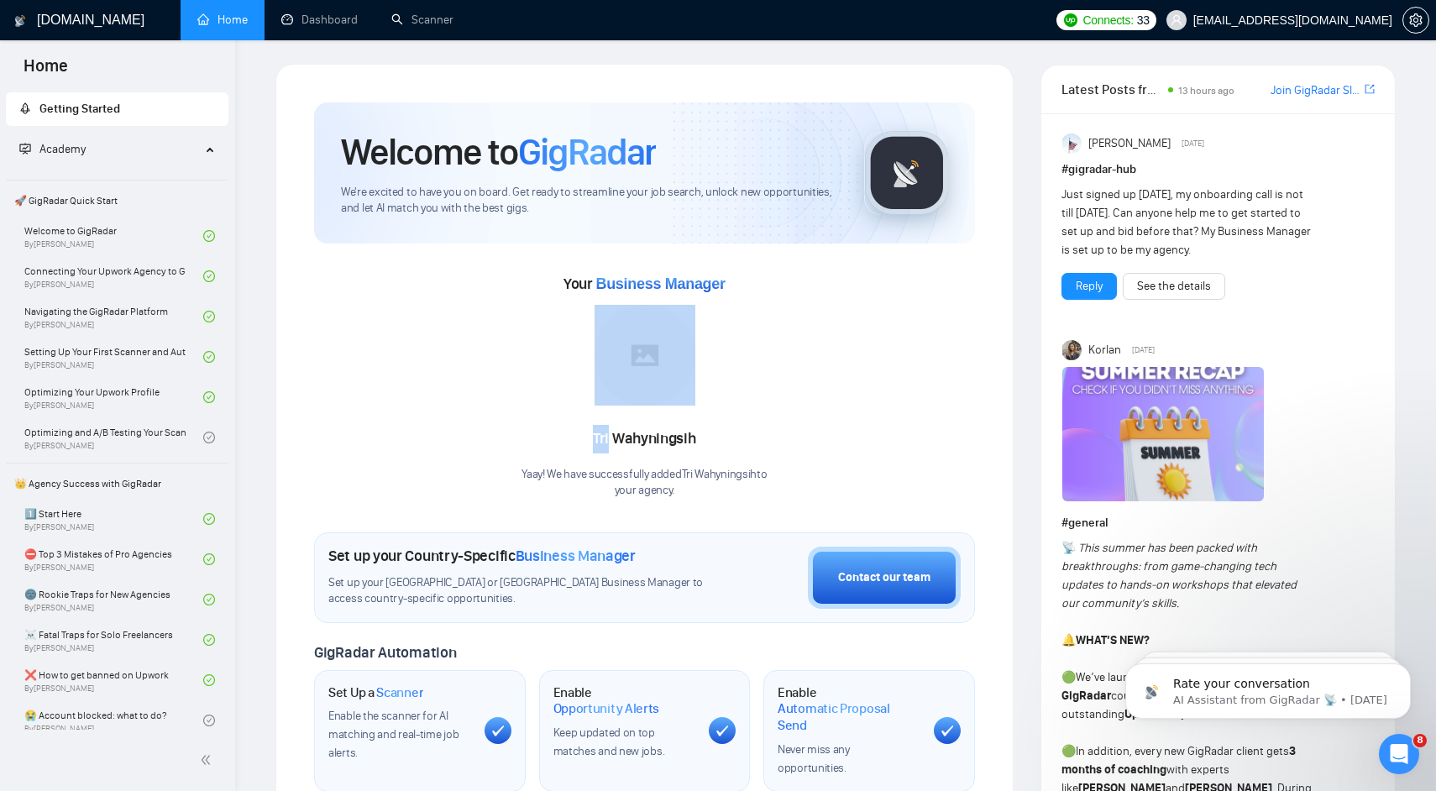
click at [481, 312] on div "Your Business Manager [PERSON_NAME] Yaay! We have successfully added Tri Wahyni…" at bounding box center [644, 384] width 661 height 228
click at [500, 288] on div "Your Business Manager [PERSON_NAME] Yaay! We have successfully added Tri Wahyni…" at bounding box center [644, 384] width 661 height 228
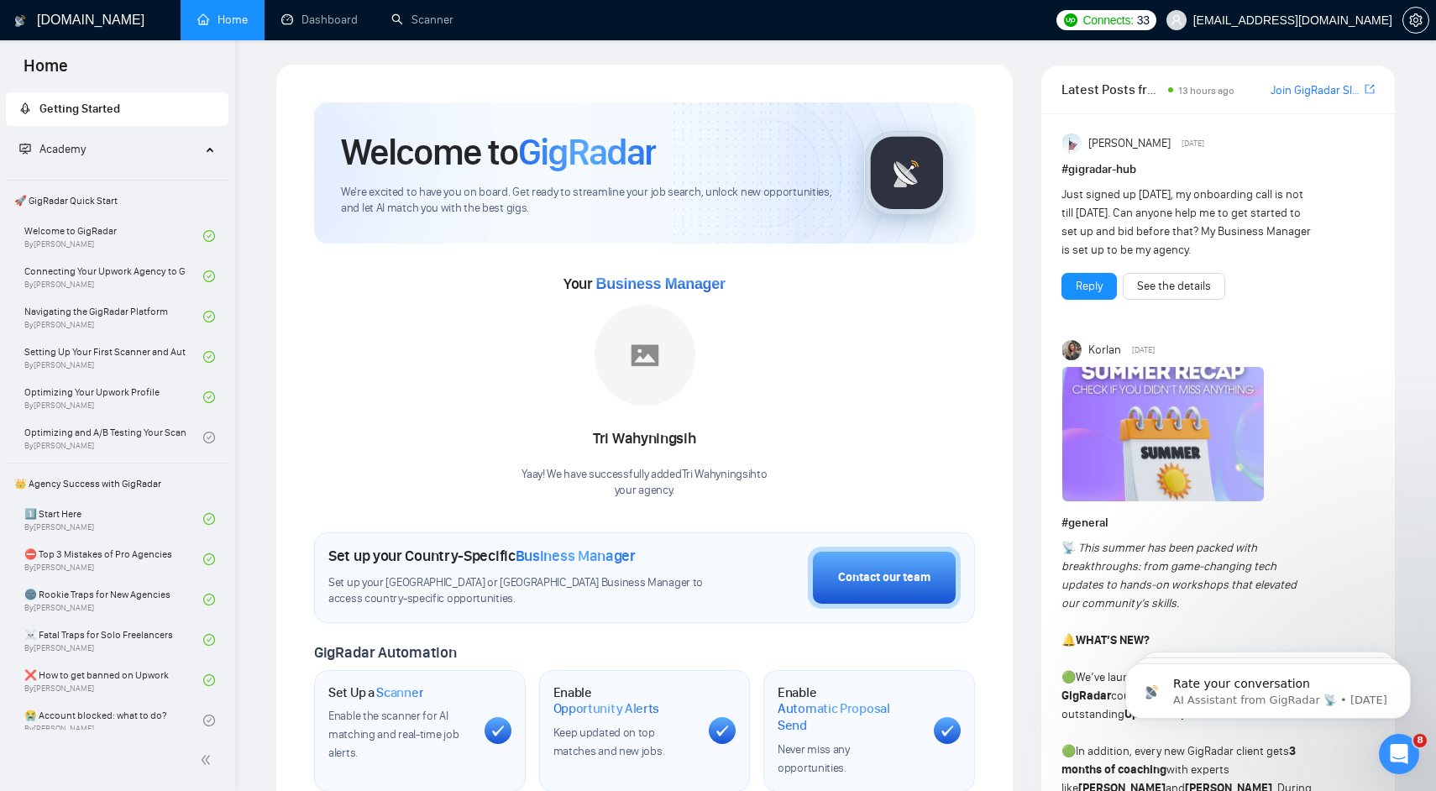
click at [505, 271] on div "Your Business Manager [PERSON_NAME] Yaay! We have successfully added Tri Wahyni…" at bounding box center [644, 384] width 661 height 228
click at [603, 561] on body "Home Getting Started Academy 🚀 GigRadar Quick Start Welcome to GigRadar By [PER…" at bounding box center [718, 392] width 1436 height 791
click at [679, 493] on p "your agency ." at bounding box center [643, 491] width 245 height 16
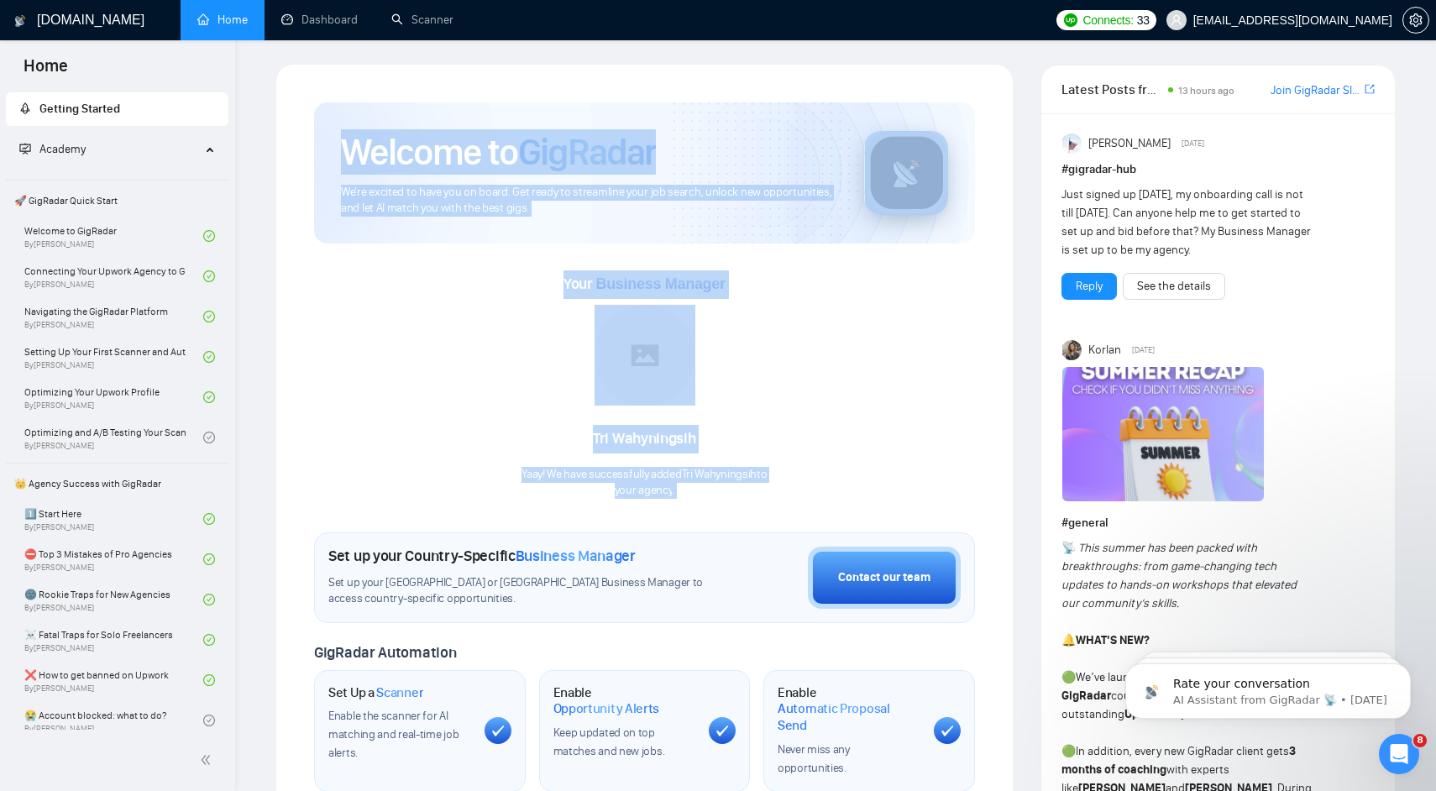
drag, startPoint x: 679, startPoint y: 493, endPoint x: 306, endPoint y: 118, distance: 529.0
click at [306, 121] on div "Welcome to GigRadar We're excited to have you on board. Get ready to streamline…" at bounding box center [644, 623] width 701 height 1083
click at [306, 118] on div "Welcome to GigRadar We're excited to have you on board. Get ready to streamline…" at bounding box center [644, 623] width 701 height 1083
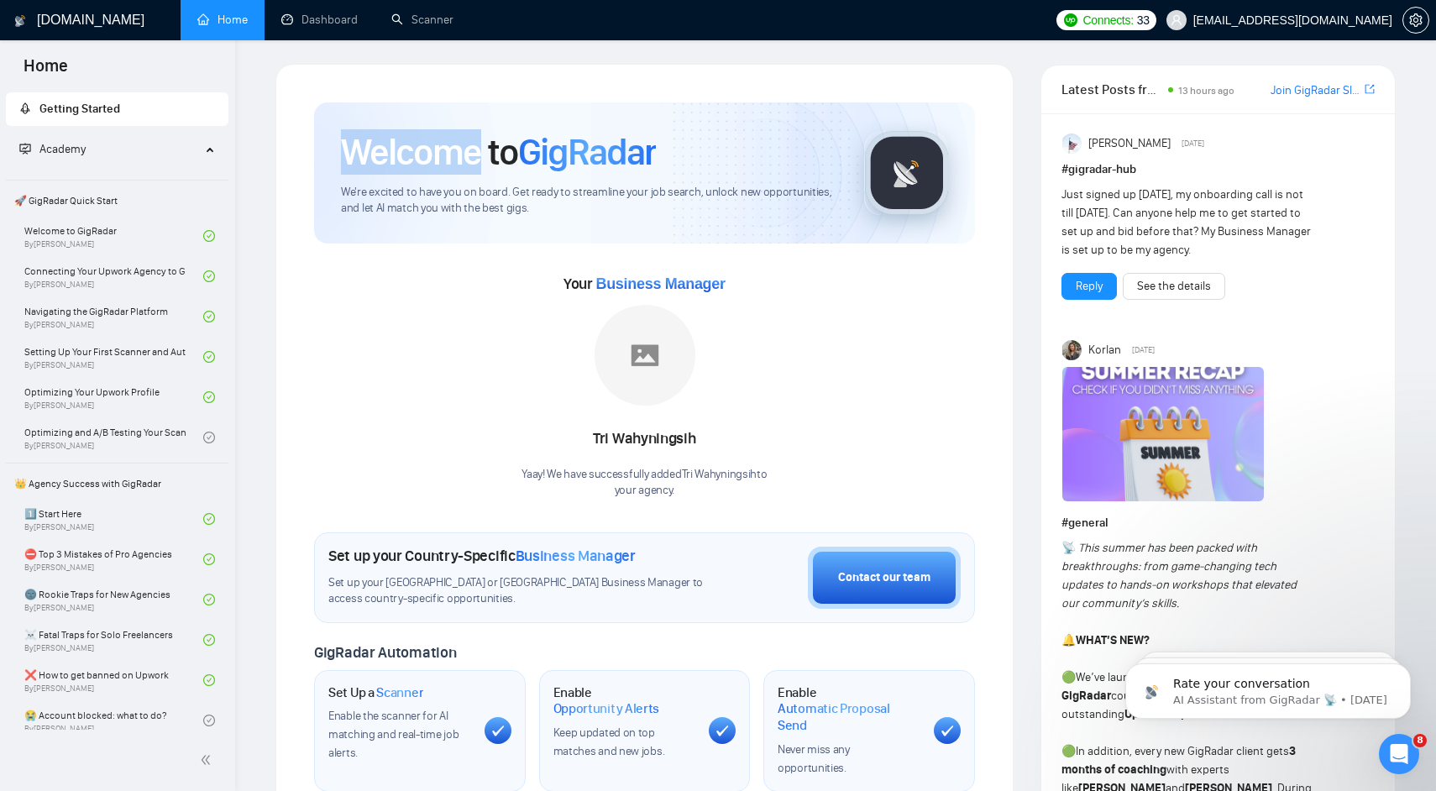
click at [306, 118] on div "Welcome to GigRadar We're excited to have you on board. Get ready to streamline…" at bounding box center [644, 623] width 701 height 1083
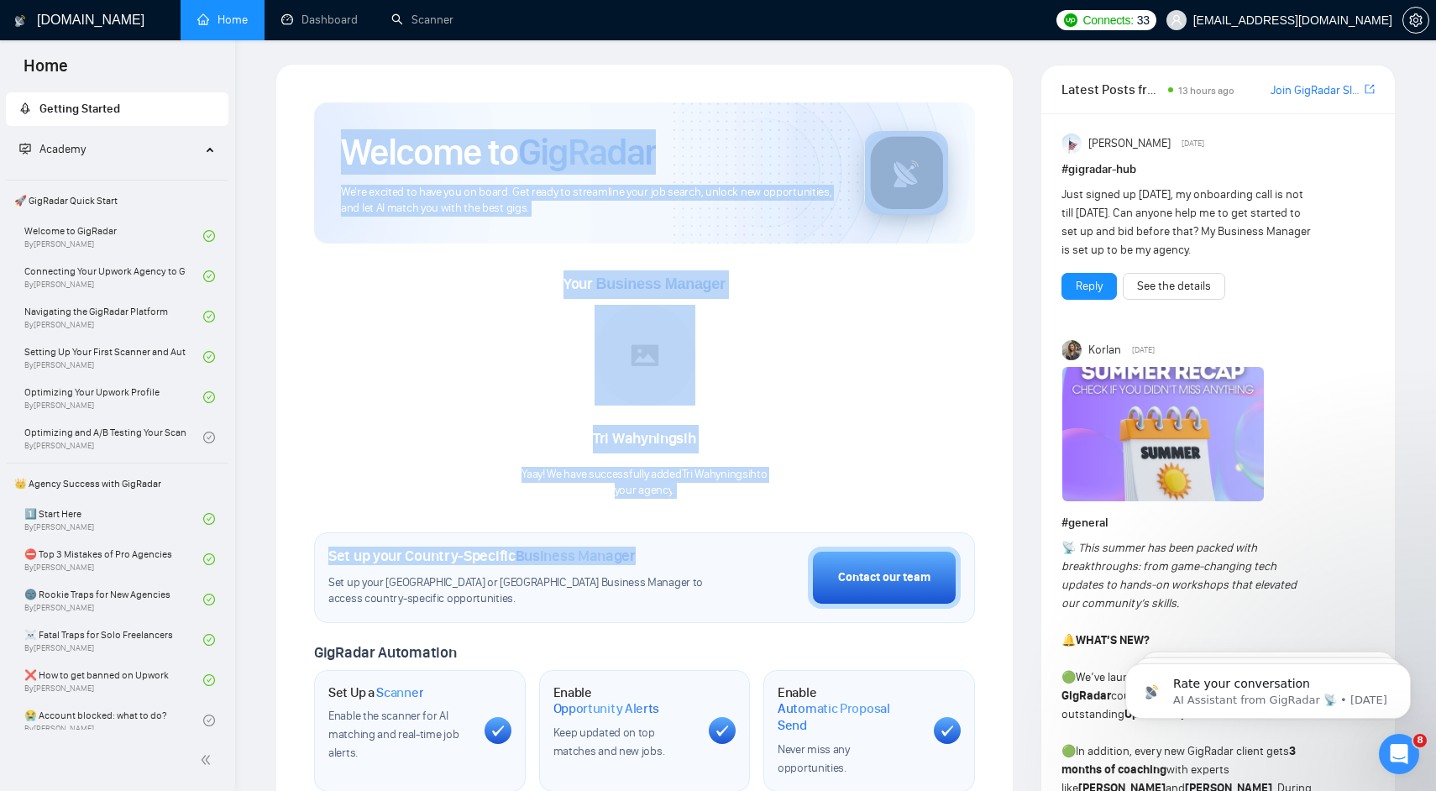
drag, startPoint x: 306, startPoint y: 118, endPoint x: 819, endPoint y: 749, distance: 813.4
click at [819, 741] on div "Welcome to GigRadar We're excited to have you on board. Get ready to streamline…" at bounding box center [644, 623] width 701 height 1083
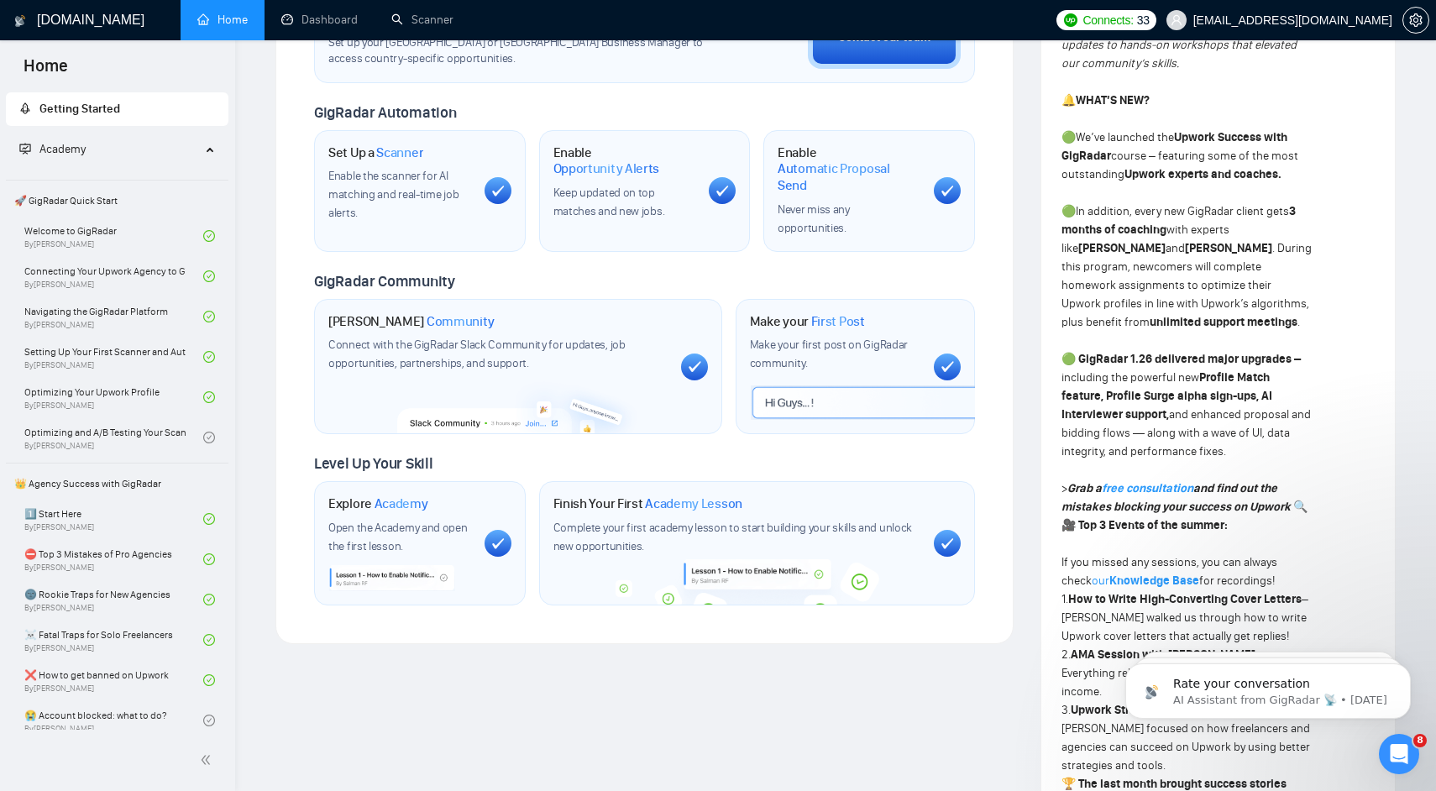
scroll to position [549, 0]
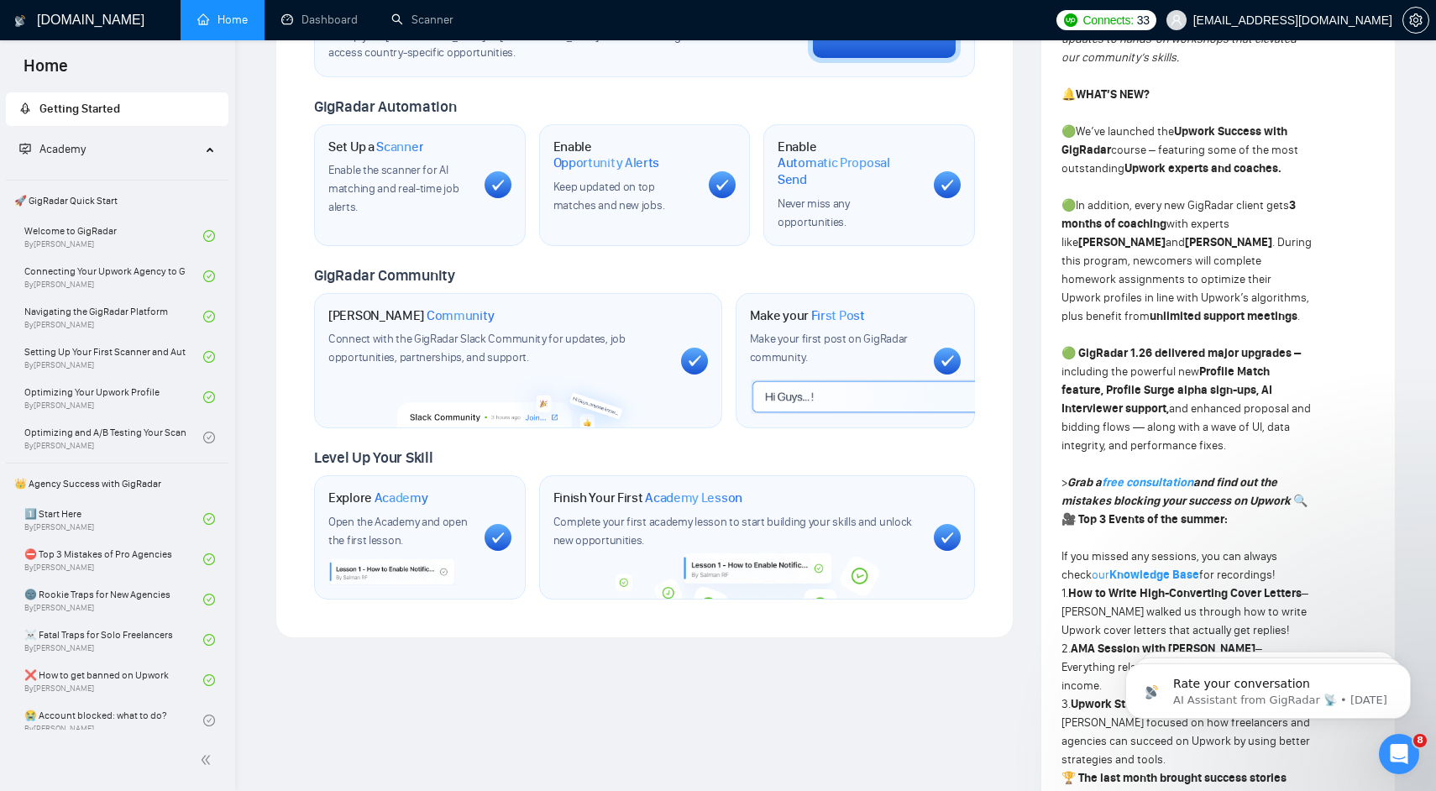
click at [872, 433] on div "Welcome to GigRadar We're excited to have you on board. Get ready to streamline…" at bounding box center [644, 78] width 661 height 1043
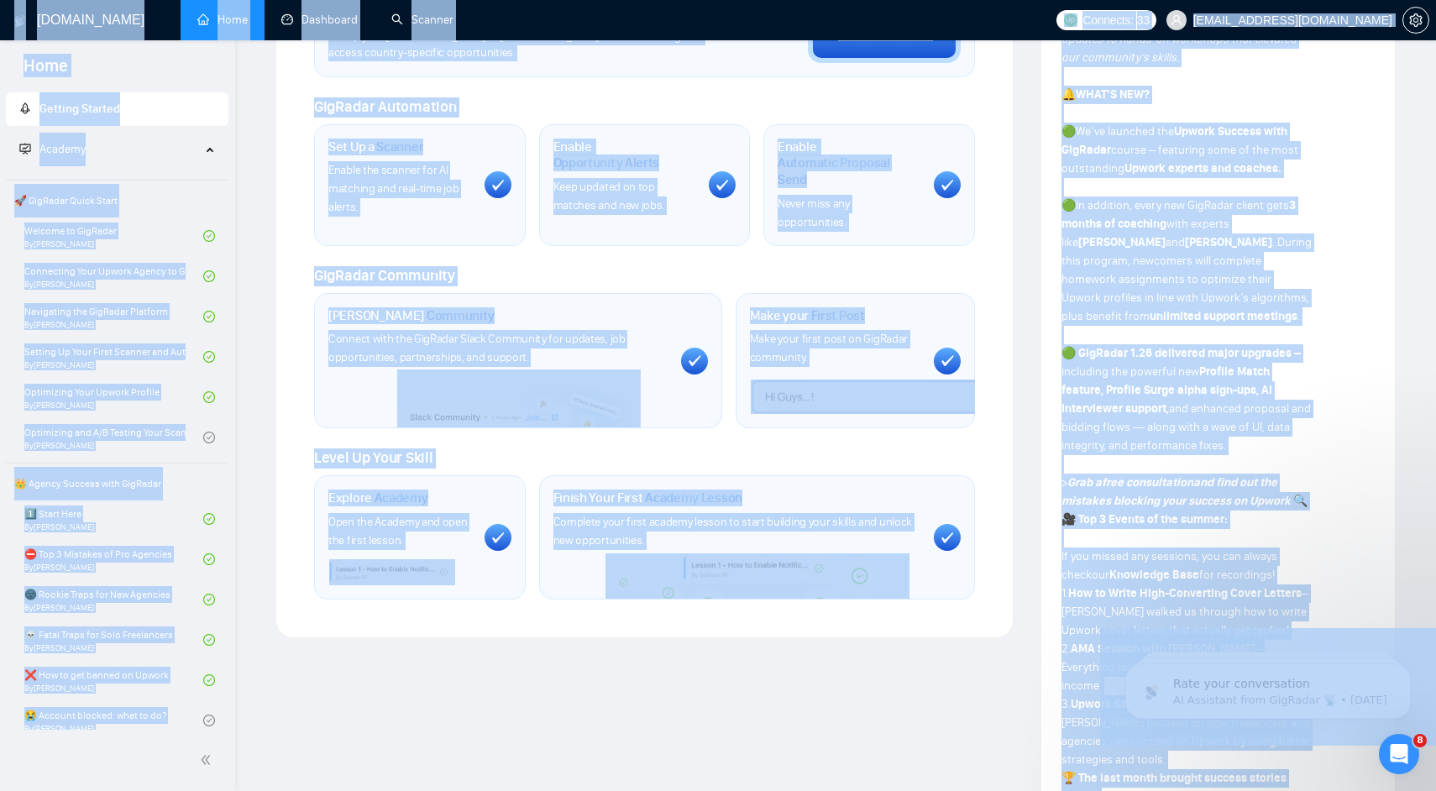
click at [872, 433] on div "Welcome to GigRadar We're excited to have you on board. Get ready to streamline…" at bounding box center [644, 78] width 661 height 1043
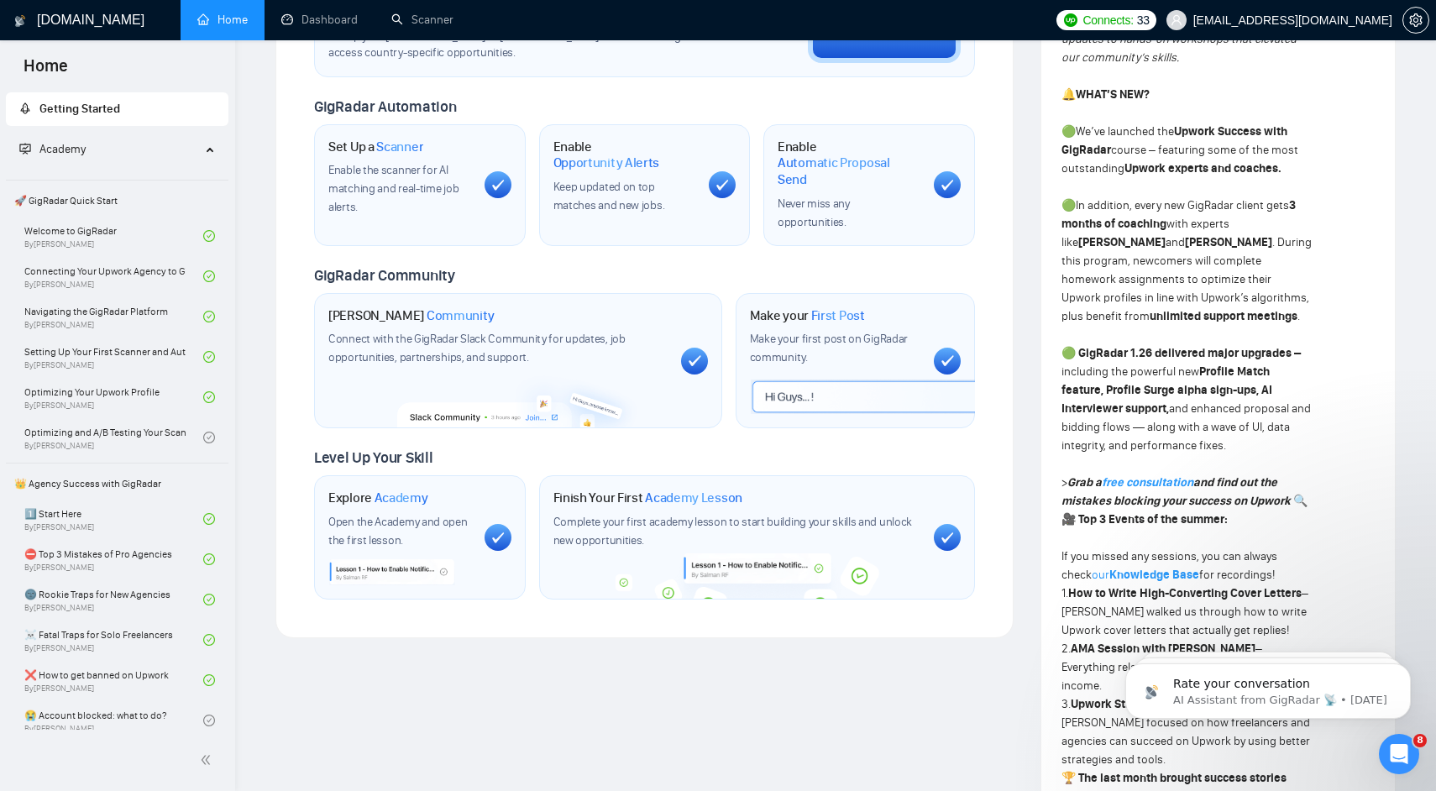
scroll to position [0, 0]
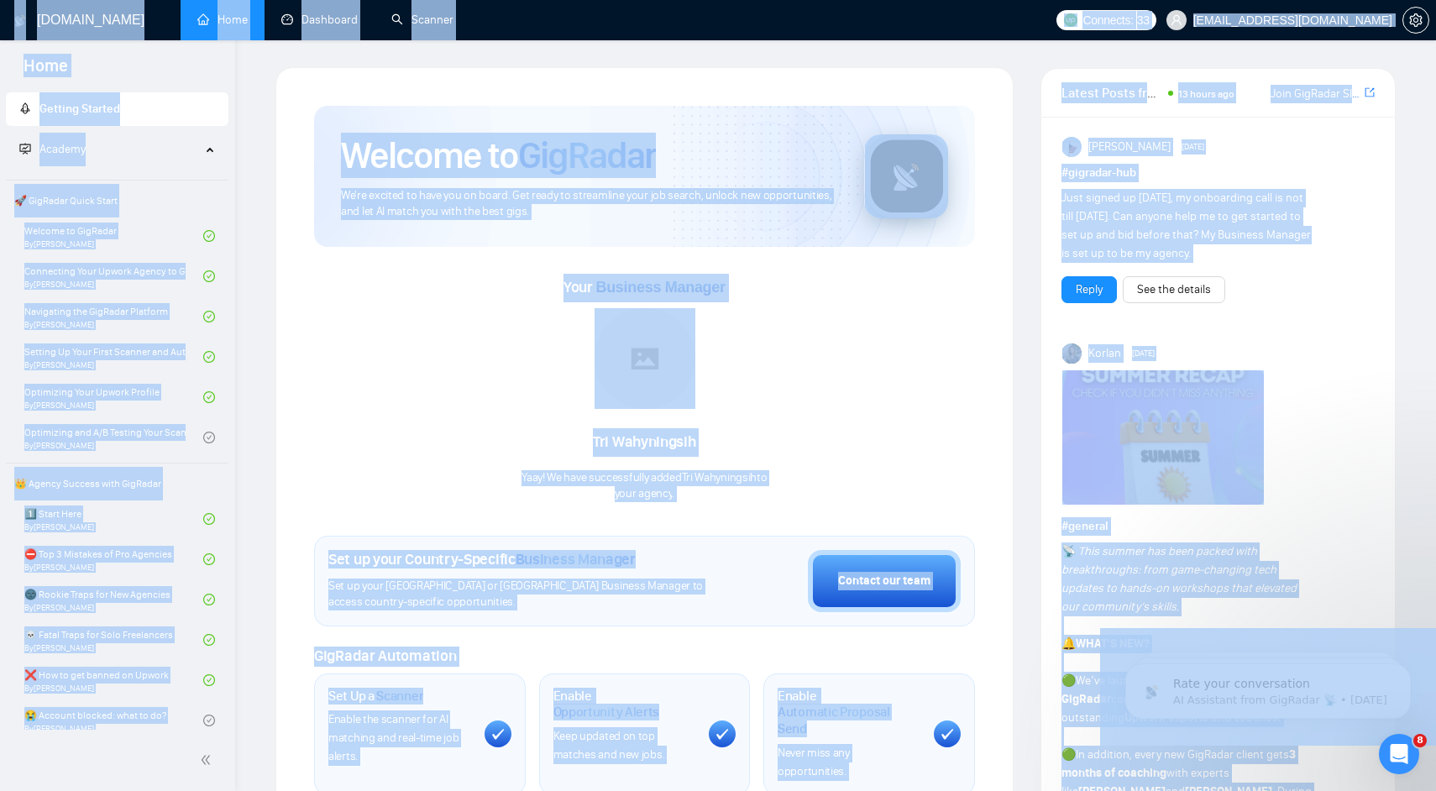
click at [872, 433] on div "Your Business Manager [PERSON_NAME] Yaay! We have successfully added Tri Wahyni…" at bounding box center [644, 388] width 661 height 228
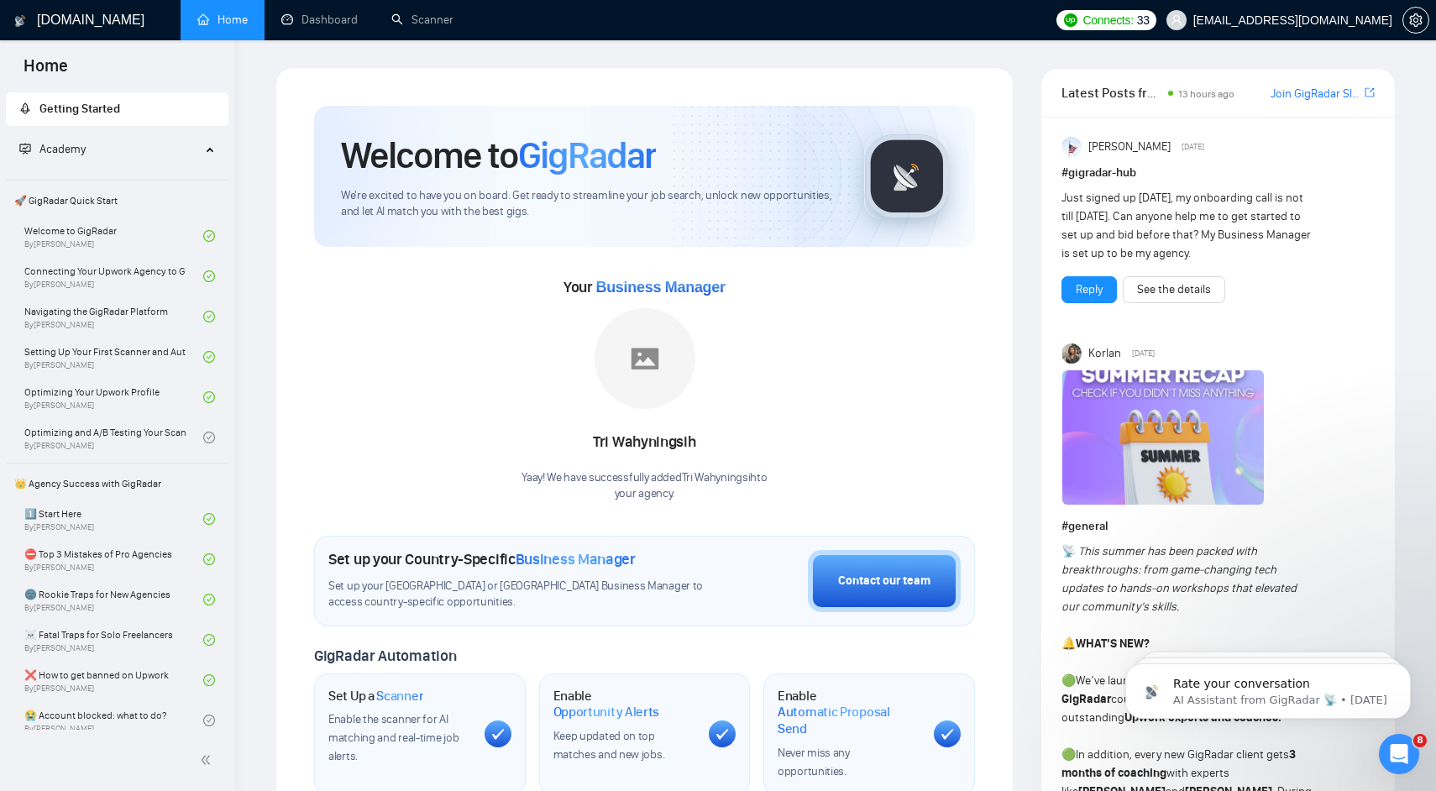
click at [872, 433] on div "Your Business Manager [PERSON_NAME] Yaay! We have successfully added Tri Wahyni…" at bounding box center [644, 388] width 661 height 228
drag, startPoint x: 872, startPoint y: 433, endPoint x: 853, endPoint y: 513, distance: 82.1
click at [854, 513] on div "Welcome to GigRadar We're excited to have you on board. Get ready to streamline…" at bounding box center [644, 627] width 661 height 1043
click at [853, 513] on div "Welcome to GigRadar We're excited to have you on board. Get ready to streamline…" at bounding box center [644, 627] width 661 height 1043
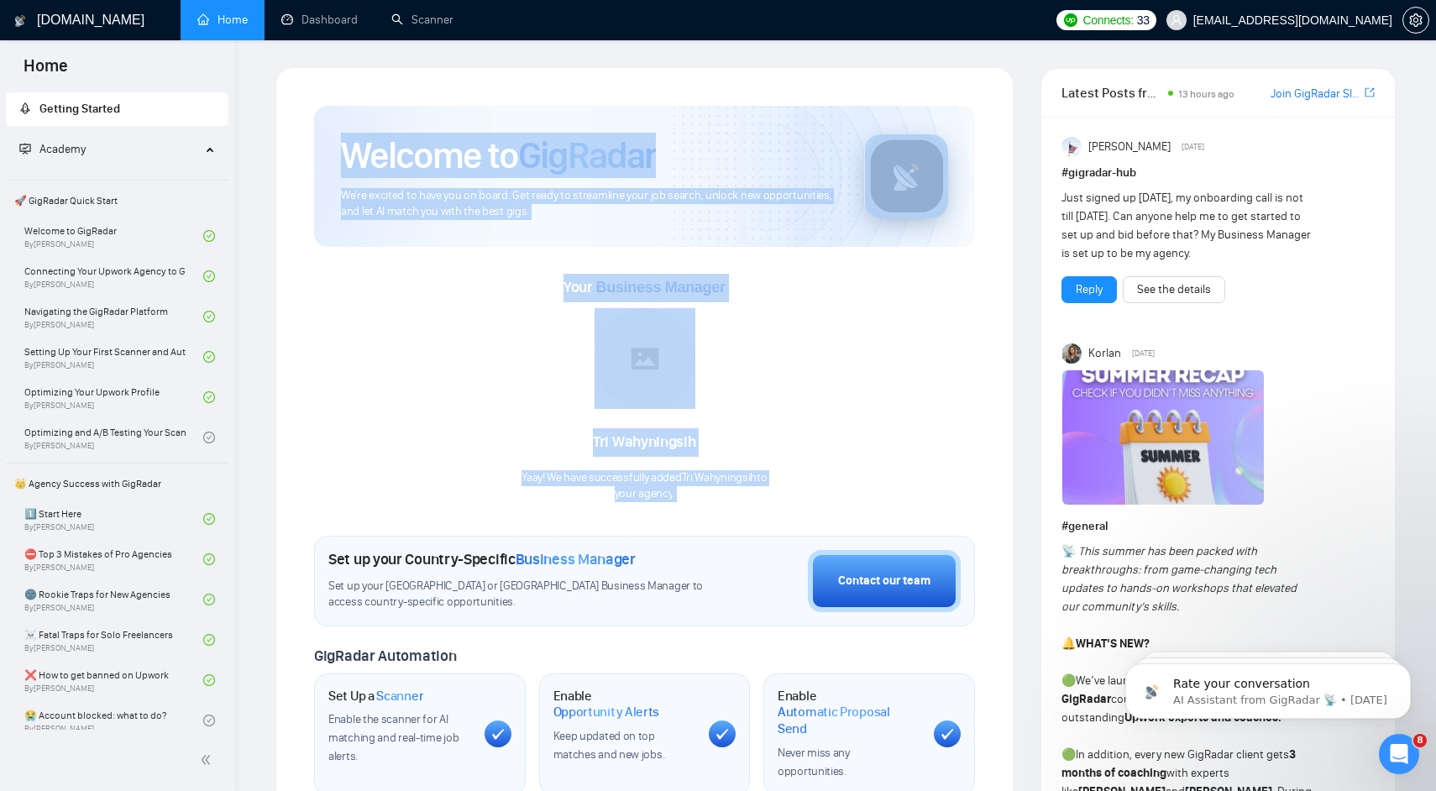
drag, startPoint x: 853, startPoint y: 513, endPoint x: 756, endPoint y: 156, distance: 369.9
click at [755, 157] on div "Welcome to GigRadar We're excited to have you on board. Get ready to streamline…" at bounding box center [644, 627] width 661 height 1043
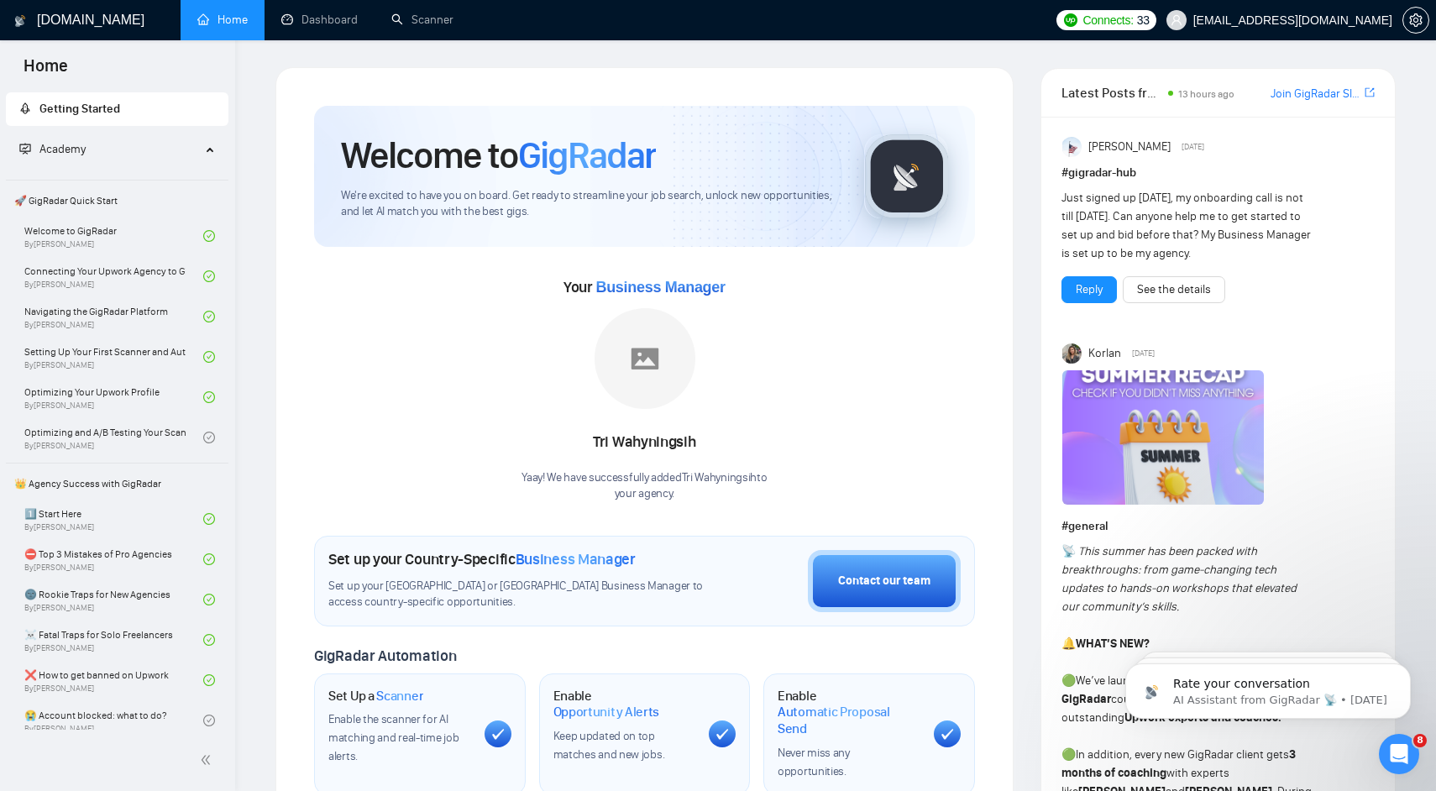
click at [700, 118] on div "Welcome to GigRadar We're excited to have you on board. Get ready to streamline…" at bounding box center [644, 176] width 661 height 141
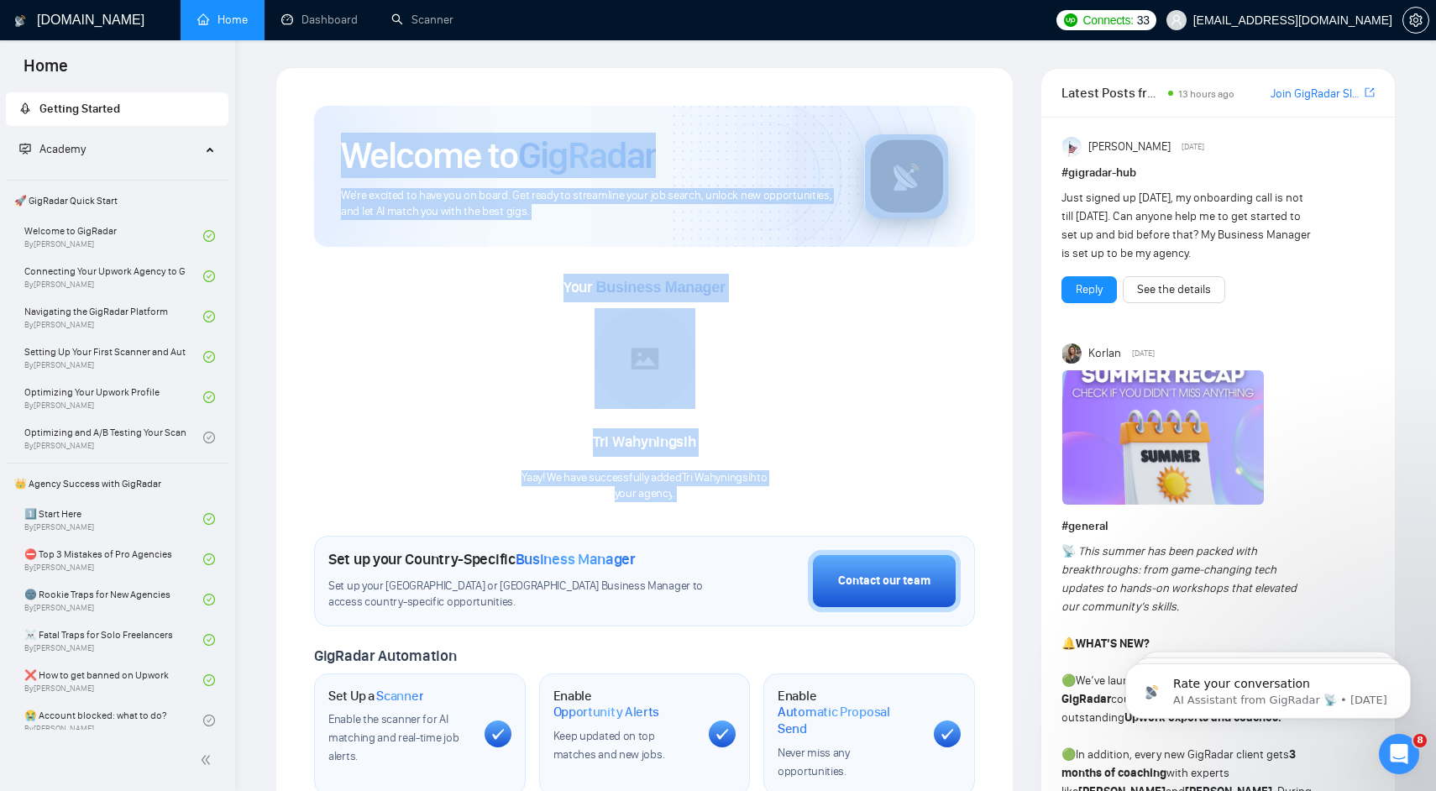
drag, startPoint x: 700, startPoint y: 118, endPoint x: 732, endPoint y: 499, distance: 382.5
click at [732, 499] on div "Welcome to GigRadar We're excited to have you on board. Get ready to streamline…" at bounding box center [644, 627] width 661 height 1043
click at [732, 499] on p "your agency ." at bounding box center [643, 494] width 245 height 16
drag, startPoint x: 732, startPoint y: 499, endPoint x: 479, endPoint y: 47, distance: 517.6
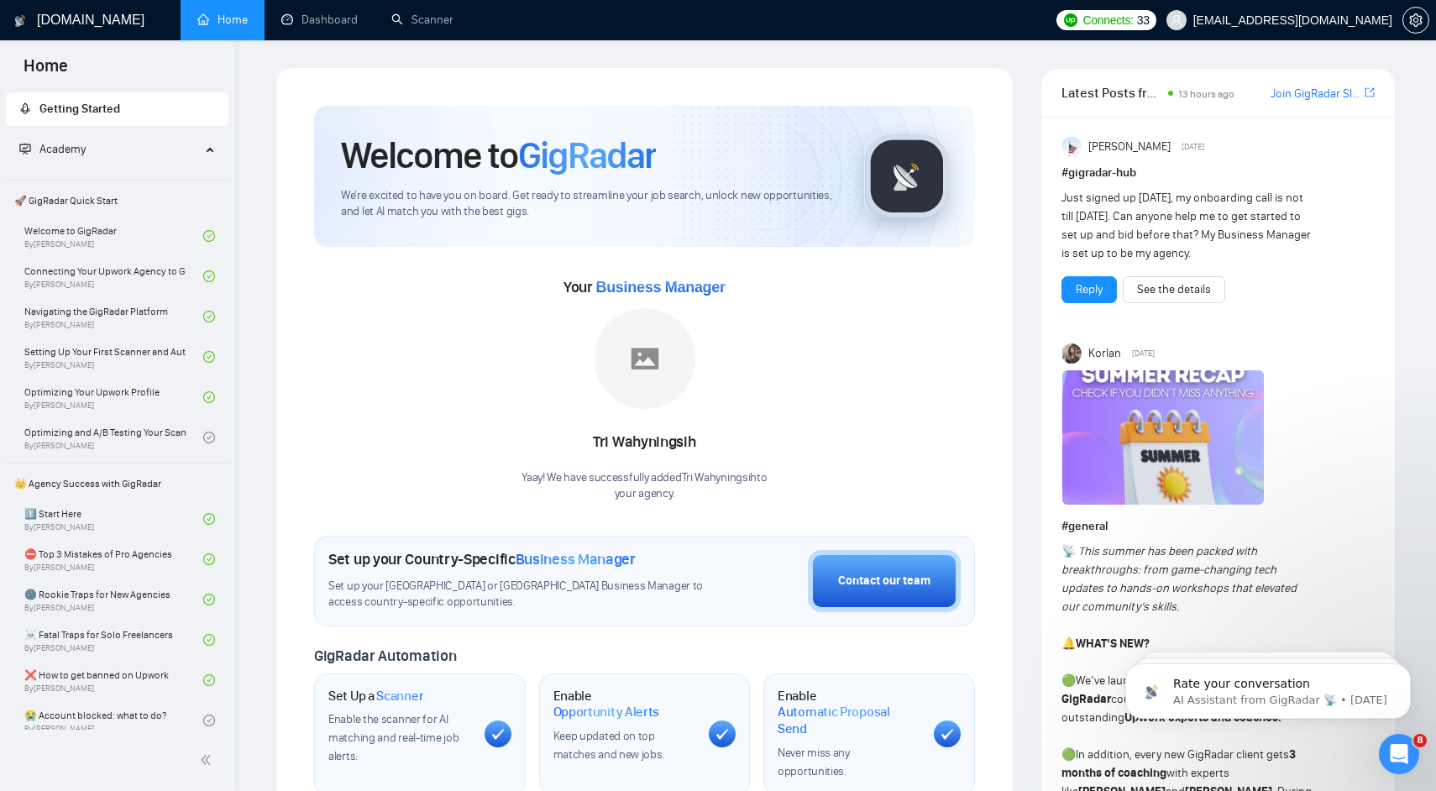
click at [450, 104] on div "Welcome to GigRadar We're excited to have you on board. Get ready to streamline…" at bounding box center [644, 627] width 701 height 1083
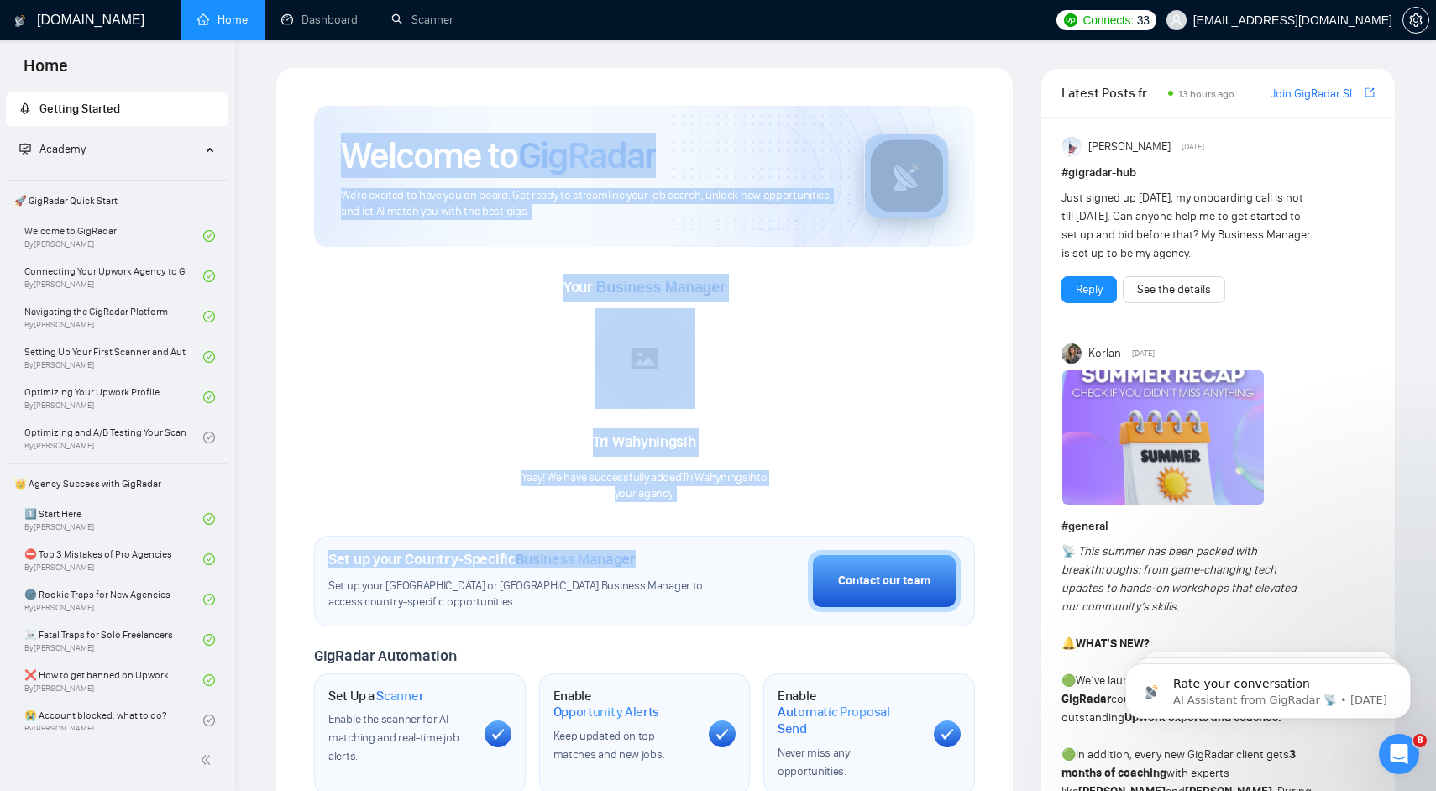
drag, startPoint x: 450, startPoint y: 104, endPoint x: 617, endPoint y: 565, distance: 490.3
click at [617, 565] on div "Welcome to GigRadar We're excited to have you on board. Get ready to streamline…" at bounding box center [644, 627] width 701 height 1083
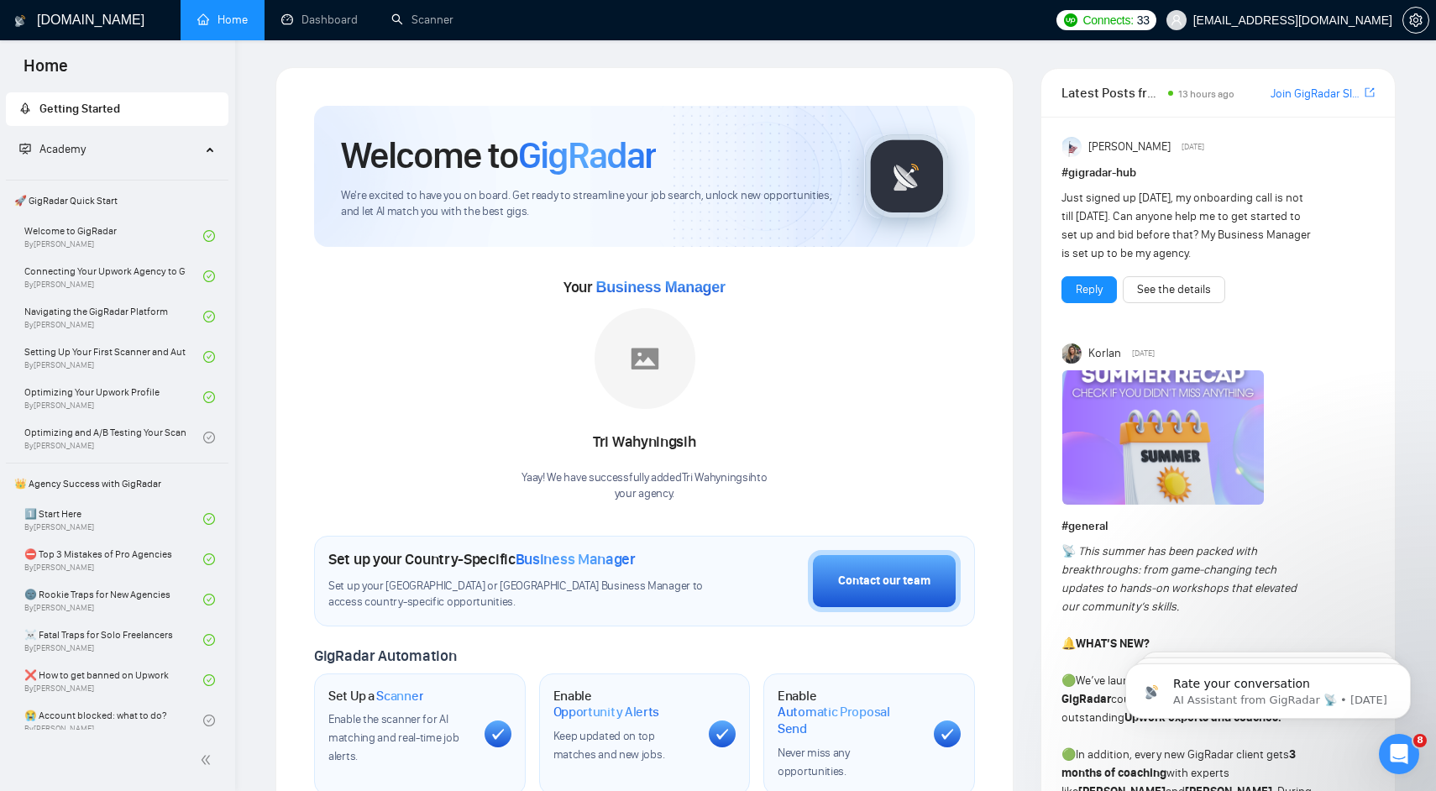
click at [631, 550] on span "Business Manager" at bounding box center [576, 559] width 120 height 18
click at [610, 588] on span "Set up your [GEOGRAPHIC_DATA] or [GEOGRAPHIC_DATA] Business Manager to access c…" at bounding box center [518, 595] width 380 height 32
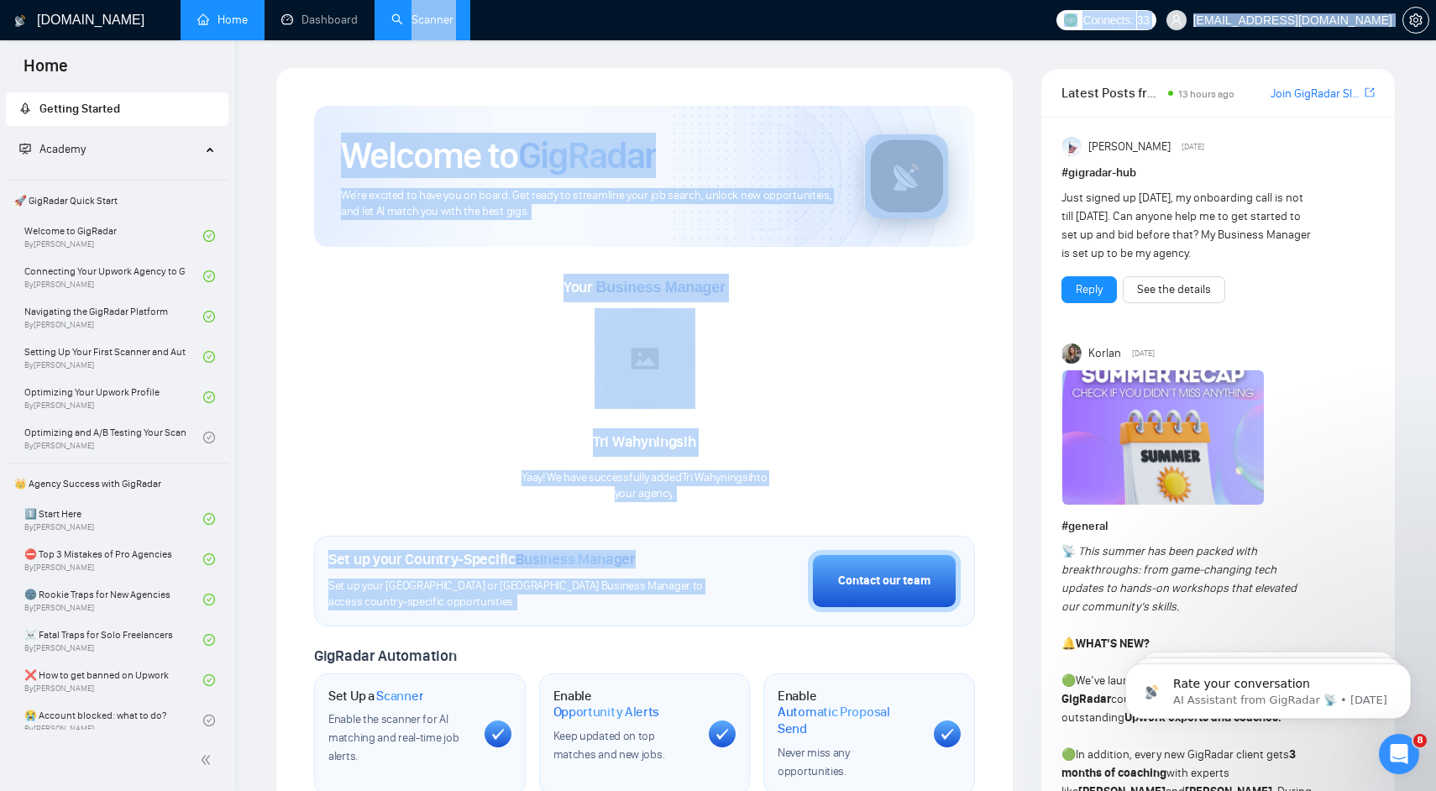
drag, startPoint x: 610, startPoint y: 588, endPoint x: 454, endPoint y: 25, distance: 583.6
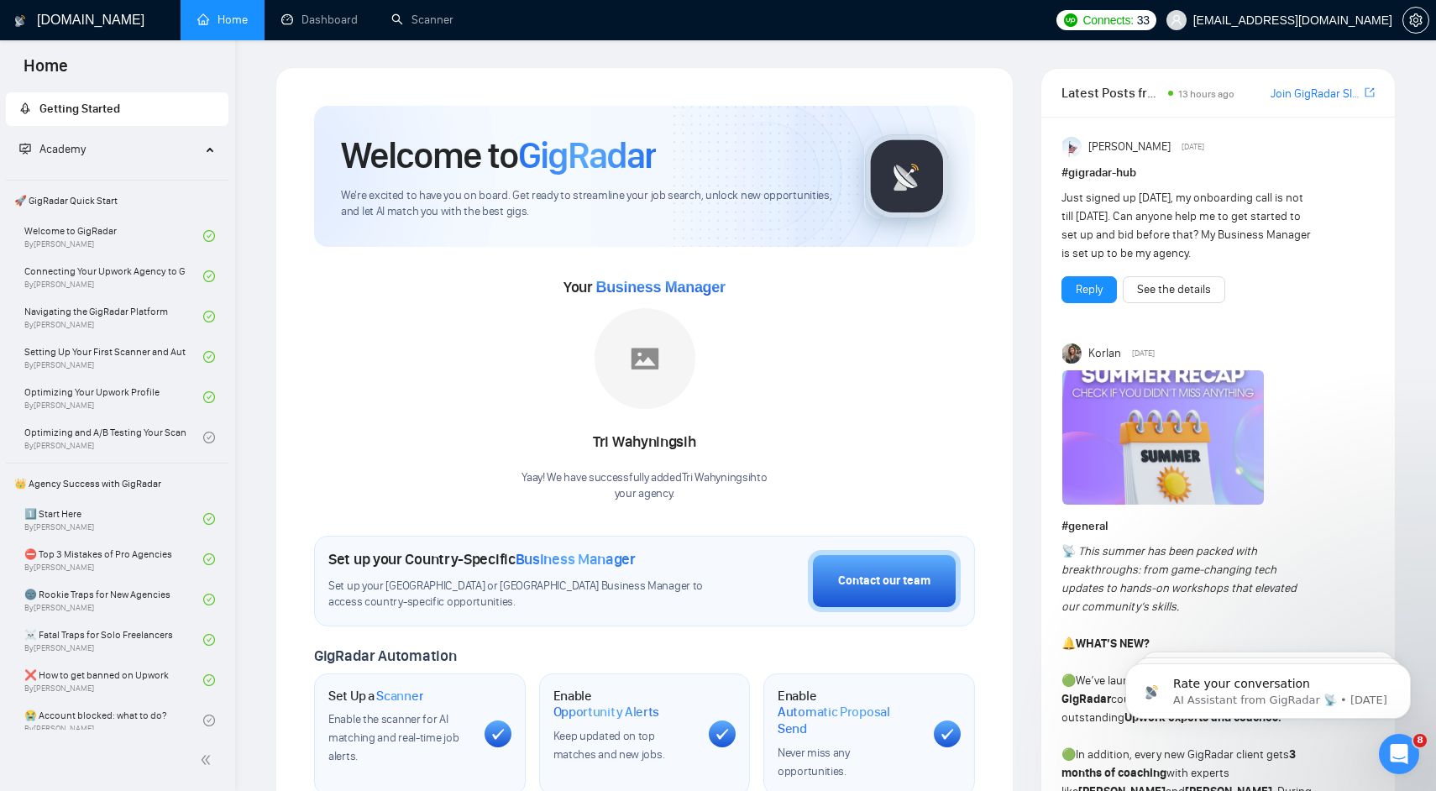
click at [417, 126] on div "Welcome to GigRadar We're excited to have you on board. Get ready to streamline…" at bounding box center [644, 176] width 661 height 141
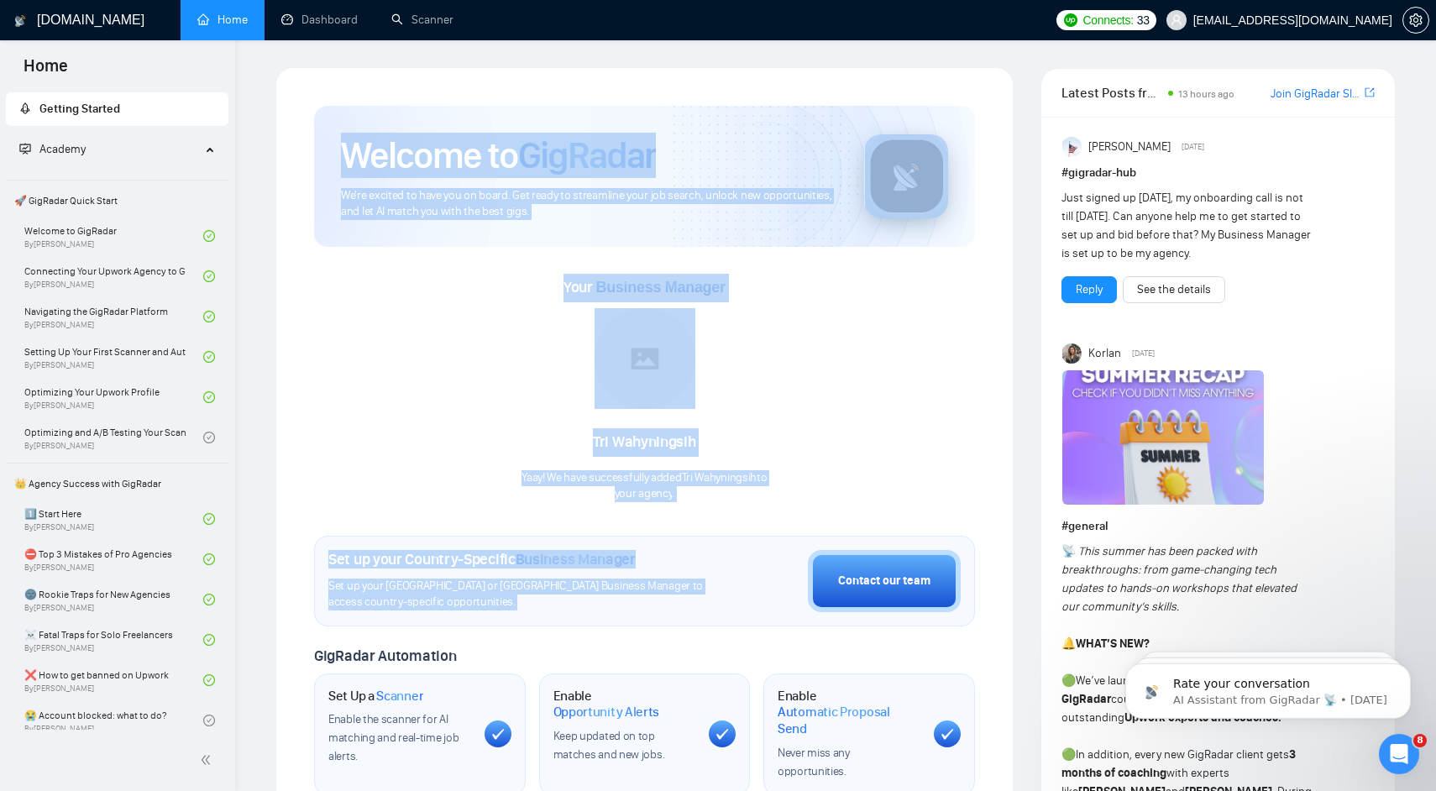
drag, startPoint x: 417, startPoint y: 126, endPoint x: 521, endPoint y: 621, distance: 506.0
click at [521, 621] on div "Welcome to GigRadar We're excited to have you on board. Get ready to streamline…" at bounding box center [644, 627] width 661 height 1043
click at [521, 621] on div "Set up your Country-Specific Business Manager Set up your [GEOGRAPHIC_DATA] or …" at bounding box center [644, 581] width 661 height 91
drag, startPoint x: 521, startPoint y: 621, endPoint x: 338, endPoint y: 146, distance: 509.0
click at [338, 146] on div "Welcome to GigRadar We're excited to have you on board. Get ready to streamline…" at bounding box center [644, 627] width 661 height 1043
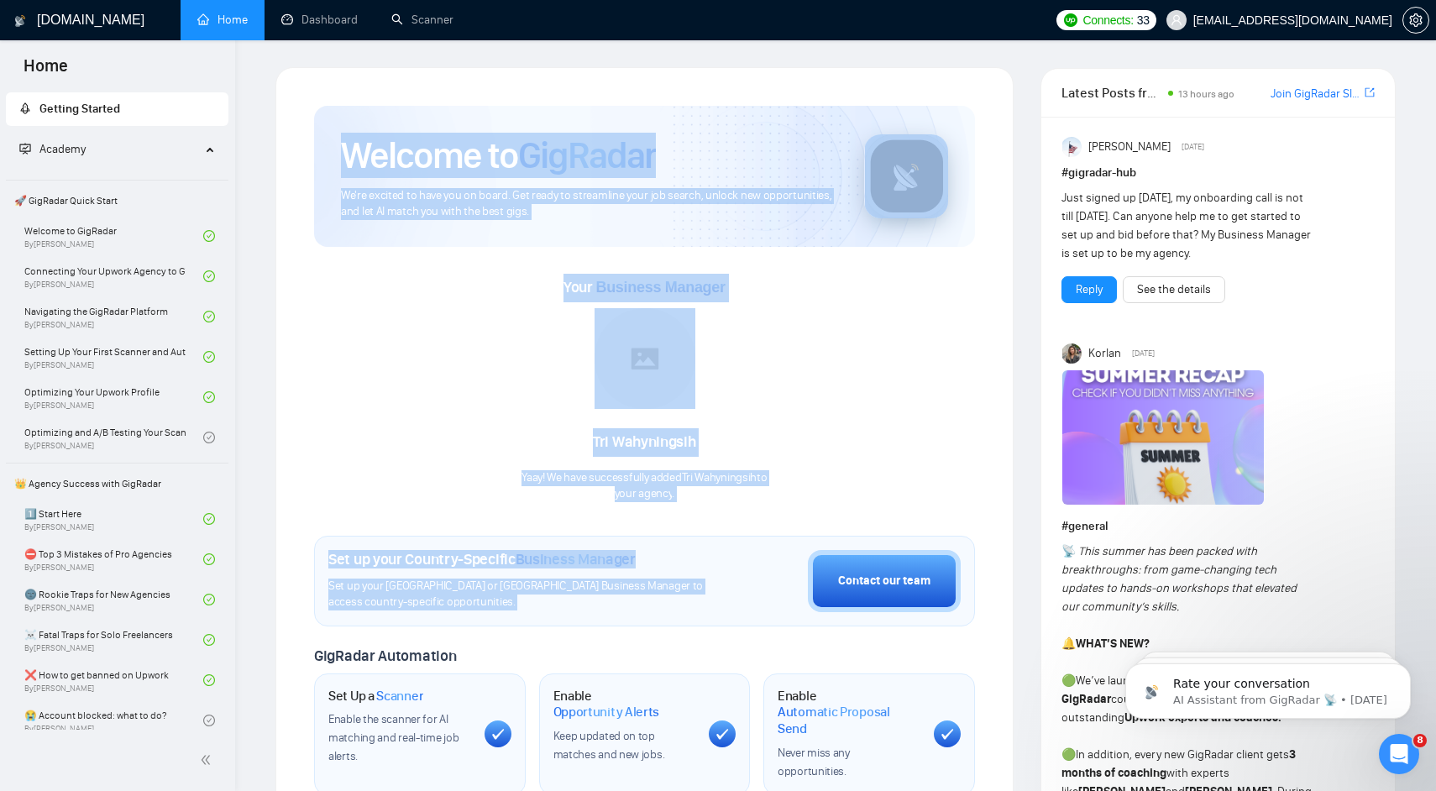
click at [338, 146] on div "Welcome to GigRadar We're excited to have you on board. Get ready to streamline…" at bounding box center [644, 176] width 661 height 141
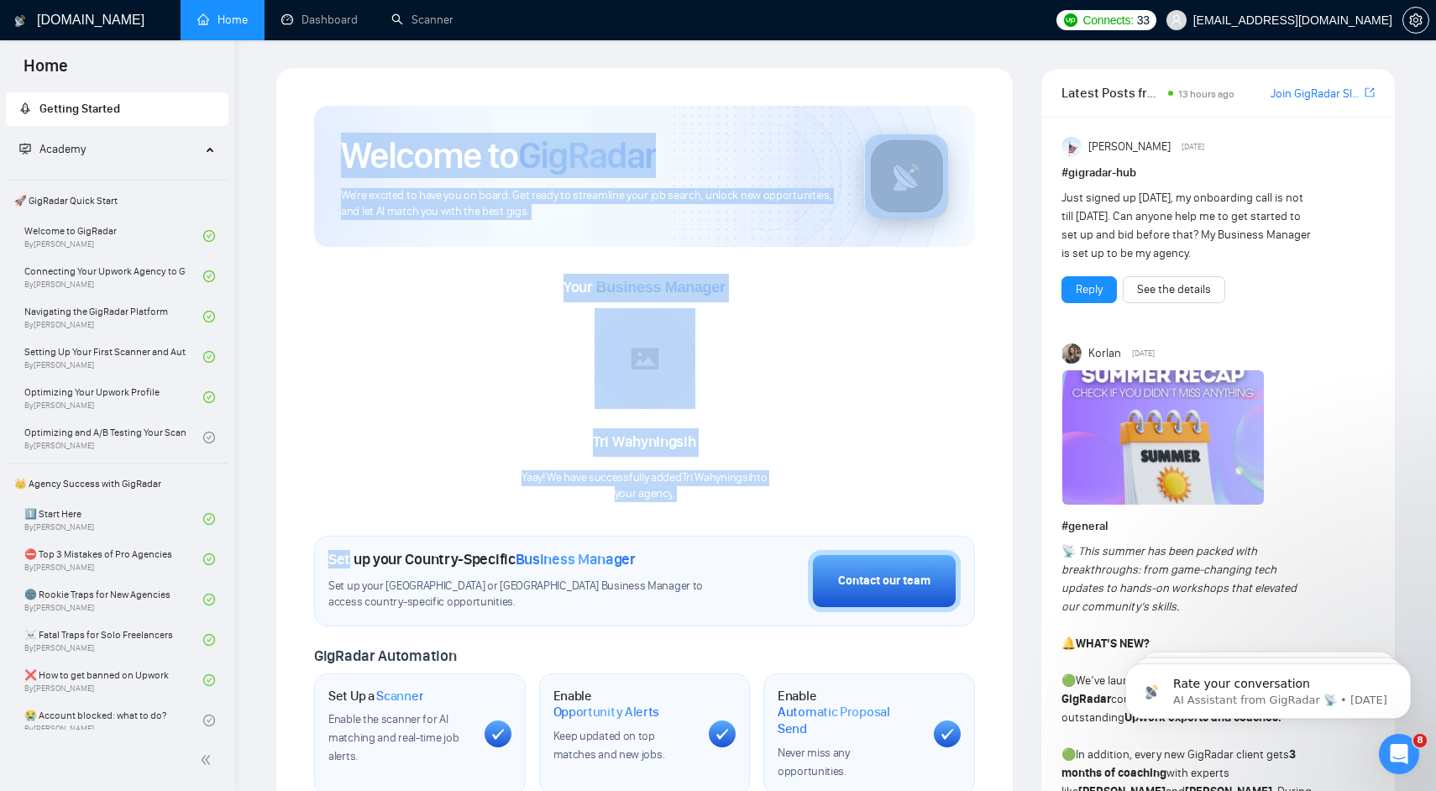
drag, startPoint x: 338, startPoint y: 146, endPoint x: 462, endPoint y: 538, distance: 411.1
click at [462, 538] on div "Welcome to GigRadar We're excited to have you on board. Get ready to streamline…" at bounding box center [644, 627] width 661 height 1043
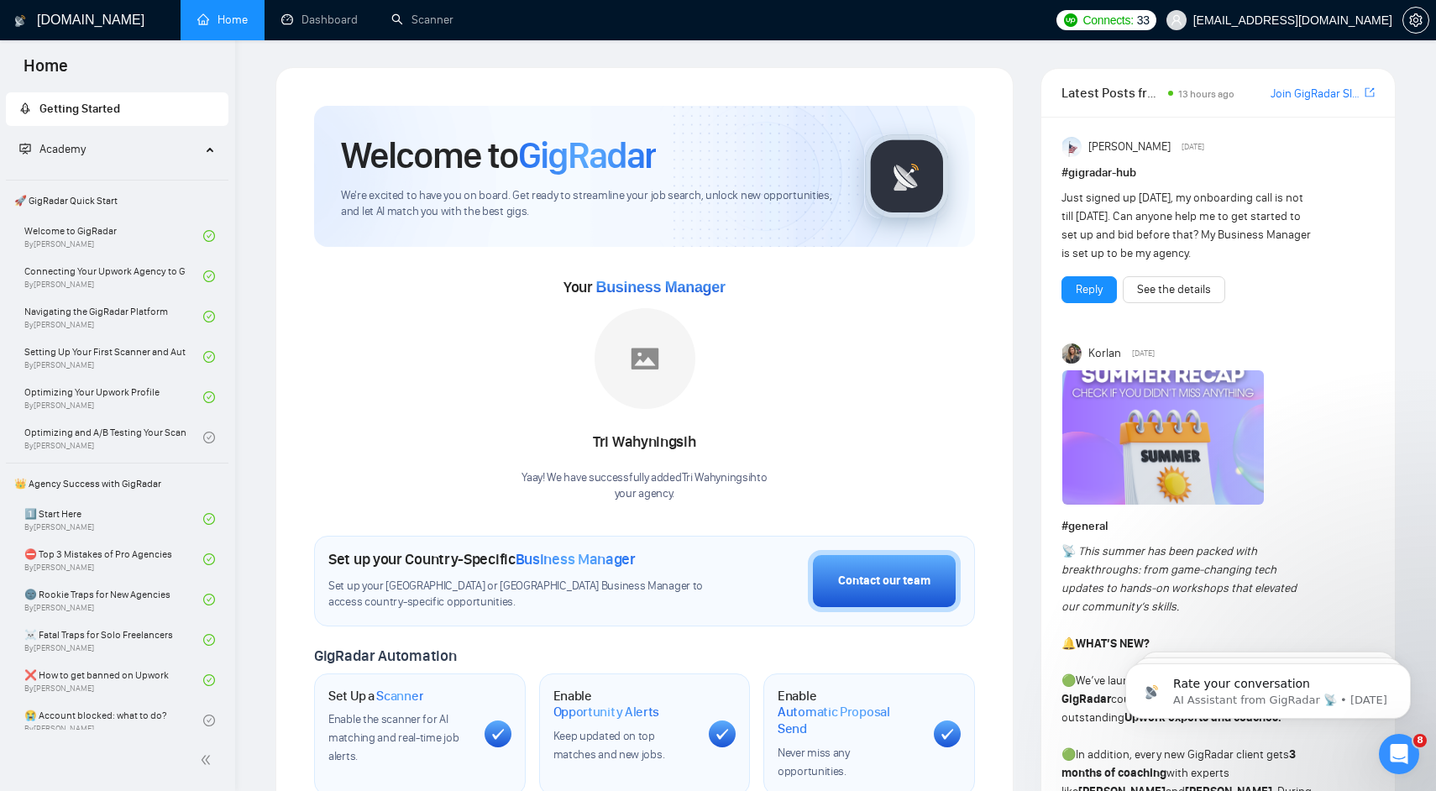
click at [481, 594] on span "Set up your [GEOGRAPHIC_DATA] or [GEOGRAPHIC_DATA] Business Manager to access c…" at bounding box center [518, 595] width 380 height 32
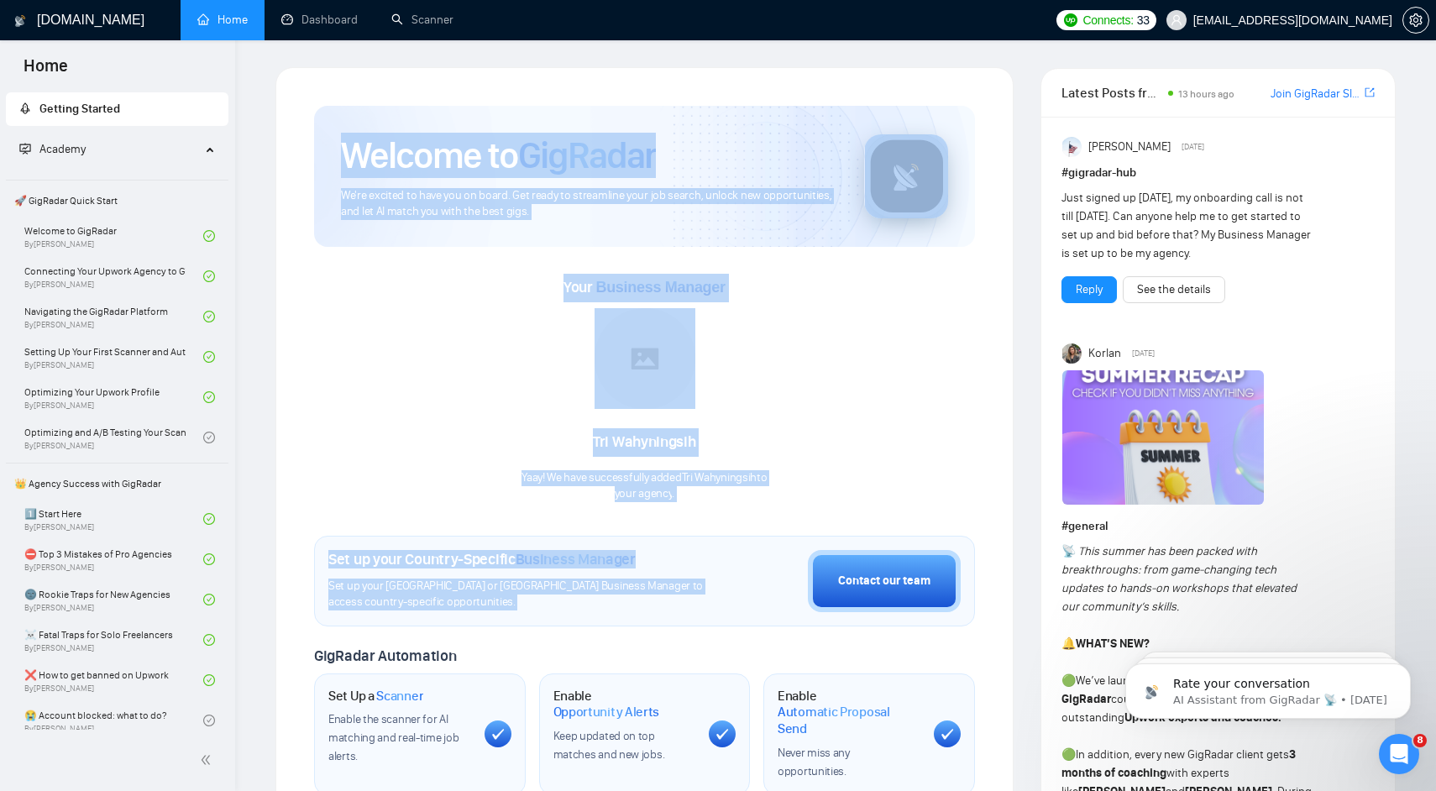
drag, startPoint x: 481, startPoint y: 594, endPoint x: 435, endPoint y: 166, distance: 429.9
click at [435, 166] on div "Welcome to GigRadar We're excited to have you on board. Get ready to streamline…" at bounding box center [644, 627] width 661 height 1043
click at [435, 166] on h1 "Welcome to GigRadar" at bounding box center [498, 155] width 315 height 45
drag, startPoint x: 435, startPoint y: 166, endPoint x: 510, endPoint y: 686, distance: 525.2
click at [511, 686] on div "Welcome to GigRadar We're excited to have you on board. Get ready to streamline…" at bounding box center [644, 627] width 661 height 1043
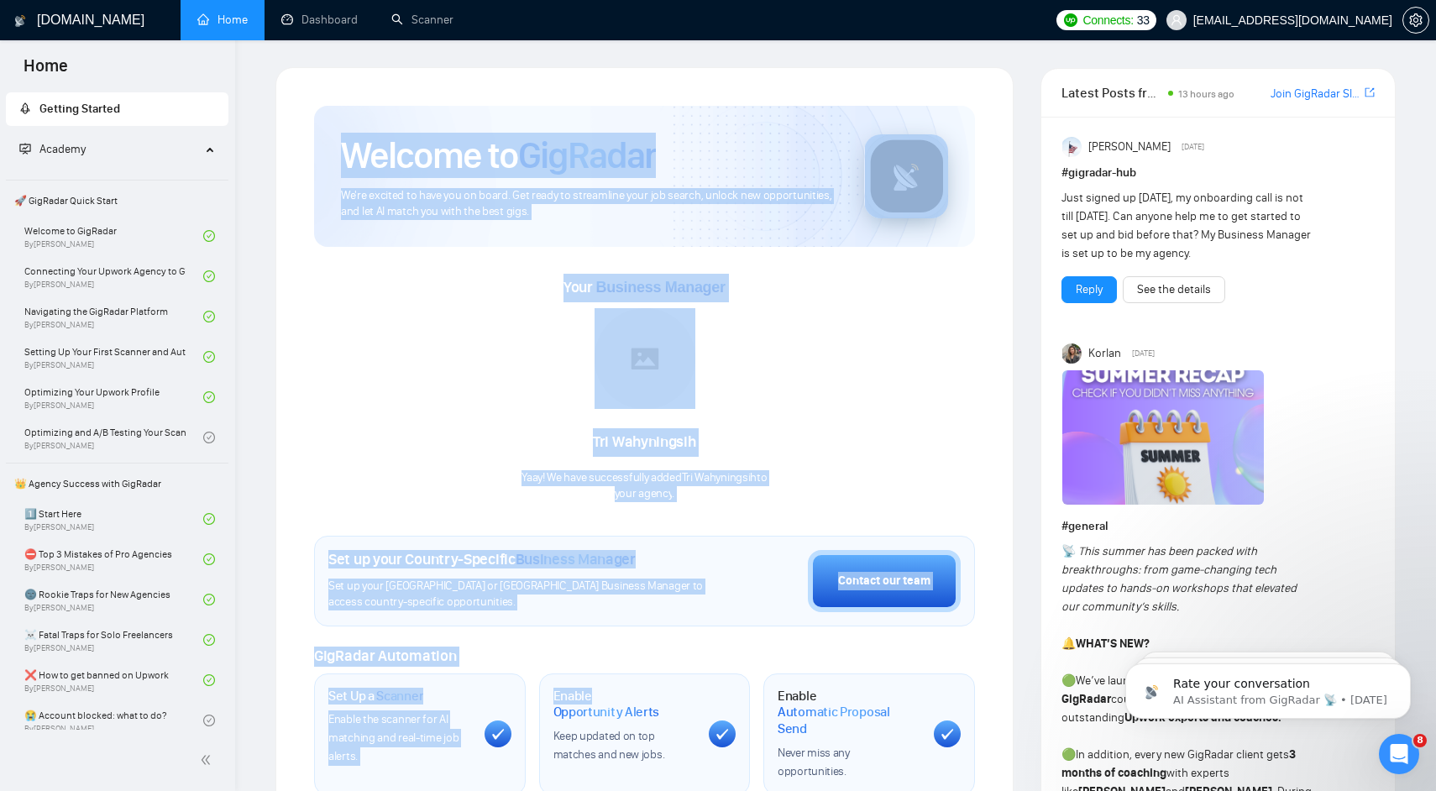
click at [528, 602] on span "Set up your [GEOGRAPHIC_DATA] or [GEOGRAPHIC_DATA] Business Manager to access c…" at bounding box center [518, 595] width 380 height 32
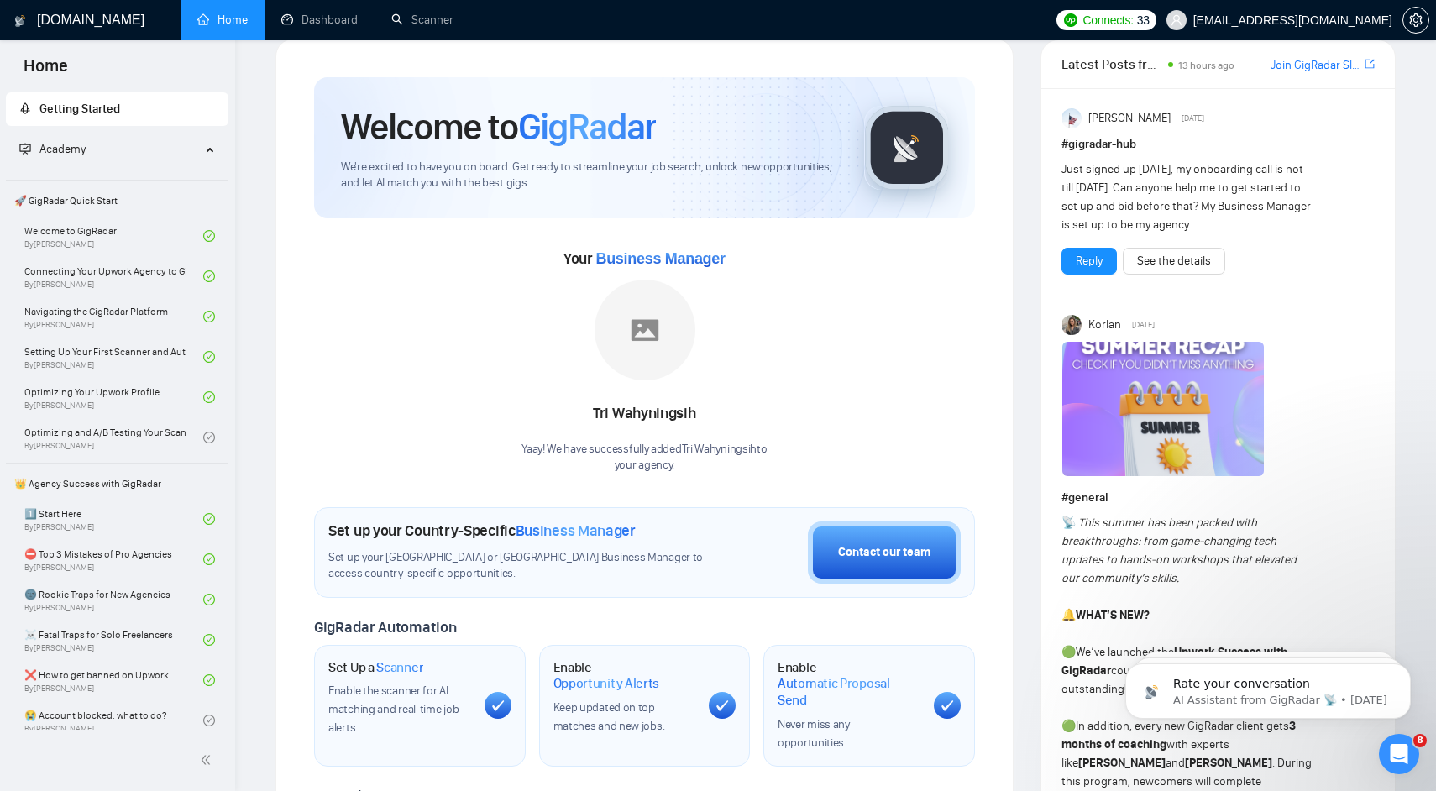
scroll to position [34, 0]
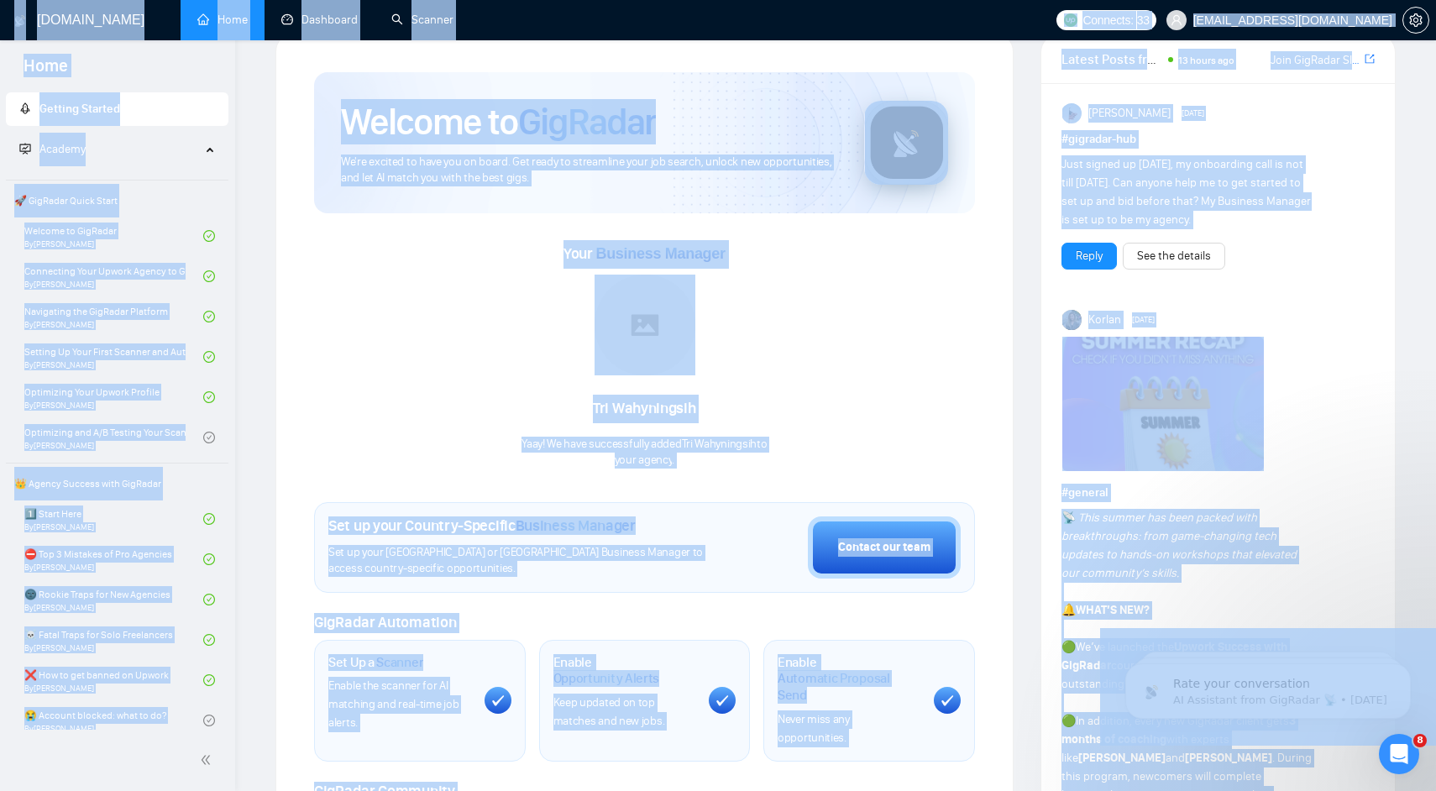
click at [620, 433] on div "Tri Wahyningsih Yaay! We have successfully added Tri Wahyningsih to your agency…" at bounding box center [643, 371] width 245 height 193
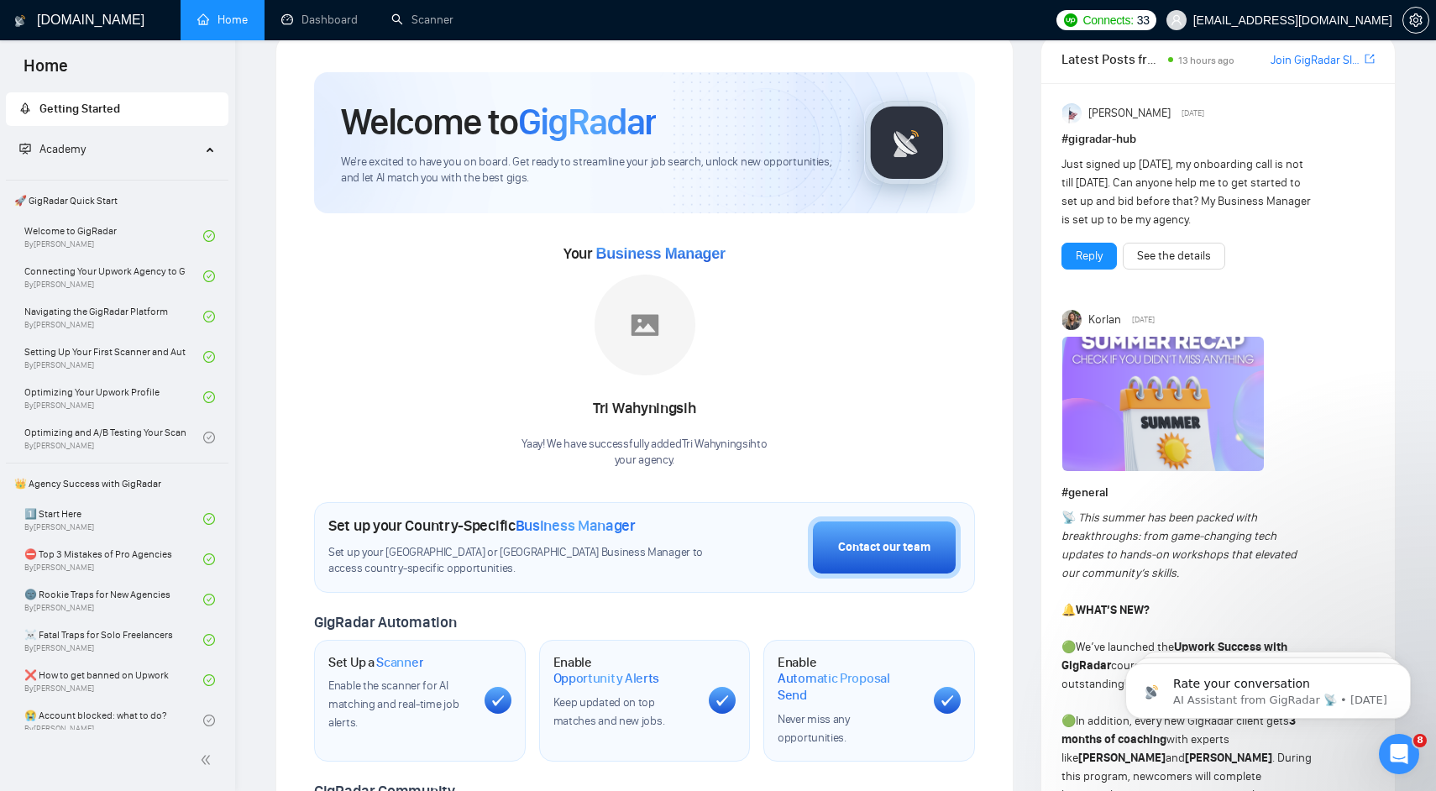
click at [622, 415] on div "Tri Wahyningsih" at bounding box center [643, 409] width 245 height 29
drag, startPoint x: 622, startPoint y: 415, endPoint x: 662, endPoint y: 484, distance: 80.1
click at [662, 484] on div "Welcome to GigRadar We're excited to have you on board. Get ready to streamline…" at bounding box center [644, 593] width 661 height 1043
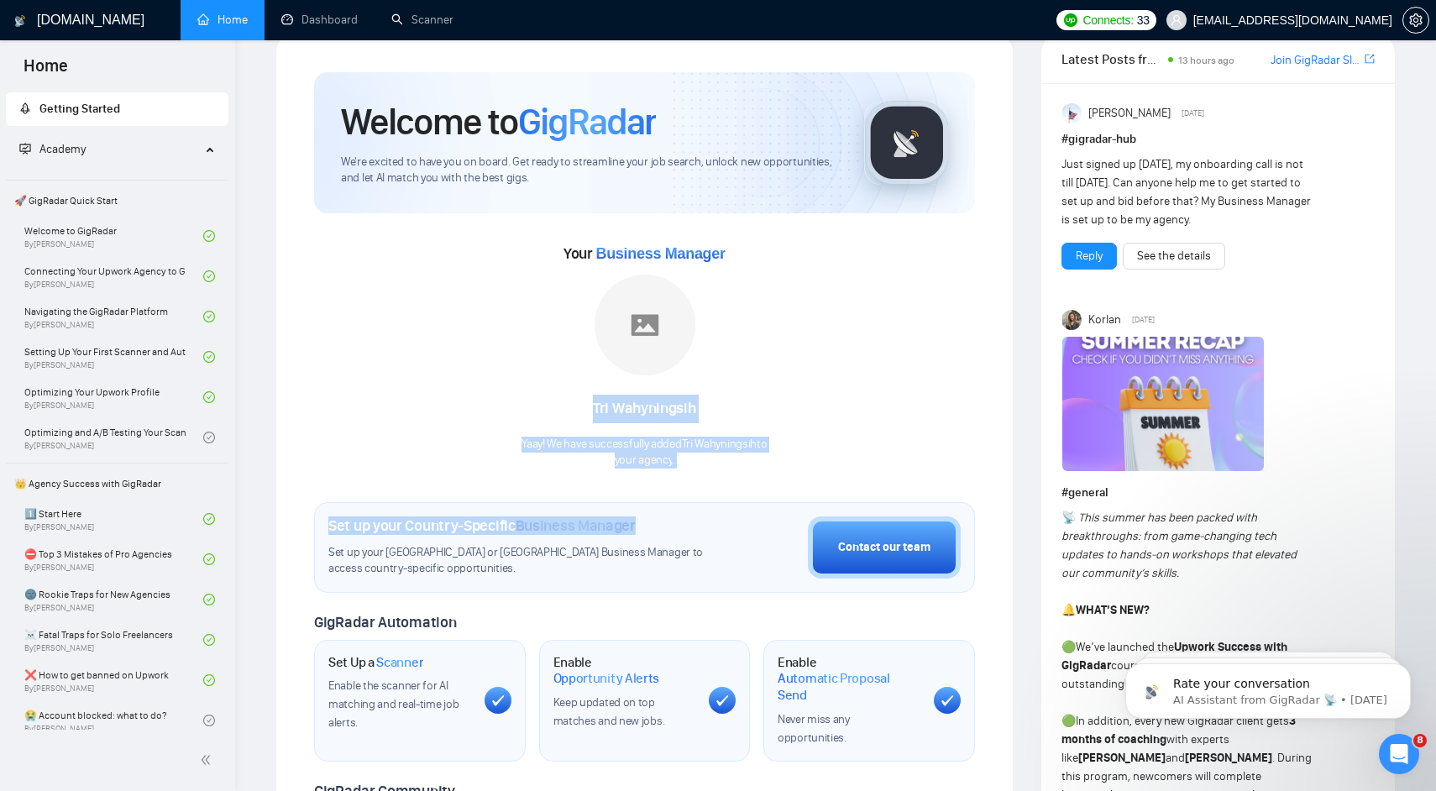
click at [662, 484] on div "Welcome to GigRadar We're excited to have you on board. Get ready to streamline…" at bounding box center [644, 593] width 661 height 1043
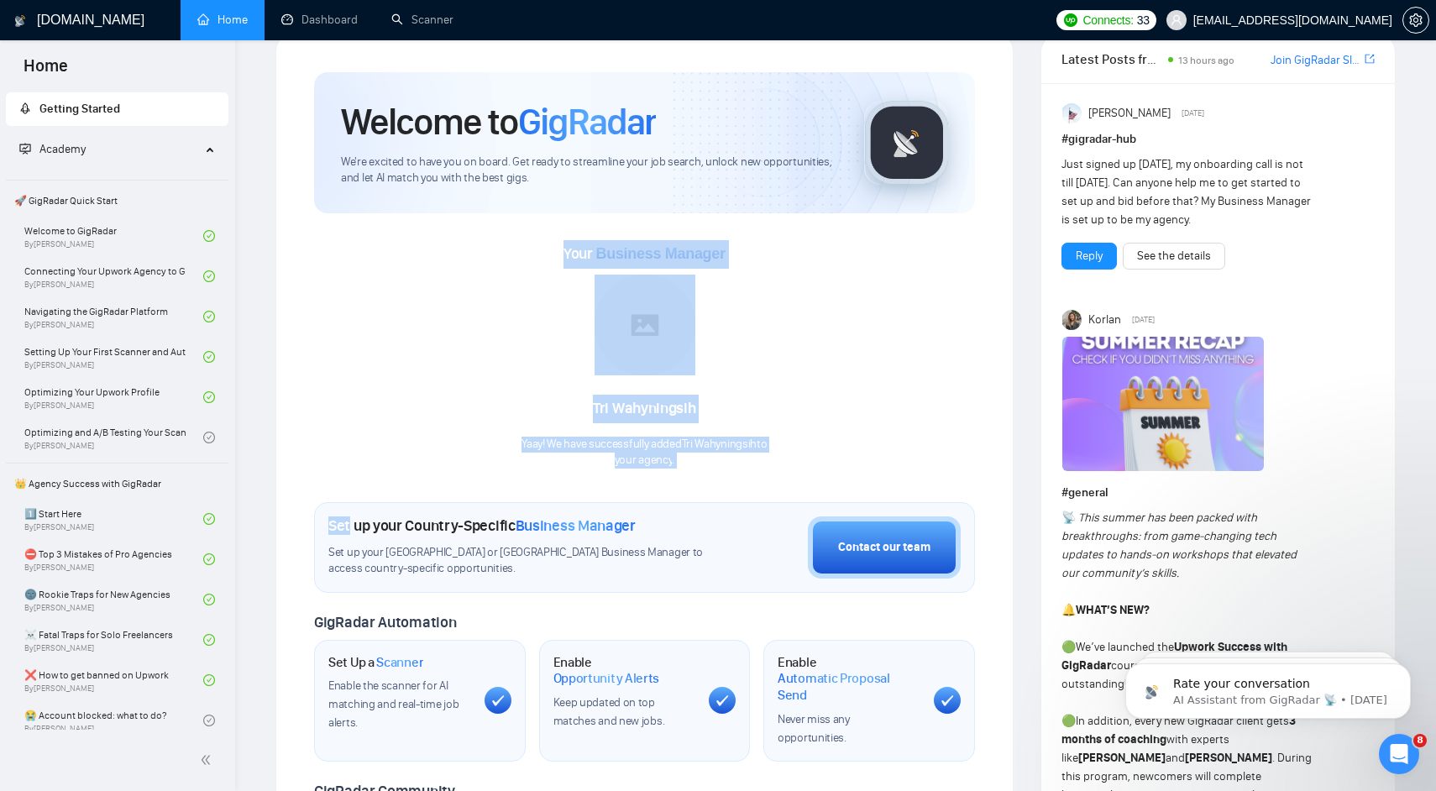
drag, startPoint x: 662, startPoint y: 484, endPoint x: 584, endPoint y: 223, distance: 273.1
click at [584, 221] on div "Welcome to GigRadar We're excited to have you on board. Get ready to streamline…" at bounding box center [644, 593] width 661 height 1043
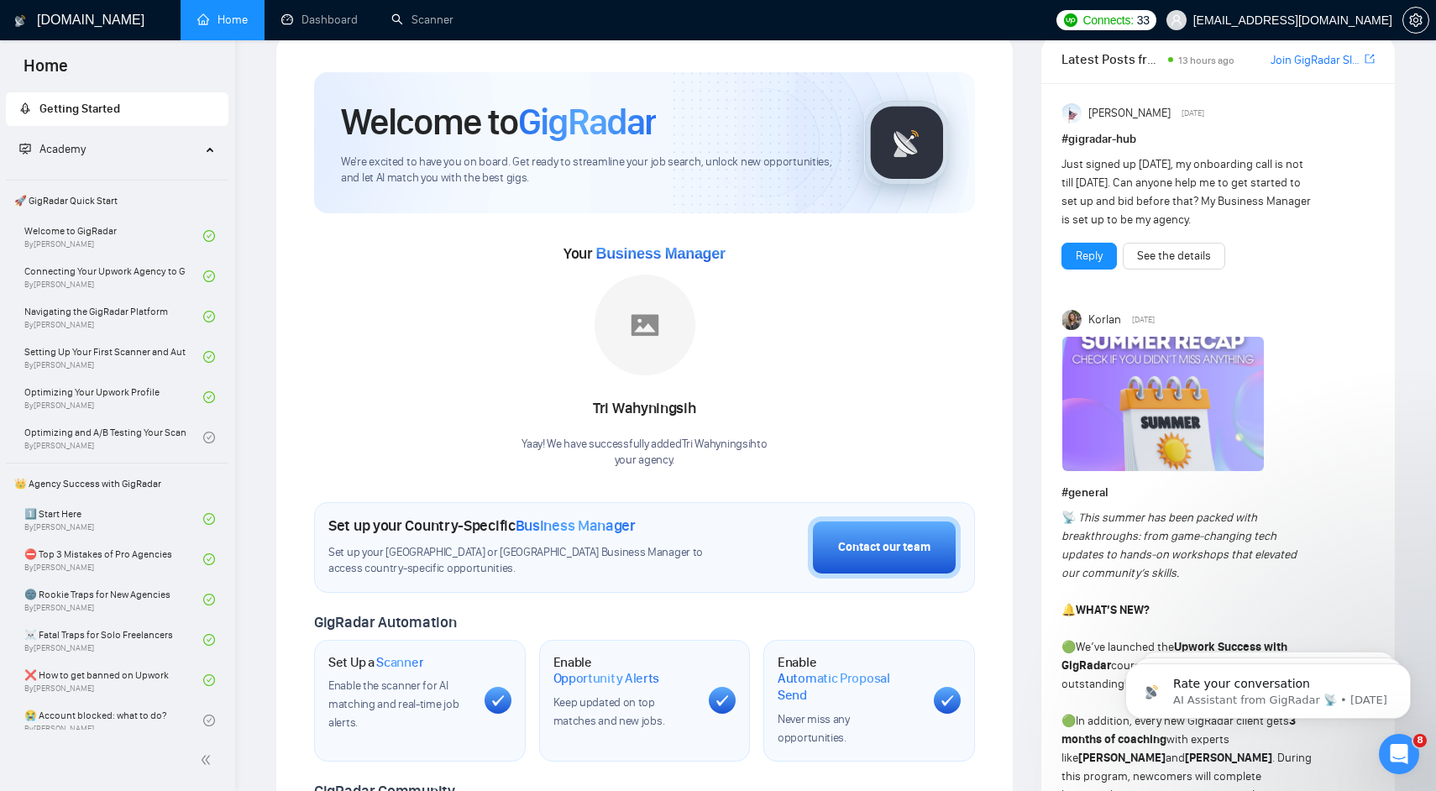
click at [584, 223] on div "Your Business Manager [PERSON_NAME] Yaay! We have successfully added Tri Wahyni…" at bounding box center [644, 340] width 661 height 255
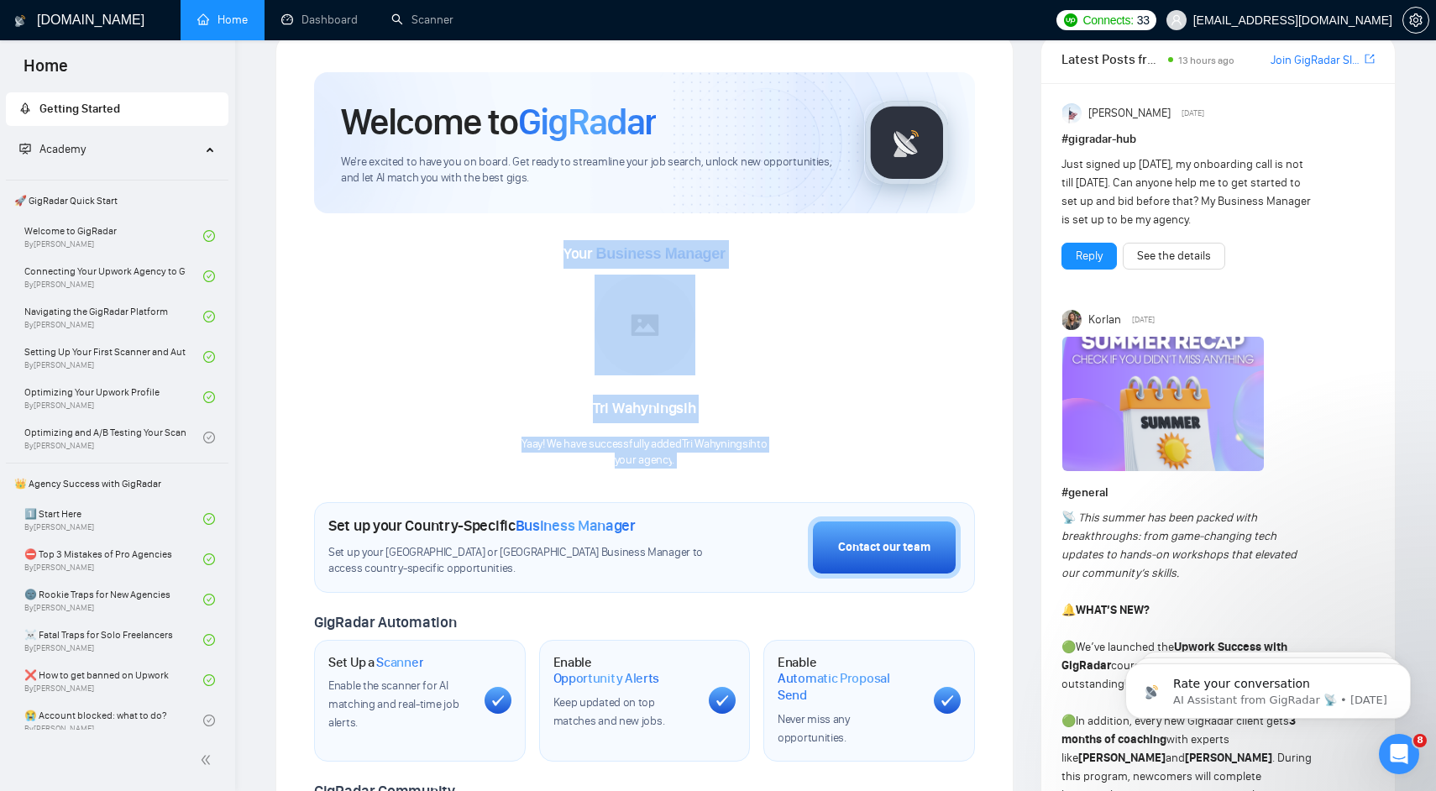
drag, startPoint x: 584, startPoint y: 223, endPoint x: 732, endPoint y: 494, distance: 308.8
click at [732, 490] on div "Welcome to GigRadar We're excited to have you on board. Get ready to streamline…" at bounding box center [644, 593] width 661 height 1043
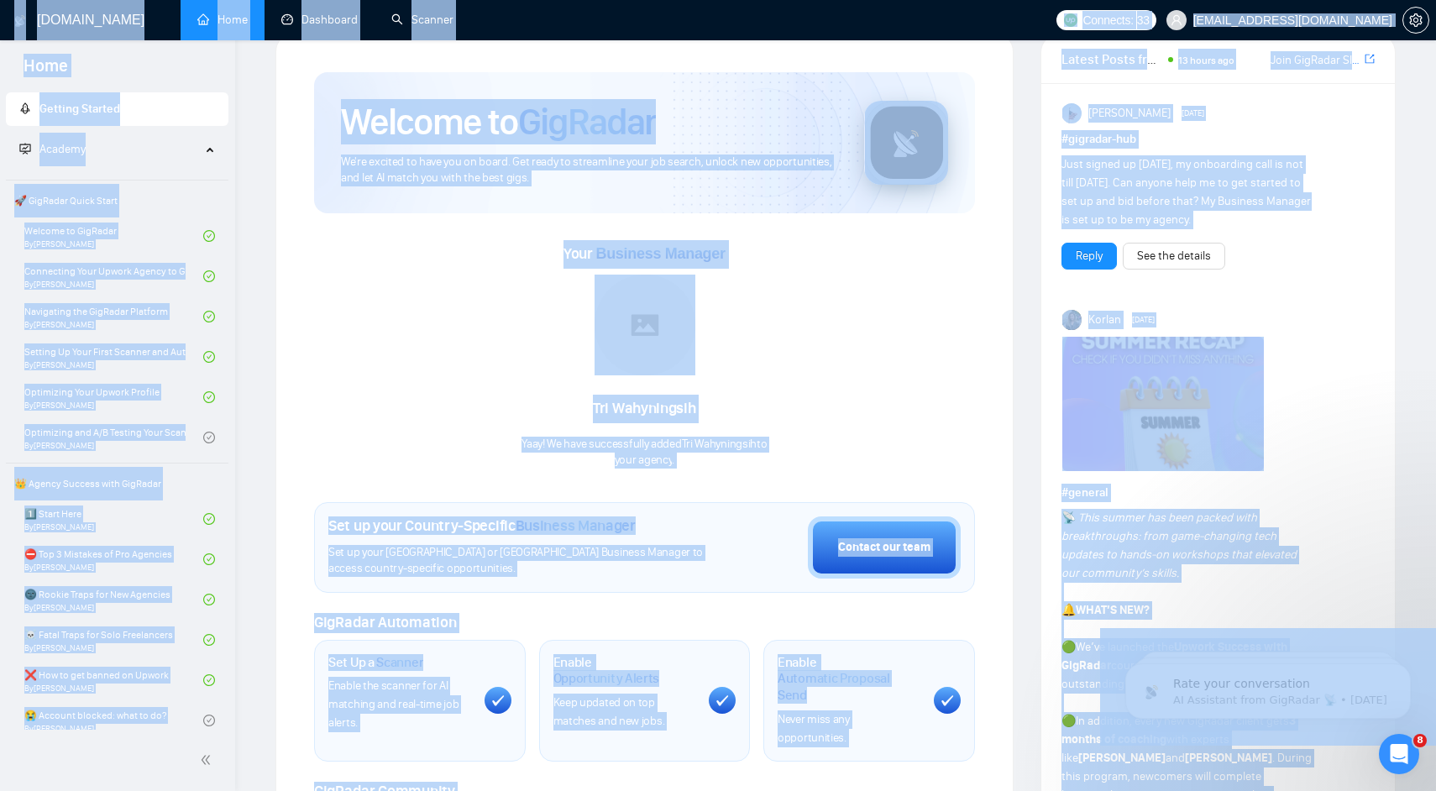
click at [678, 576] on div "Set up your Country-Specific Business Manager Set up your [GEOGRAPHIC_DATA] or …" at bounding box center [644, 547] width 661 height 91
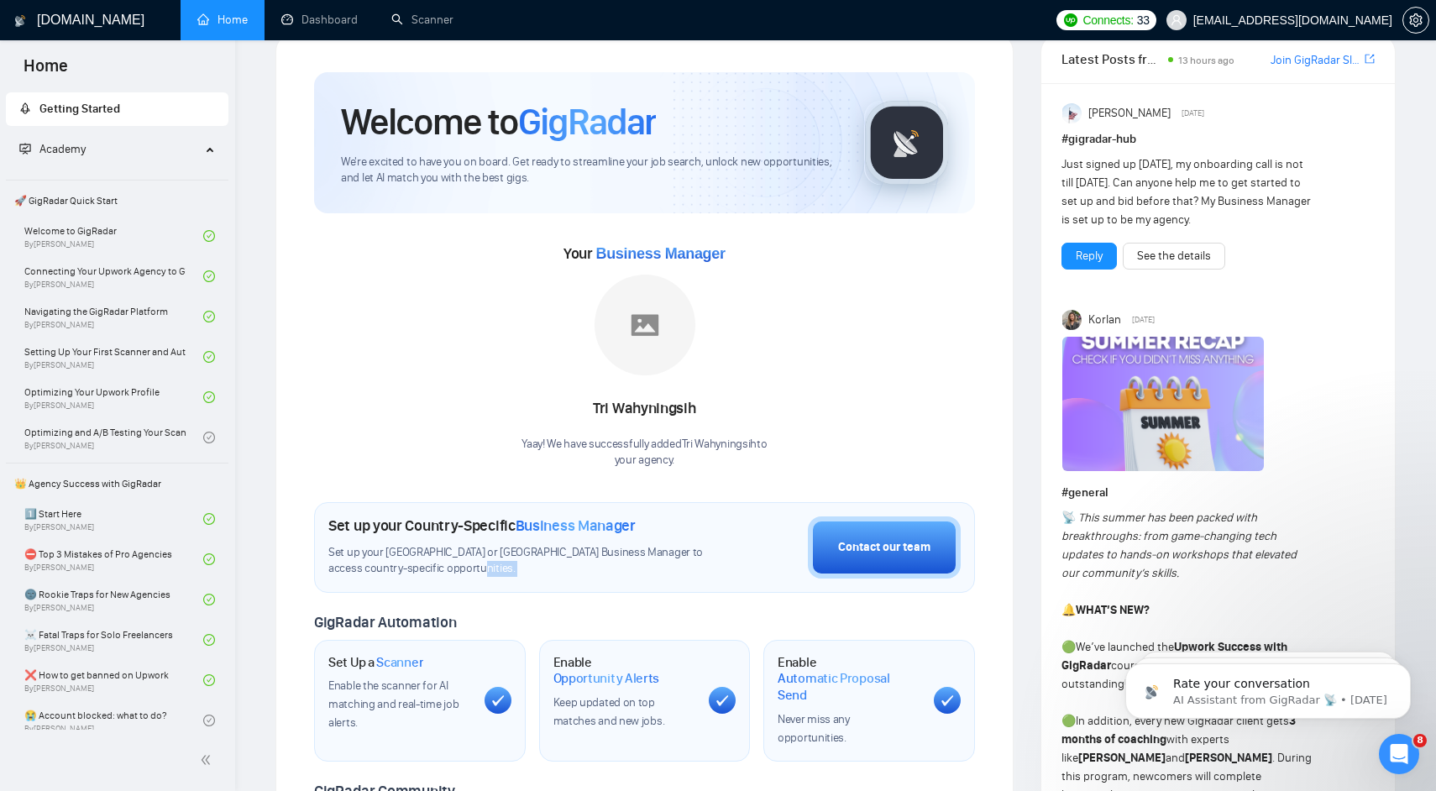
click at [678, 576] on div "Set up your Country-Specific Business Manager Set up your [GEOGRAPHIC_DATA] or …" at bounding box center [644, 547] width 661 height 91
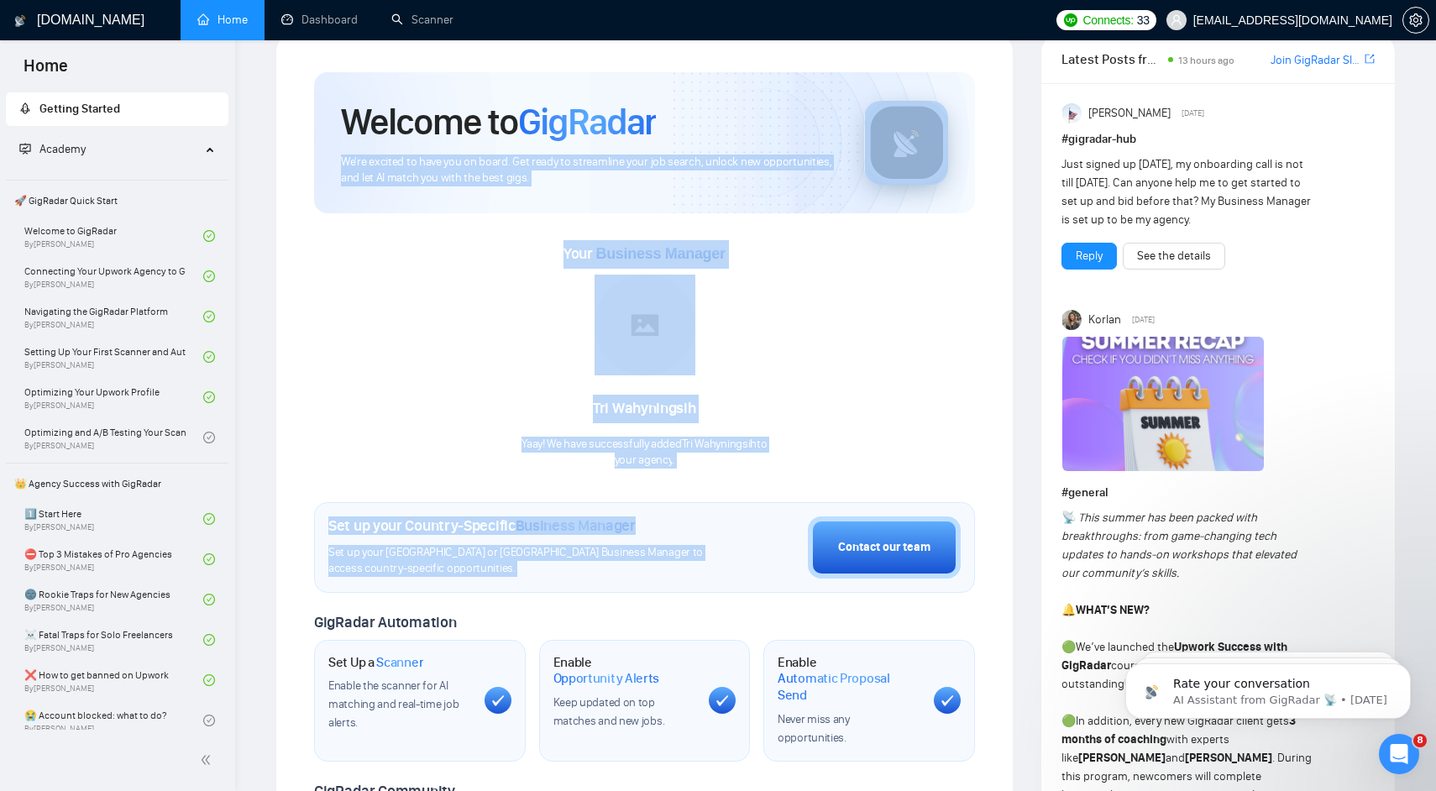
drag, startPoint x: 678, startPoint y: 576, endPoint x: 554, endPoint y: 125, distance: 467.7
click at [554, 127] on div "Welcome to GigRadar We're excited to have you on board. Get ready to streamline…" at bounding box center [644, 593] width 661 height 1043
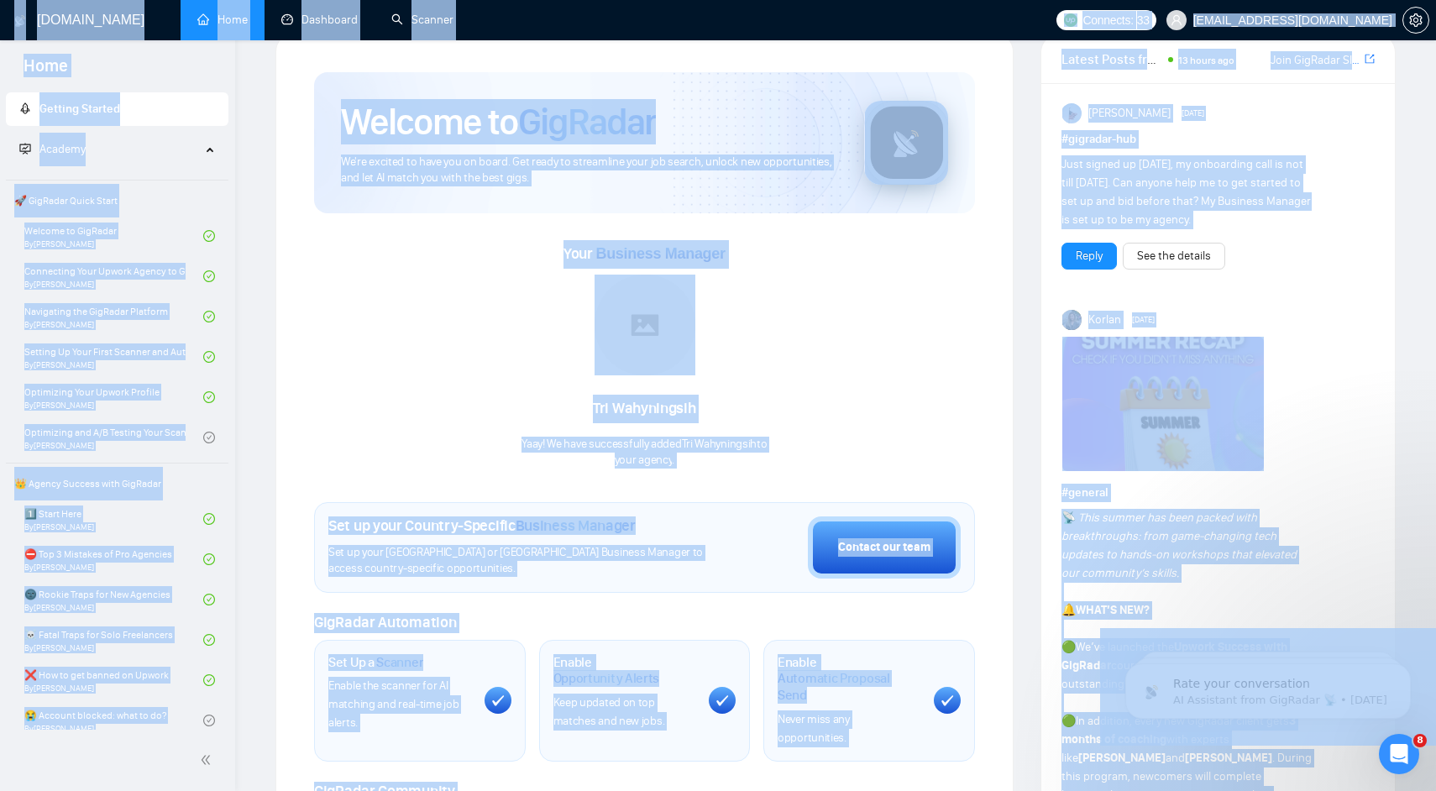
click at [554, 125] on span "GigRadar" at bounding box center [587, 121] width 138 height 45
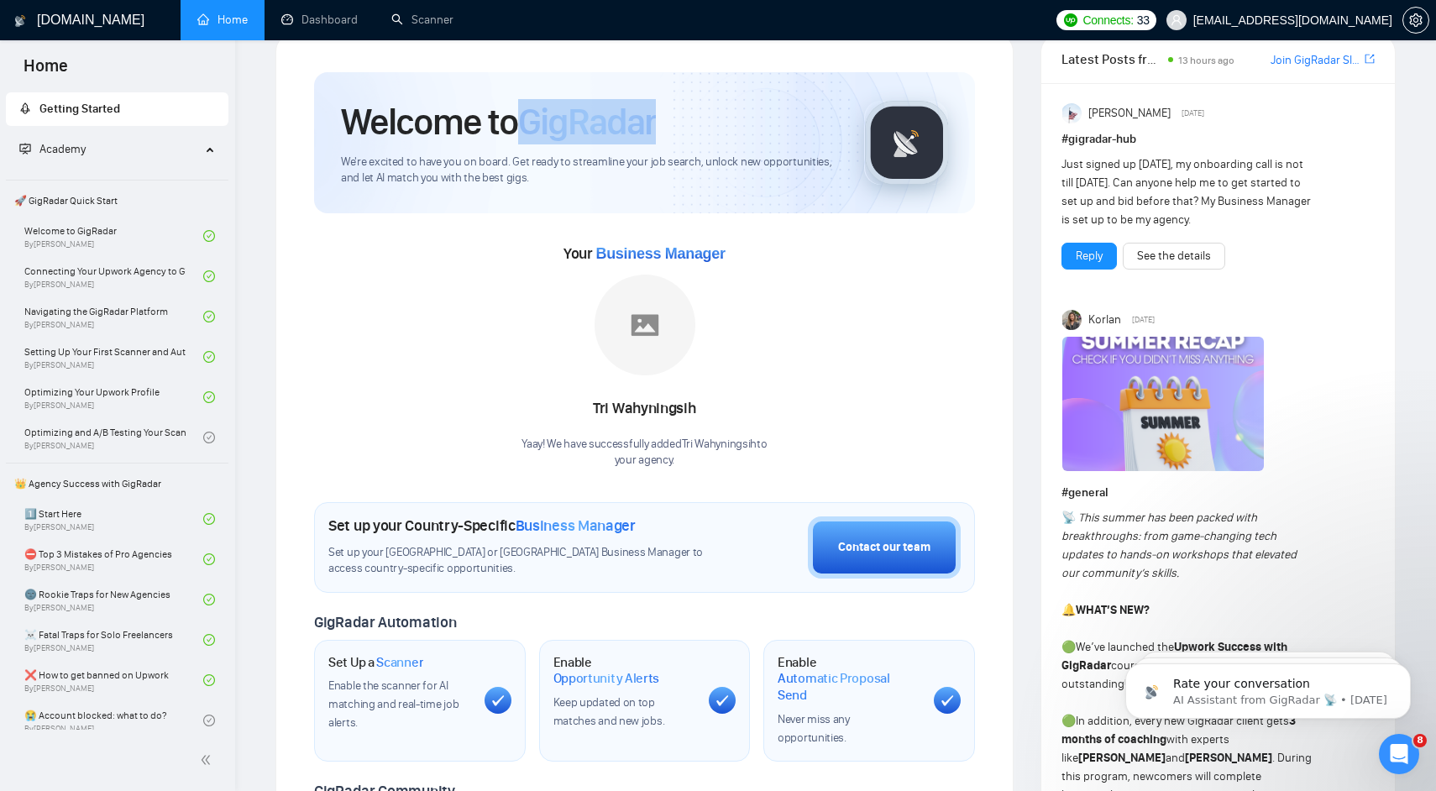
click at [554, 125] on span "GigRadar" at bounding box center [587, 121] width 138 height 45
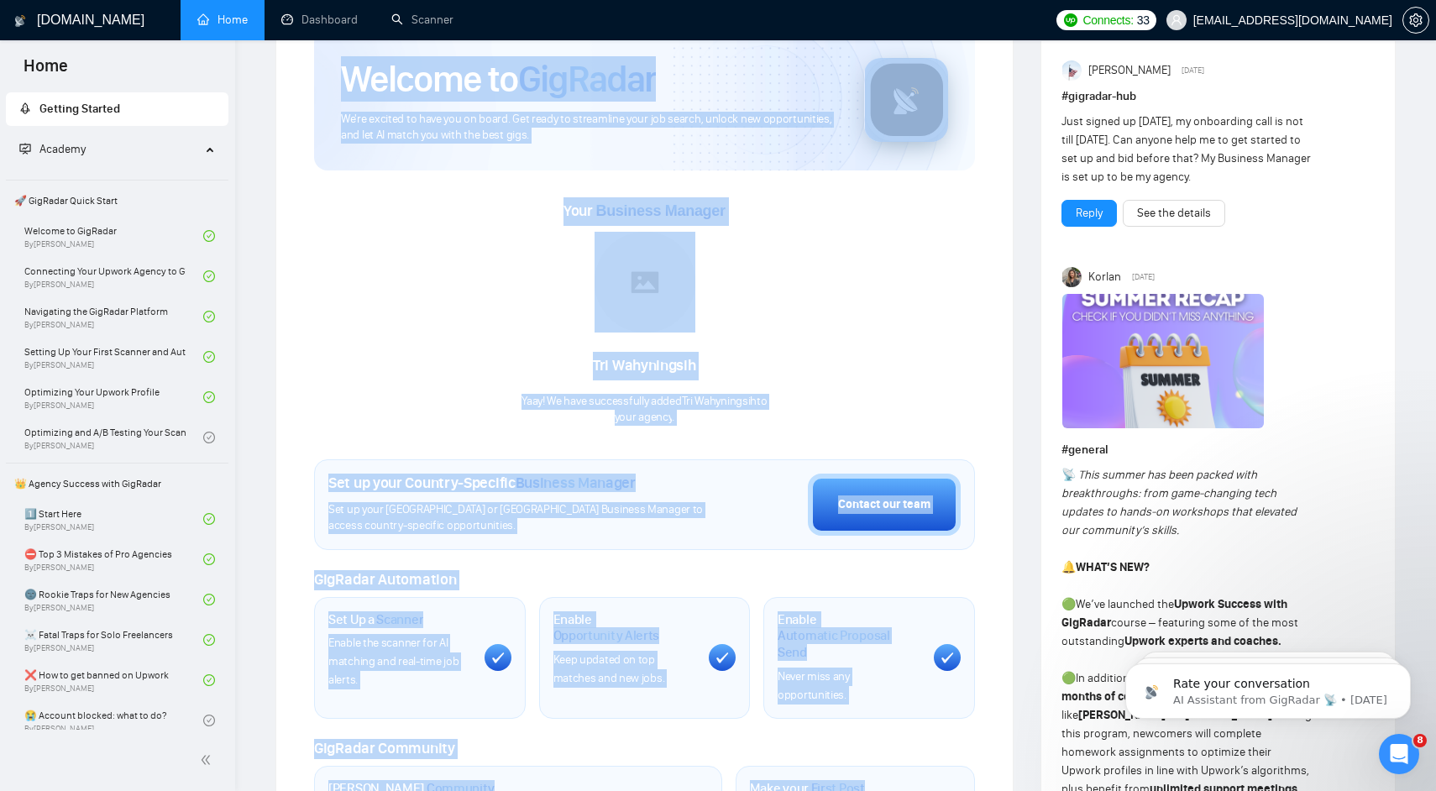
scroll to position [142, 0]
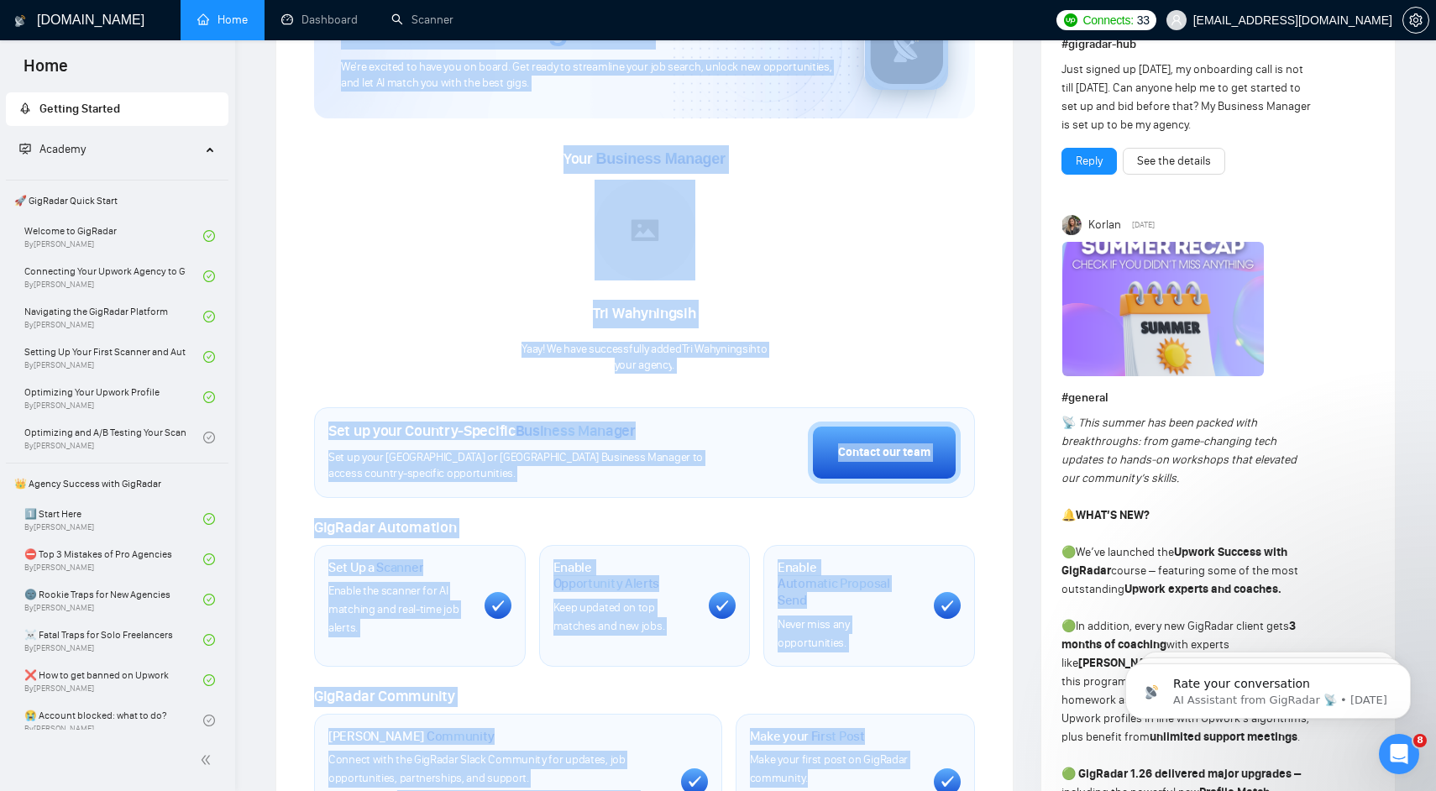
drag, startPoint x: 554, startPoint y: 125, endPoint x: 980, endPoint y: 794, distance: 793.1
click at [980, 662] on html "Home Getting Started Academy 🚀 GigRadar Quick Start Welcome to GigRadar By [PER…" at bounding box center [718, 267] width 1436 height 791
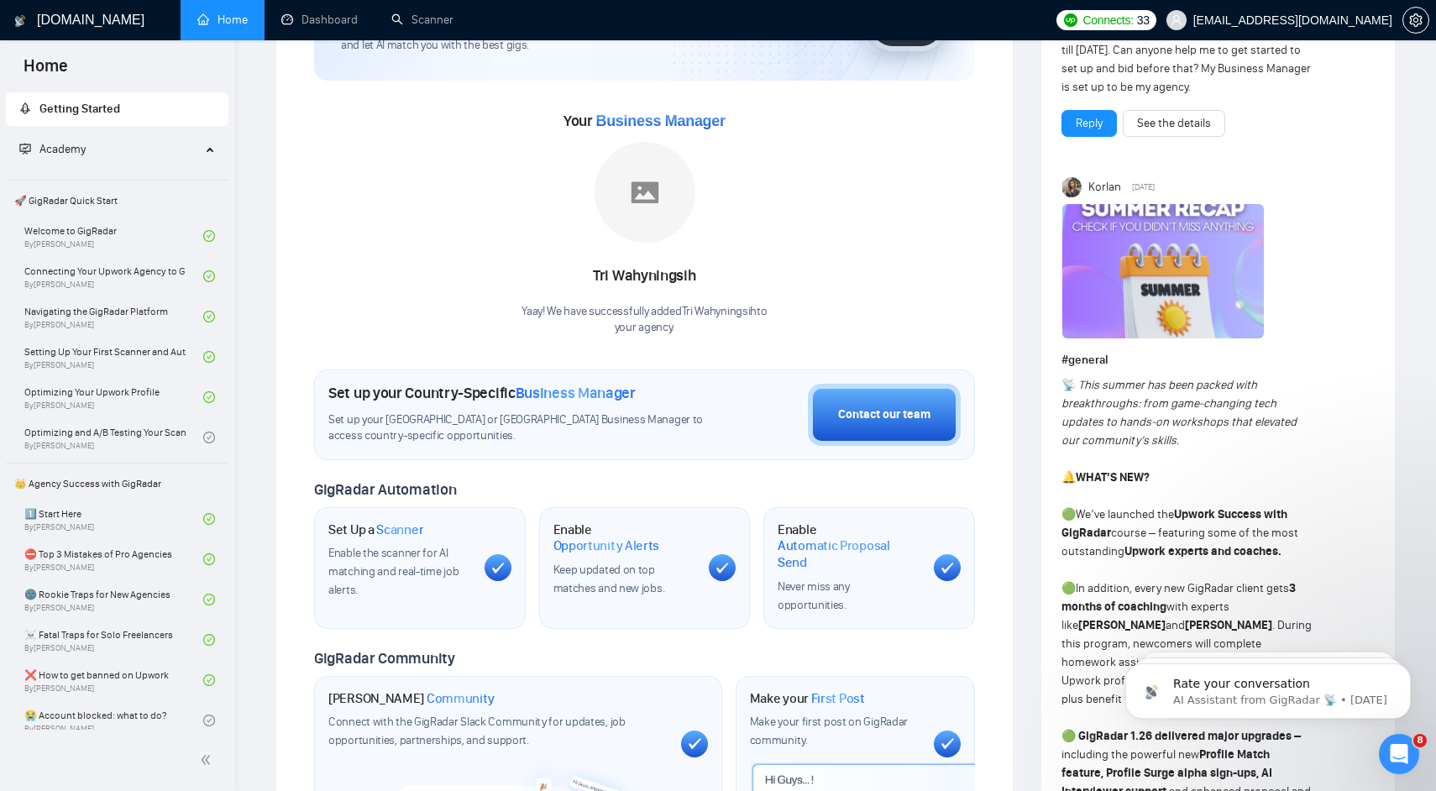
scroll to position [0, 0]
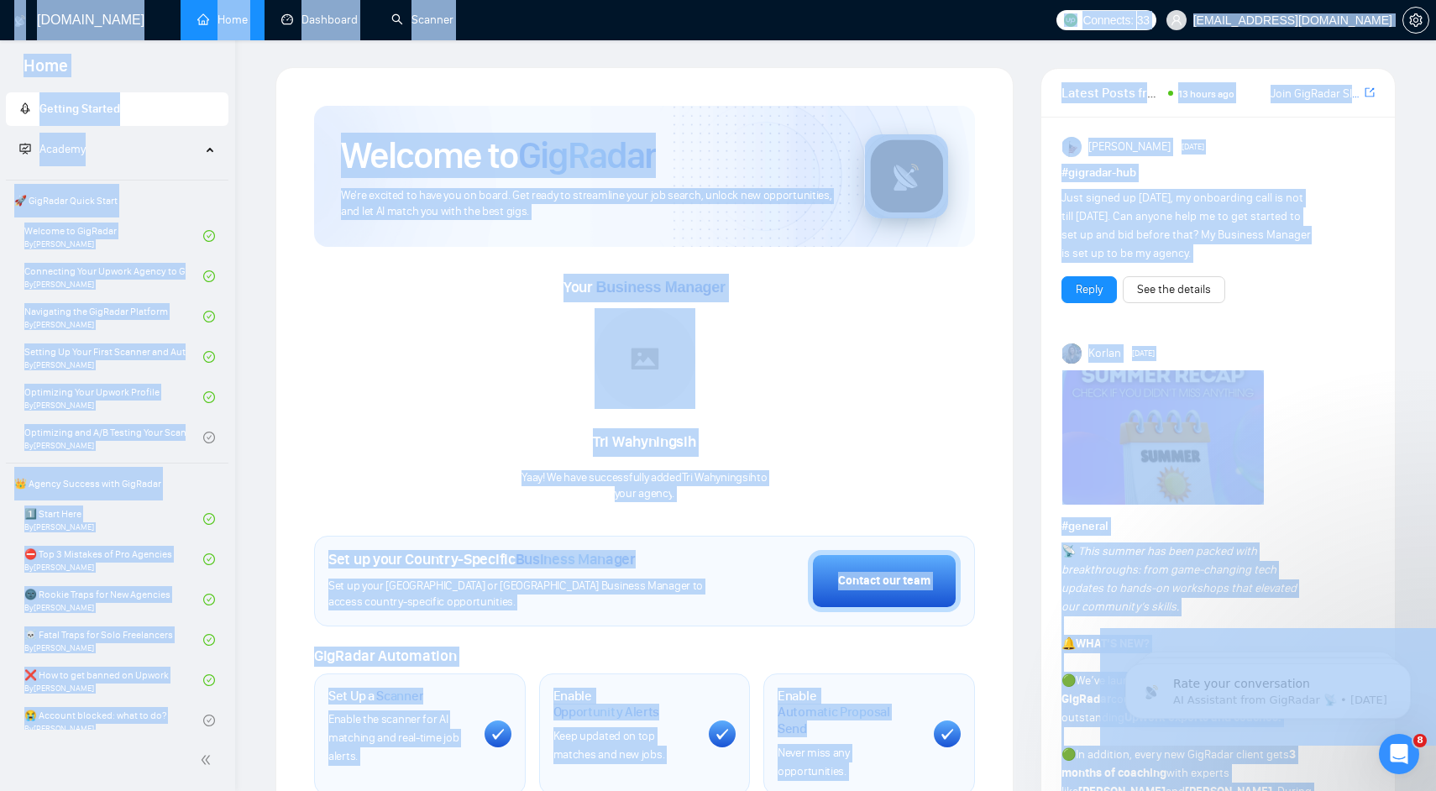
click at [879, 265] on div "Your Business Manager [PERSON_NAME] Yaay! We have successfully added Tri Wahyni…" at bounding box center [644, 374] width 661 height 255
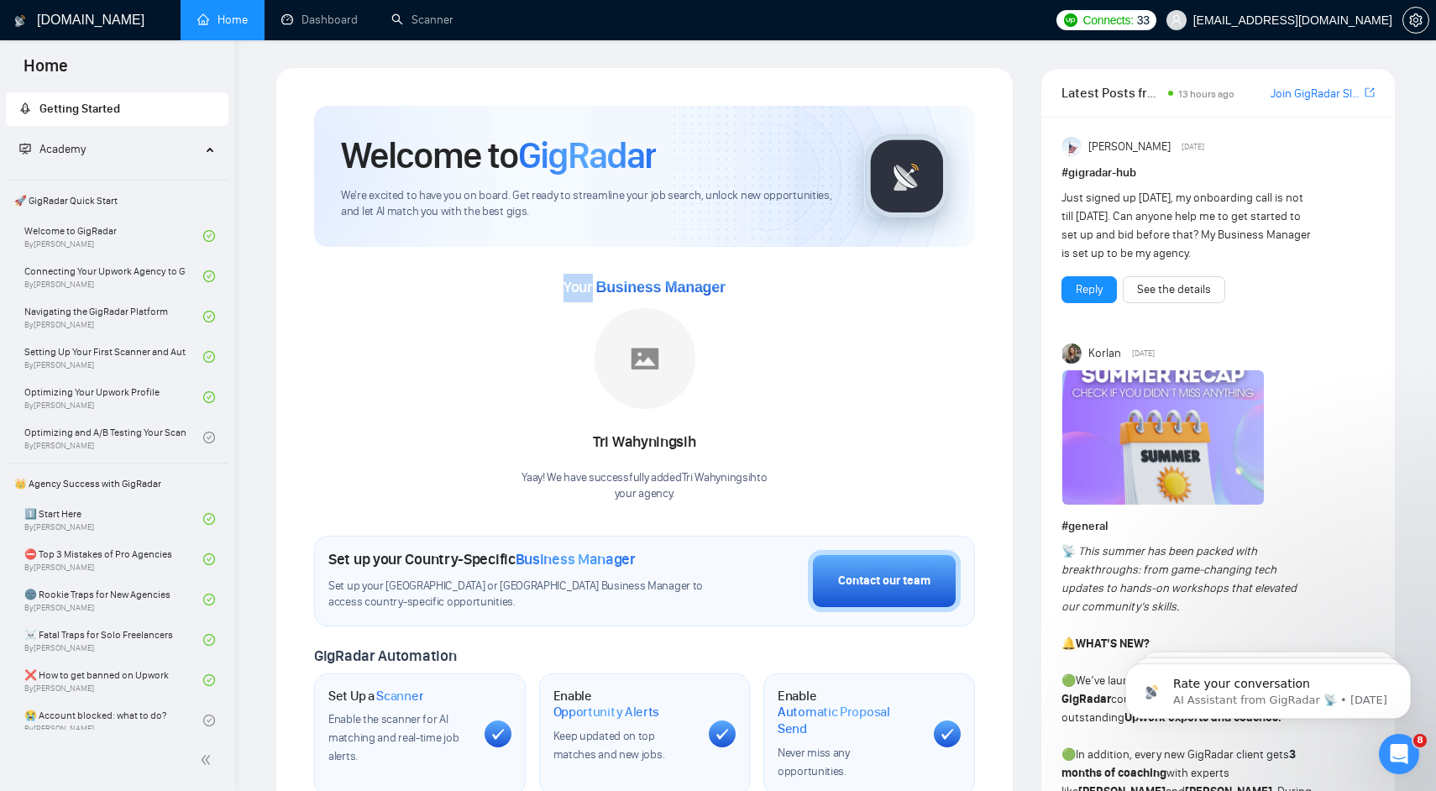
click at [879, 265] on div "Your Business Manager [PERSON_NAME] Yaay! We have successfully added Tri Wahyni…" at bounding box center [644, 374] width 661 height 255
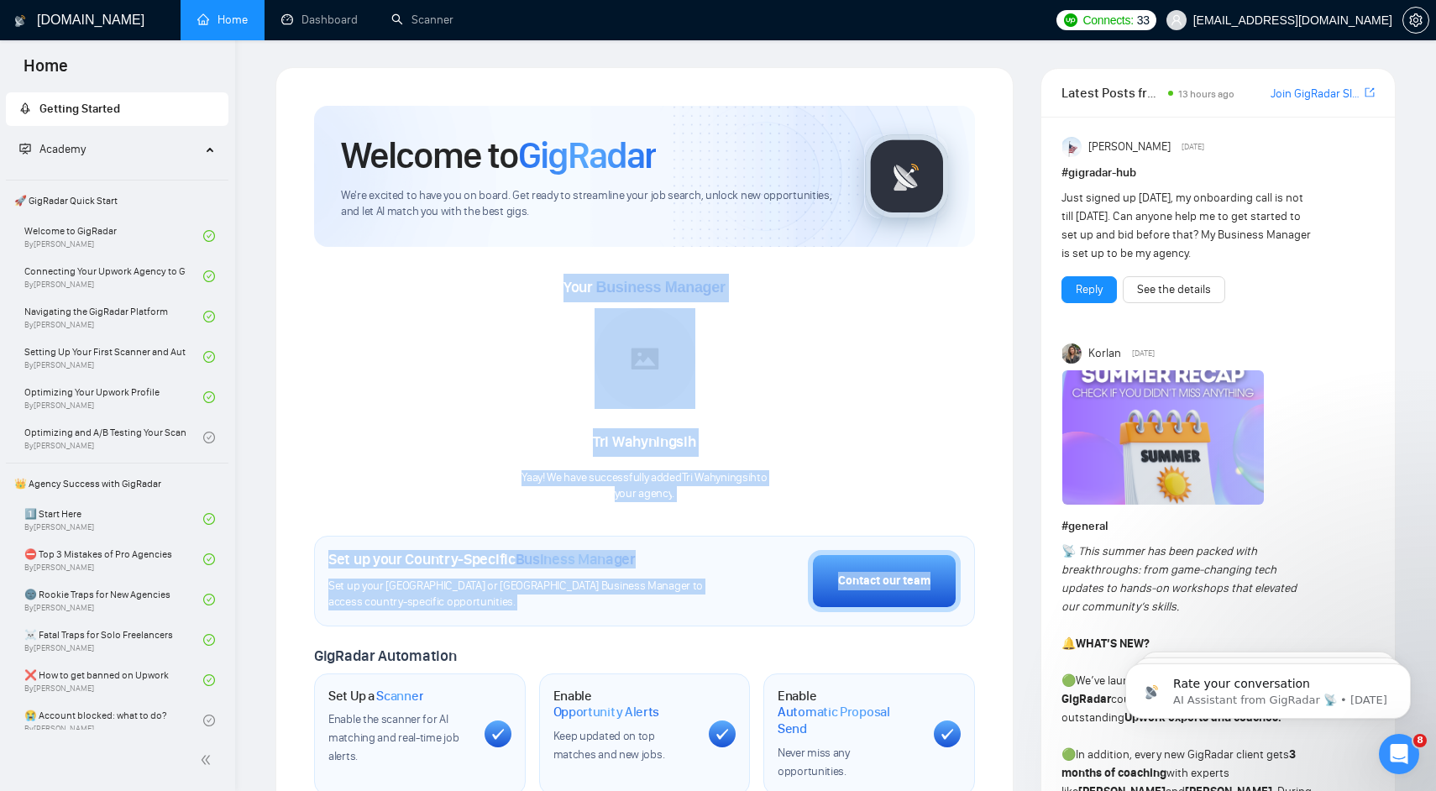
drag, startPoint x: 879, startPoint y: 265, endPoint x: 963, endPoint y: 530, distance: 277.5
click at [963, 530] on div "Welcome to GigRadar We're excited to have you on board. Get ready to streamline…" at bounding box center [644, 627] width 661 height 1043
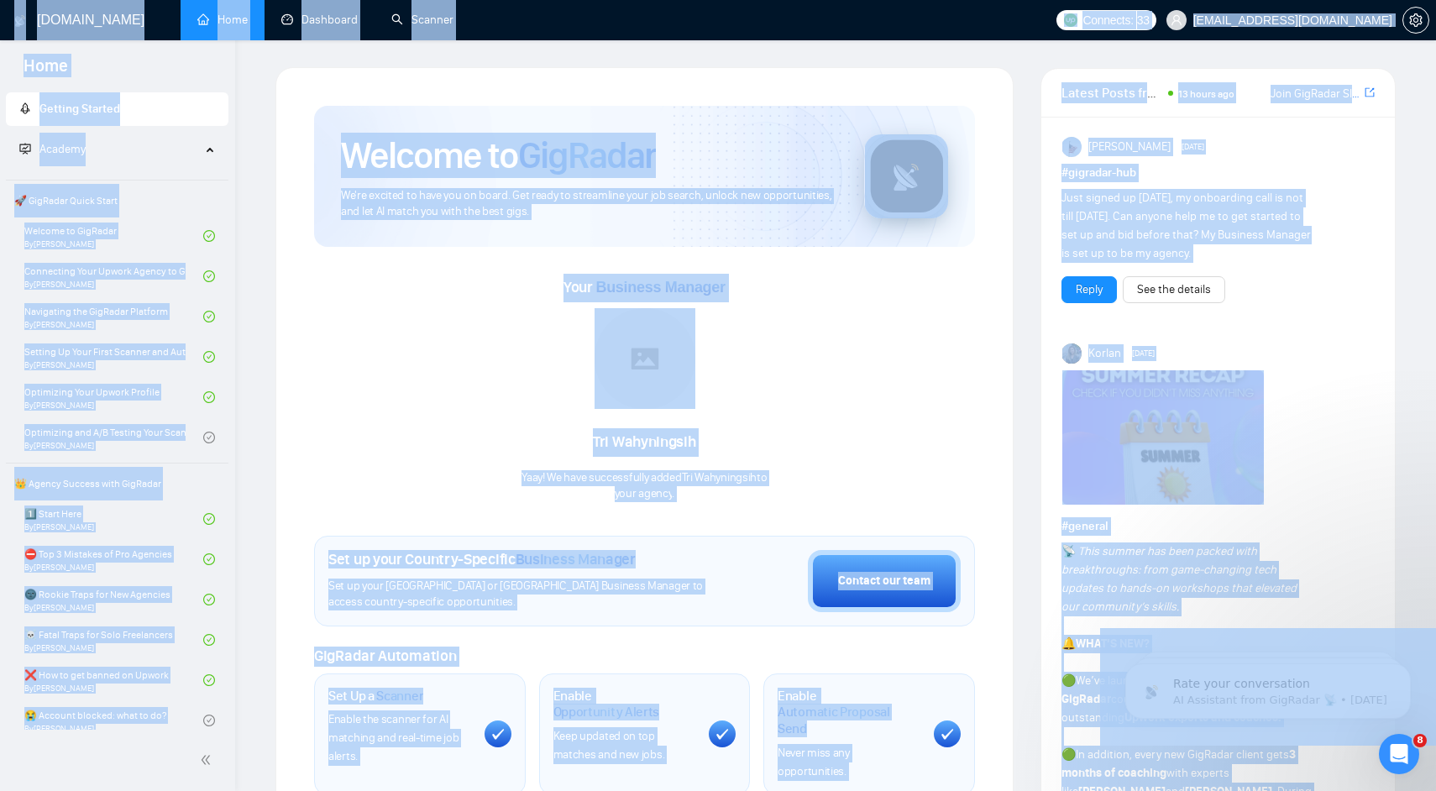
click at [981, 515] on div "Welcome to GigRadar We're excited to have you on board. Get ready to streamline…" at bounding box center [644, 627] width 701 height 1083
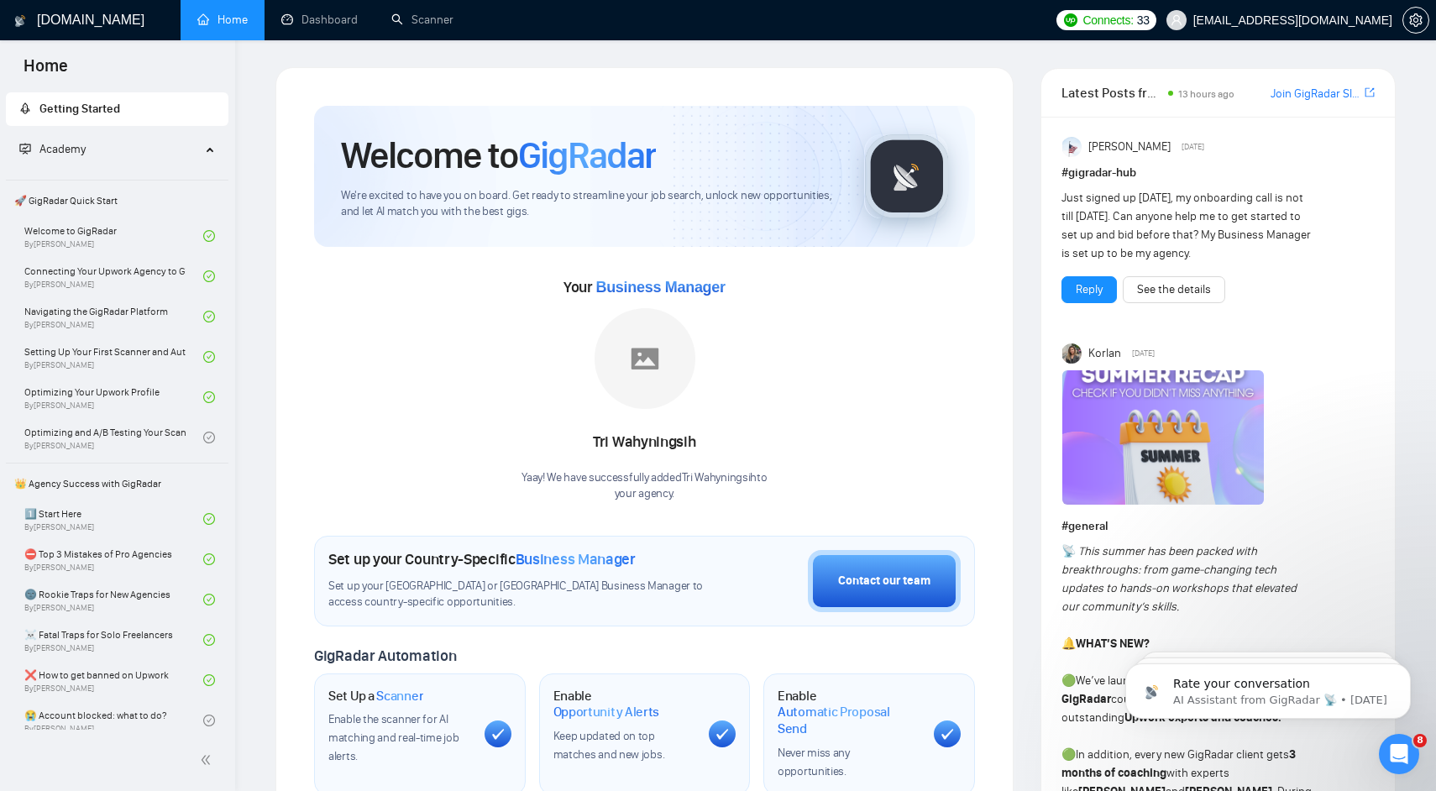
click at [981, 515] on div "Welcome to GigRadar We're excited to have you on board. Get ready to streamline…" at bounding box center [644, 627] width 701 height 1083
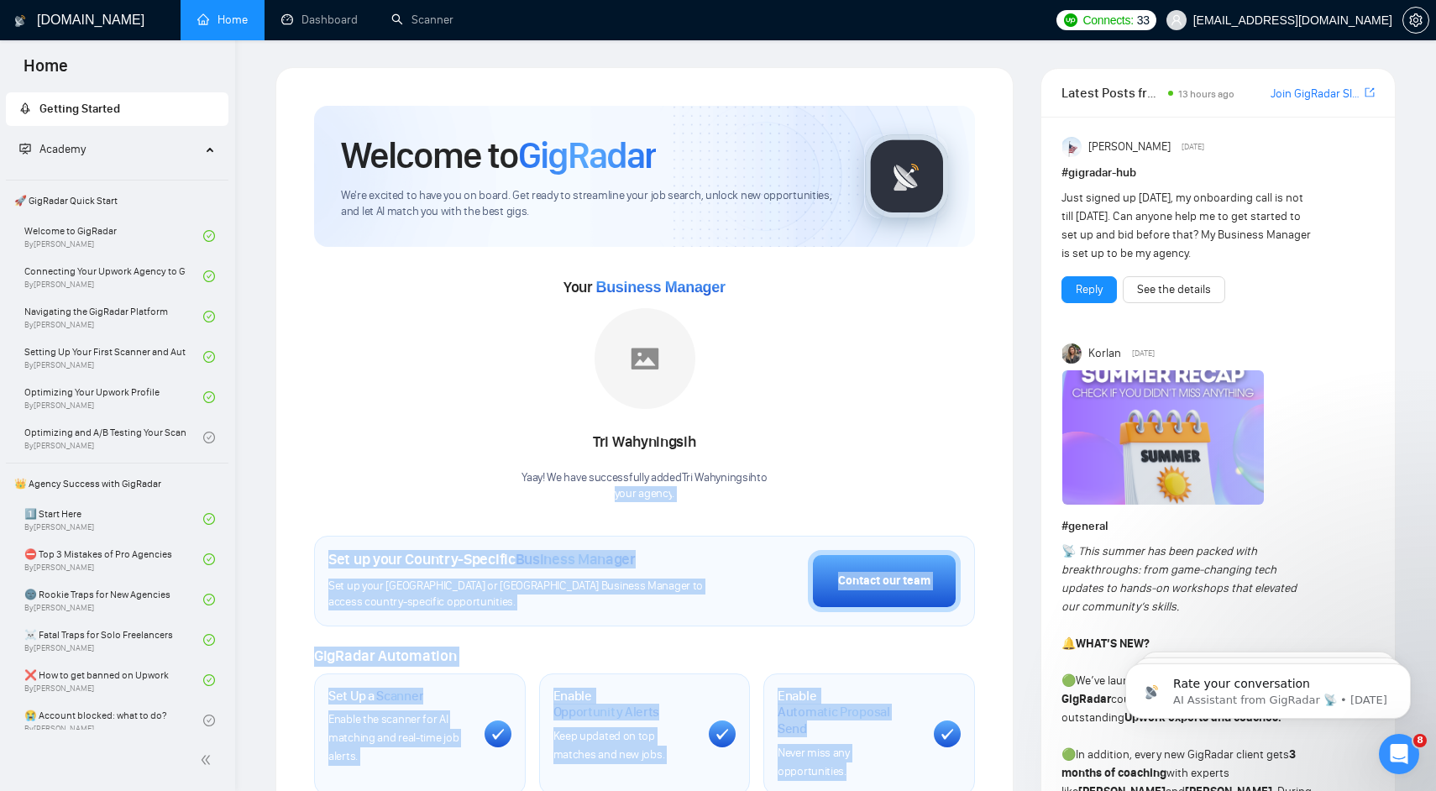
drag, startPoint x: 981, startPoint y: 515, endPoint x: 1011, endPoint y: 689, distance: 177.2
click at [1011, 688] on div "Welcome to GigRadar We're excited to have you on board. Get ready to streamline…" at bounding box center [644, 627] width 738 height 1120
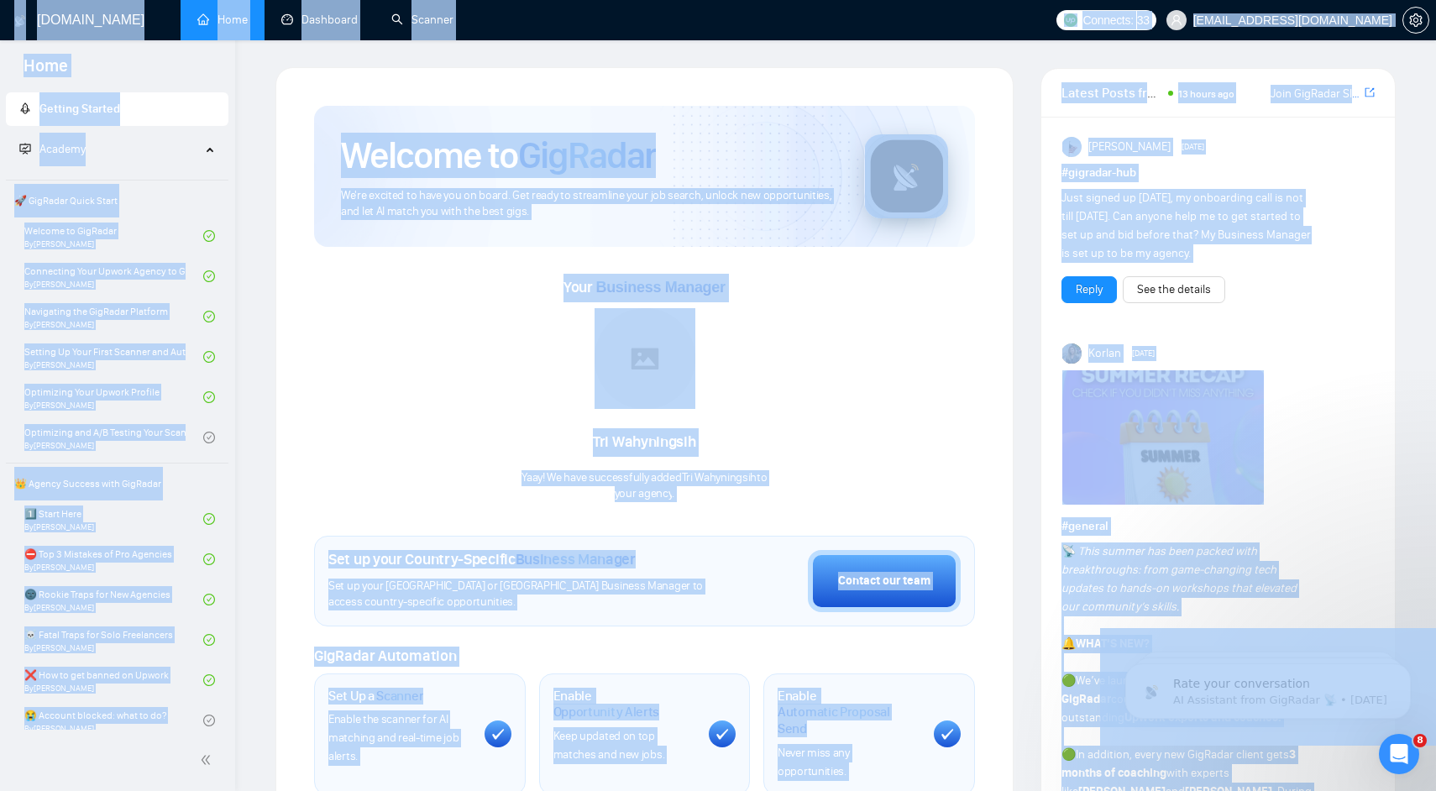
click at [1011, 689] on div "Welcome to GigRadar We're excited to have you on board. Get ready to streamline…" at bounding box center [644, 627] width 738 height 1120
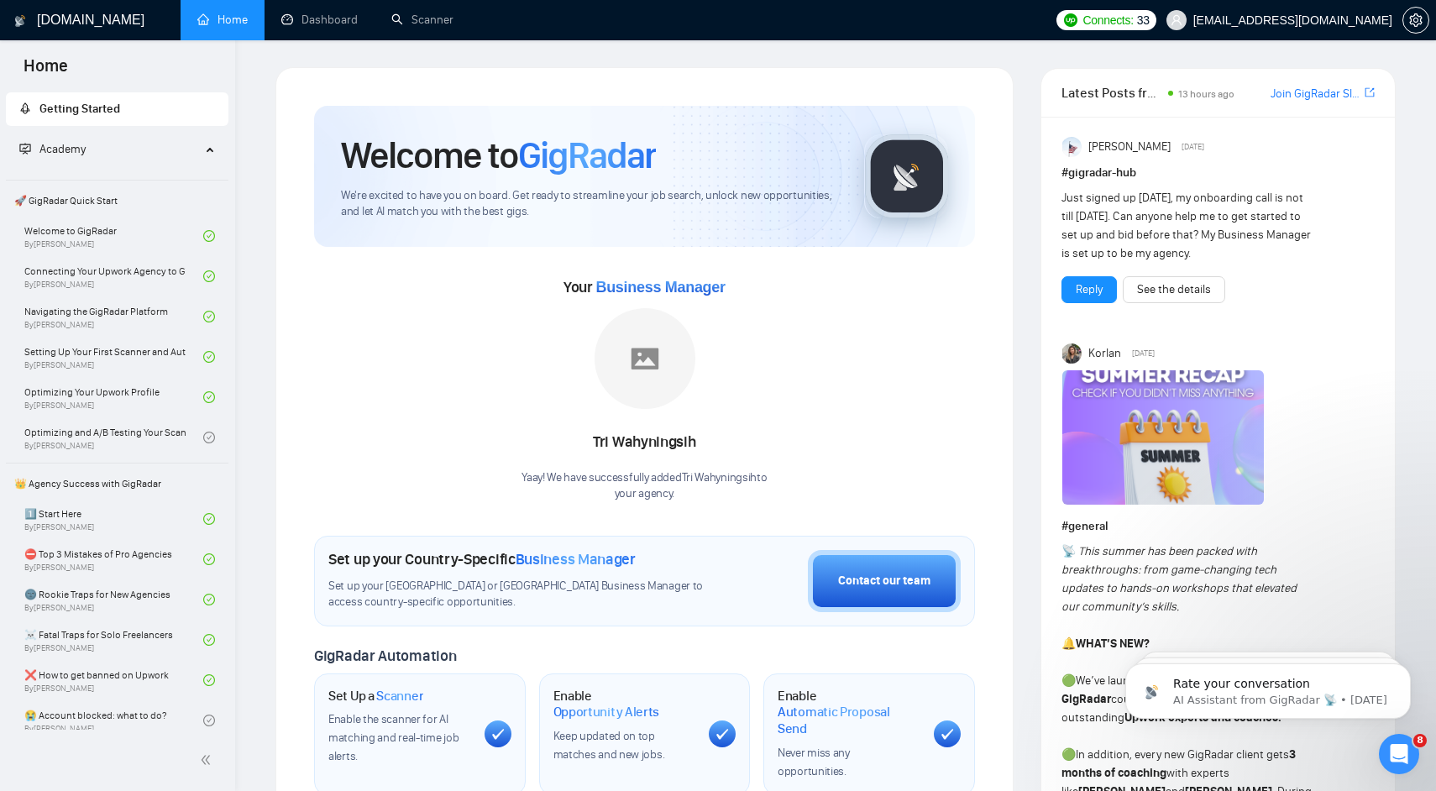
click at [1011, 689] on div "Welcome to GigRadar We're excited to have you on board. Get ready to streamline…" at bounding box center [644, 627] width 738 height 1120
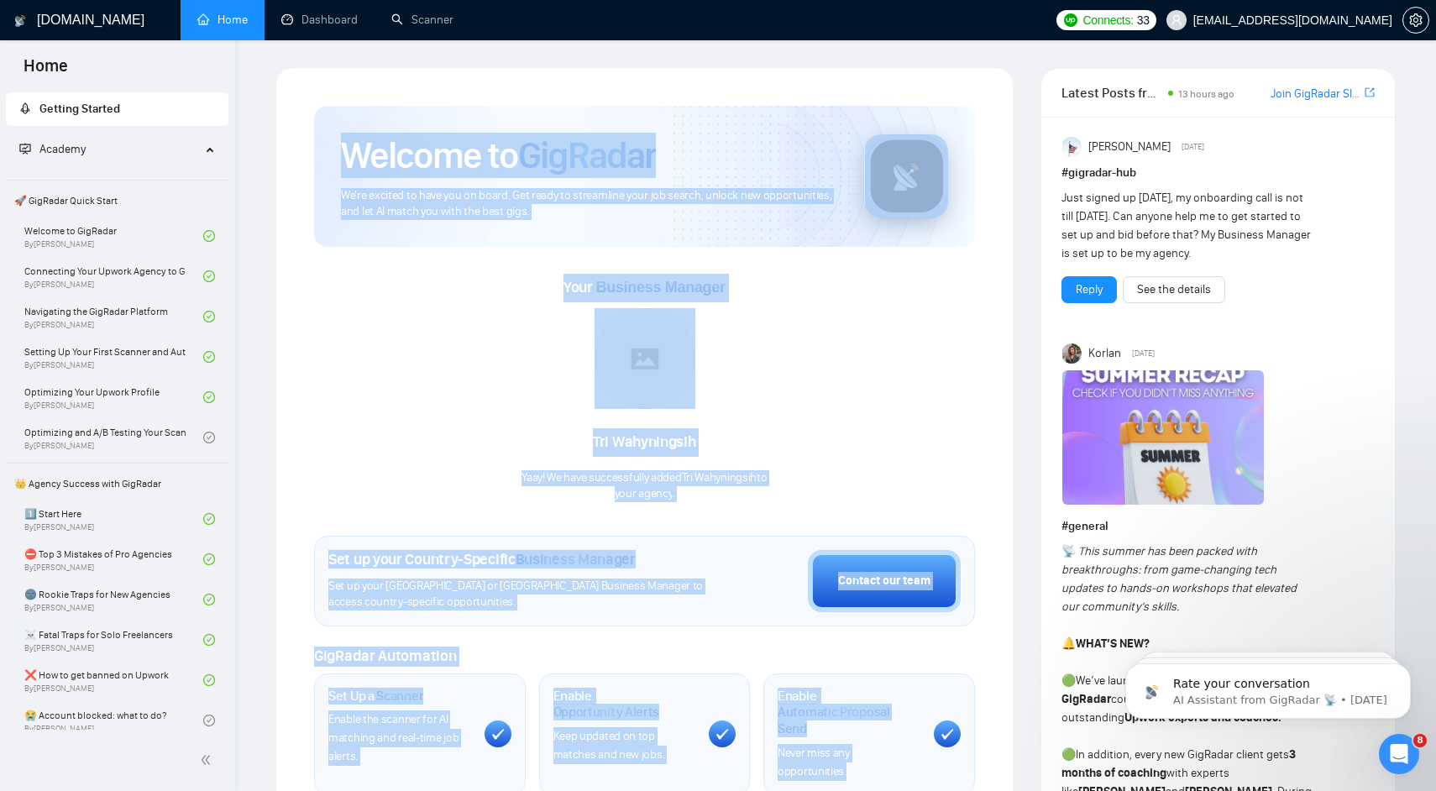
drag, startPoint x: 1011, startPoint y: 689, endPoint x: 658, endPoint y: 149, distance: 644.8
click at [658, 154] on div "Welcome to GigRadar We're excited to have you on board. Get ready to streamline…" at bounding box center [644, 627] width 738 height 1120
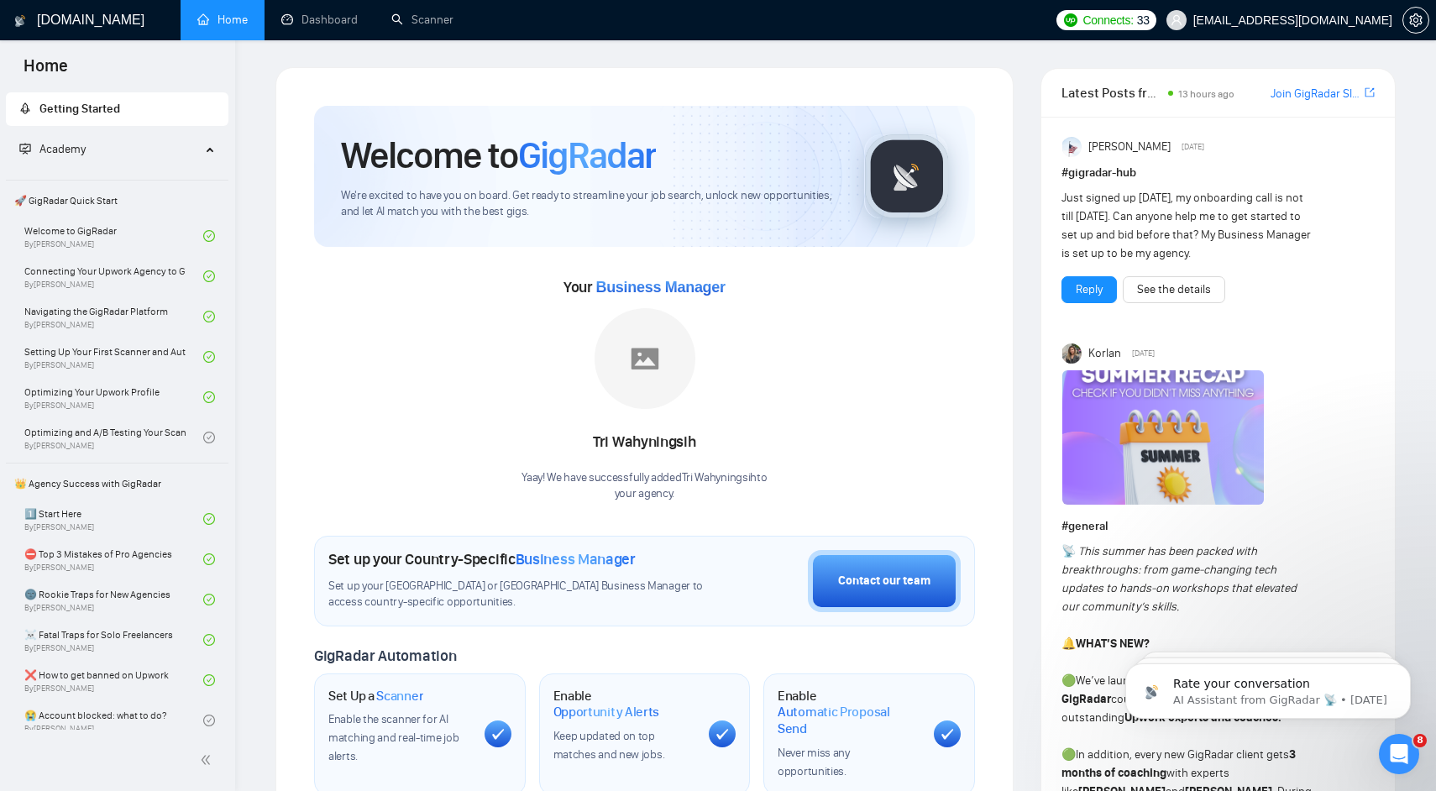
click at [625, 151] on span "GigRadar" at bounding box center [587, 155] width 138 height 45
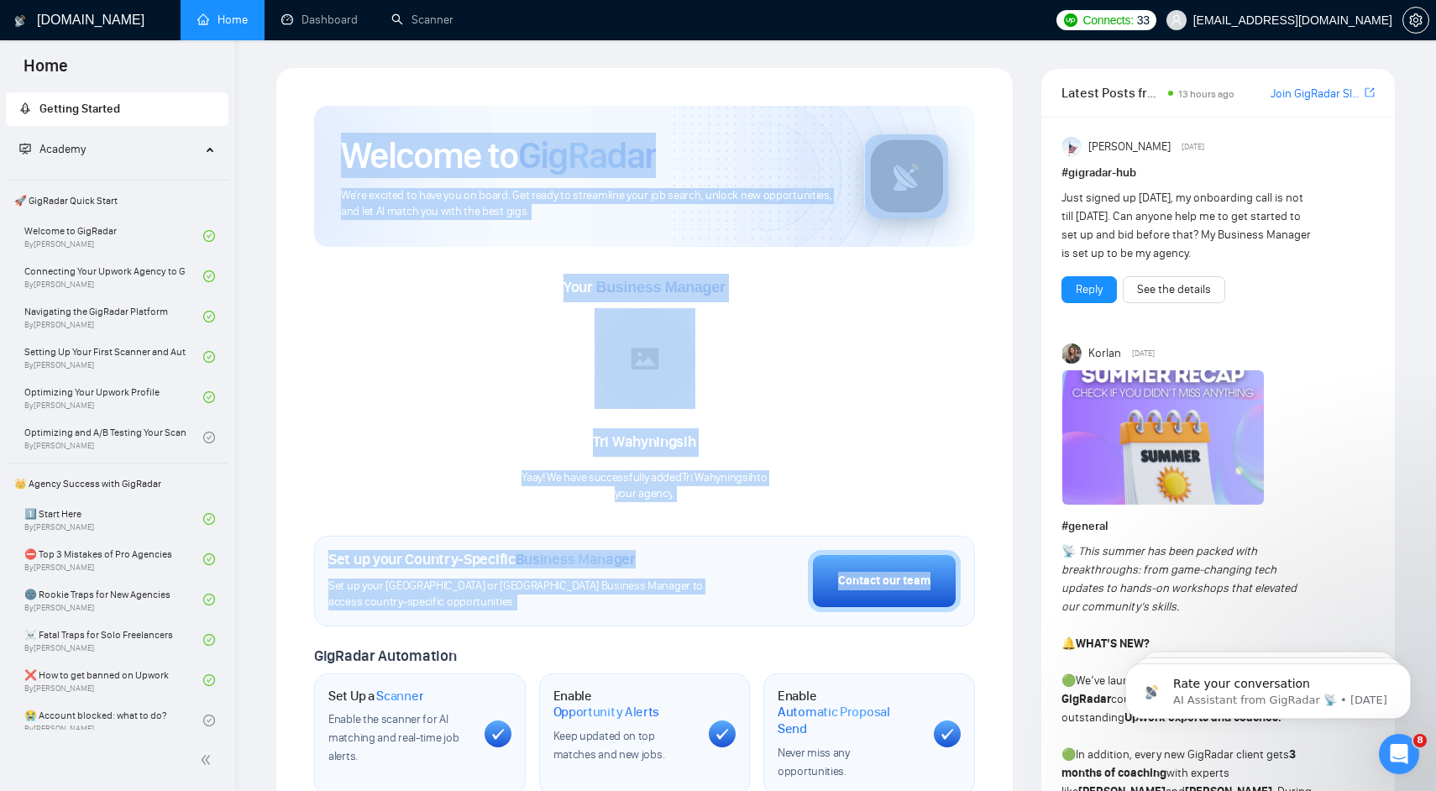
drag, startPoint x: 625, startPoint y: 151, endPoint x: 977, endPoint y: 592, distance: 564.5
click at [976, 590] on div "Welcome to GigRadar We're excited to have you on board. Get ready to streamline…" at bounding box center [644, 627] width 701 height 1083
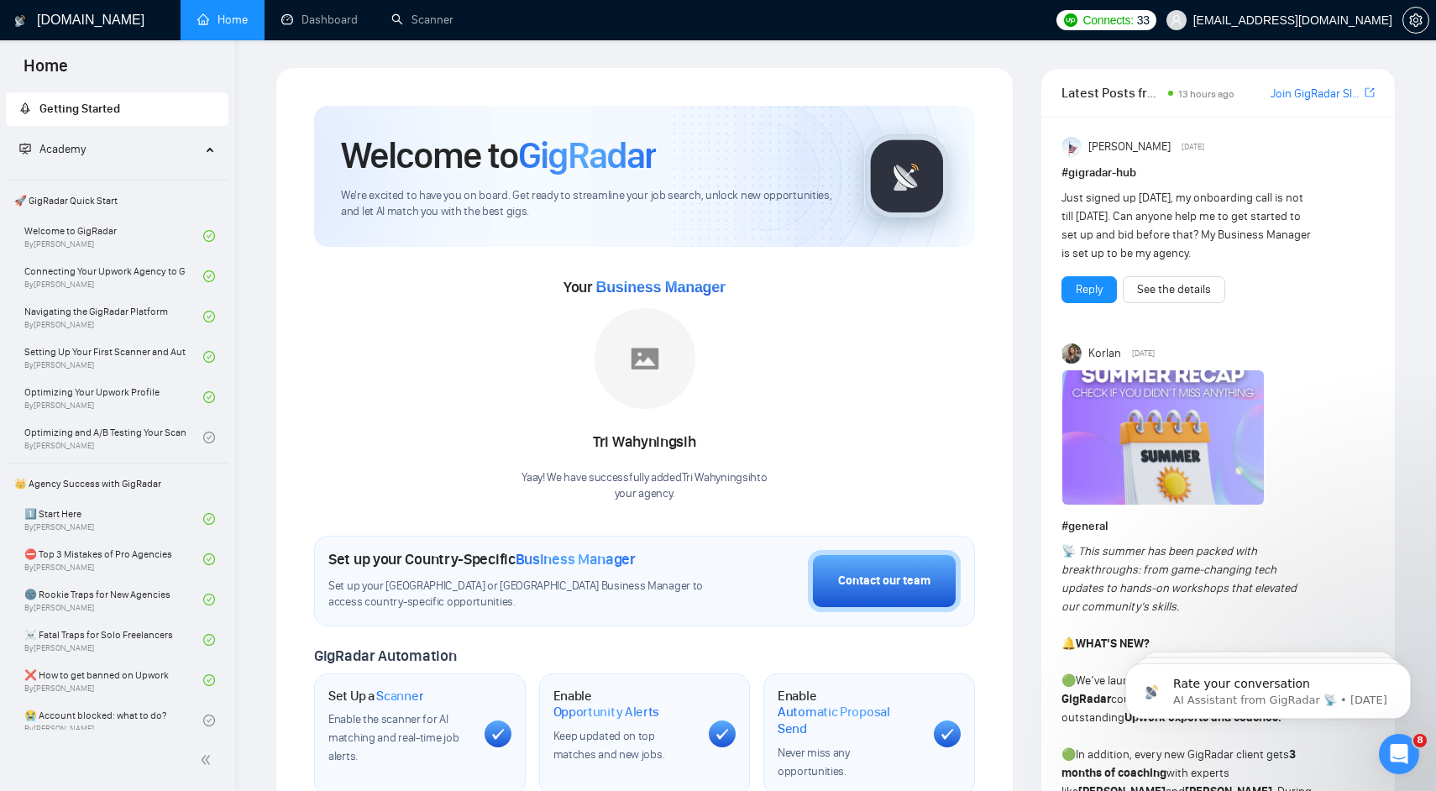
click at [1006, 639] on div "Welcome to GigRadar We're excited to have you on board. Get ready to streamline…" at bounding box center [644, 627] width 738 height 1120
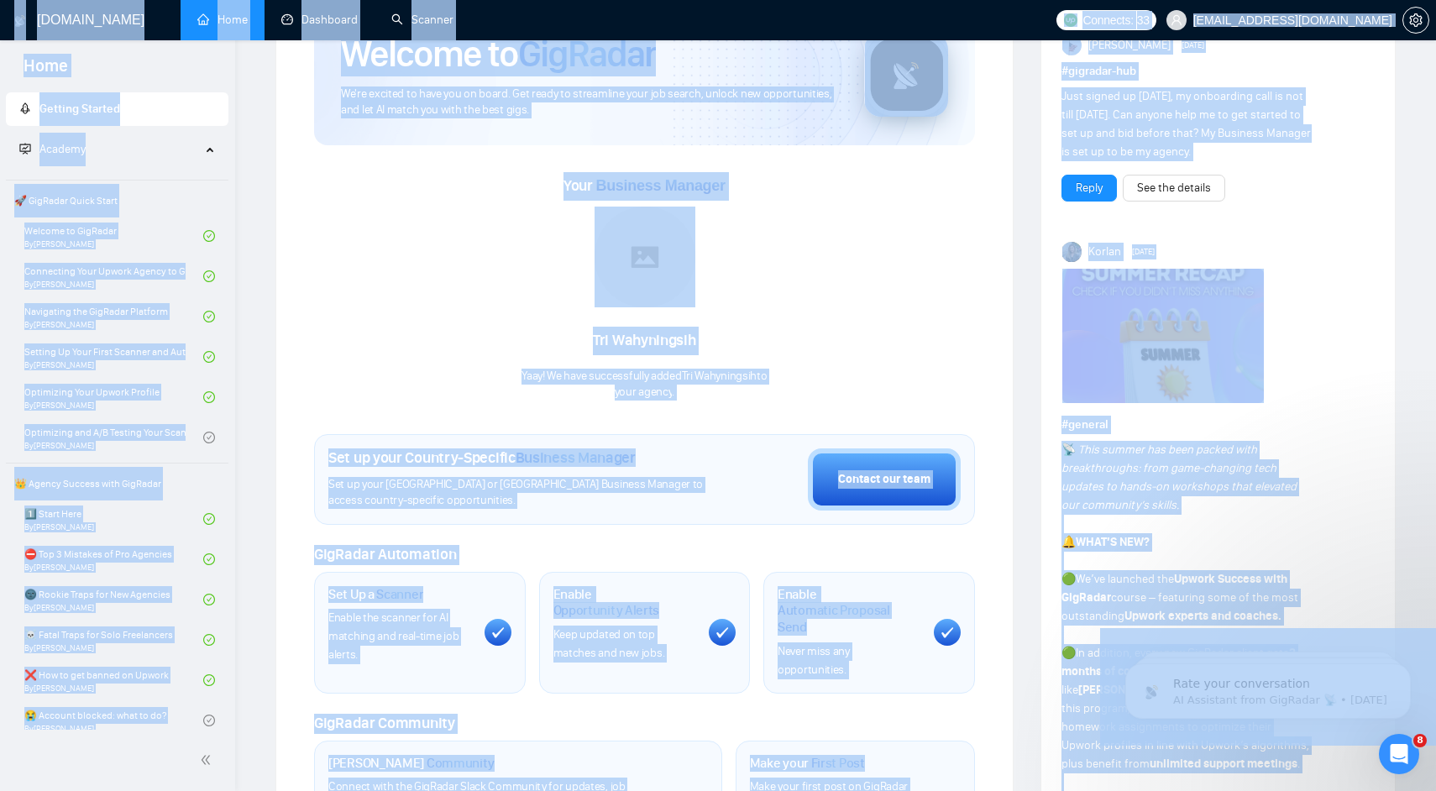
click at [1006, 639] on div "Welcome to GigRadar We're excited to have you on board. Get ready to streamline…" at bounding box center [644, 526] width 738 height 1120
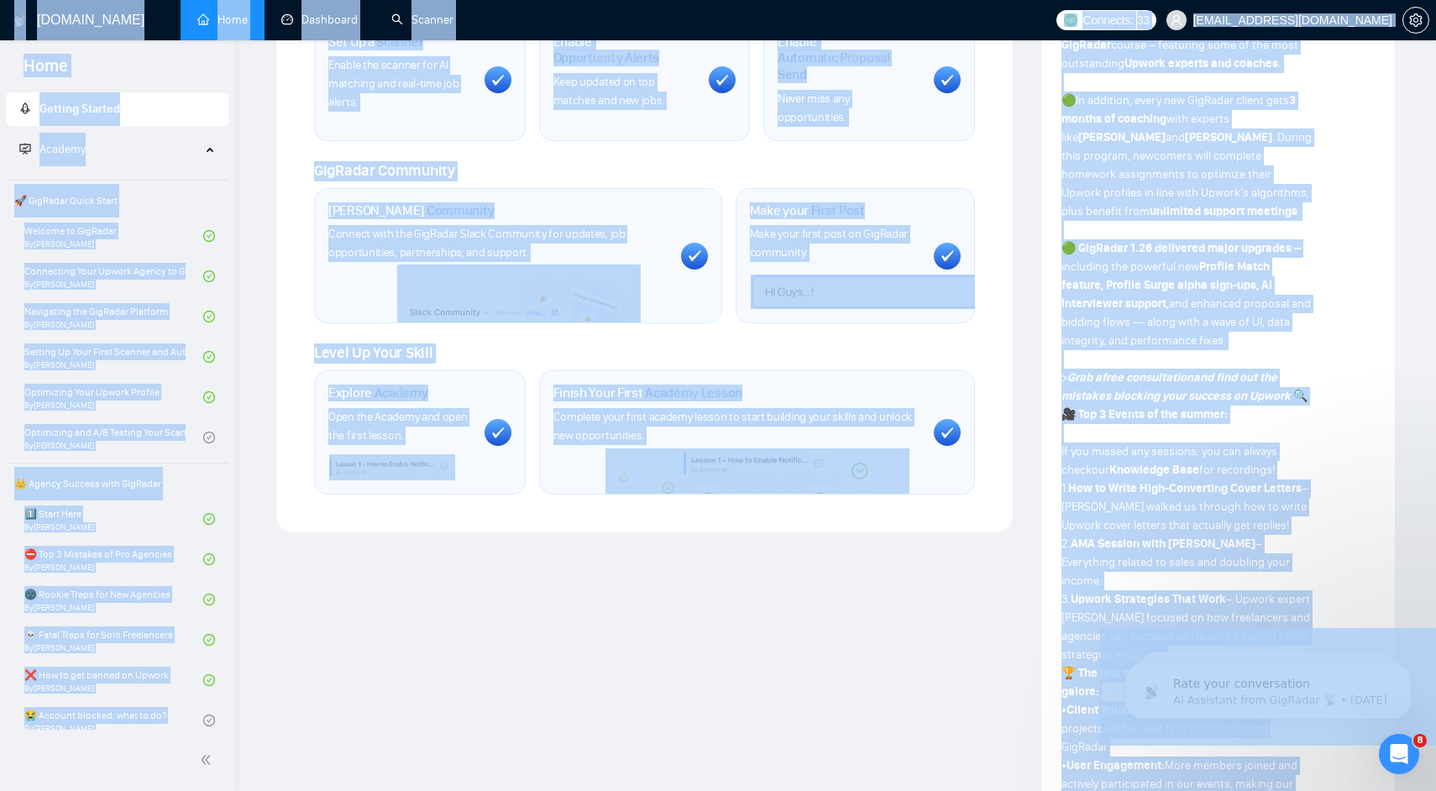
click at [1005, 640] on div "Welcome to GigRadar We're excited to have you on board. Get ready to streamline…" at bounding box center [644, 724] width 765 height 2623
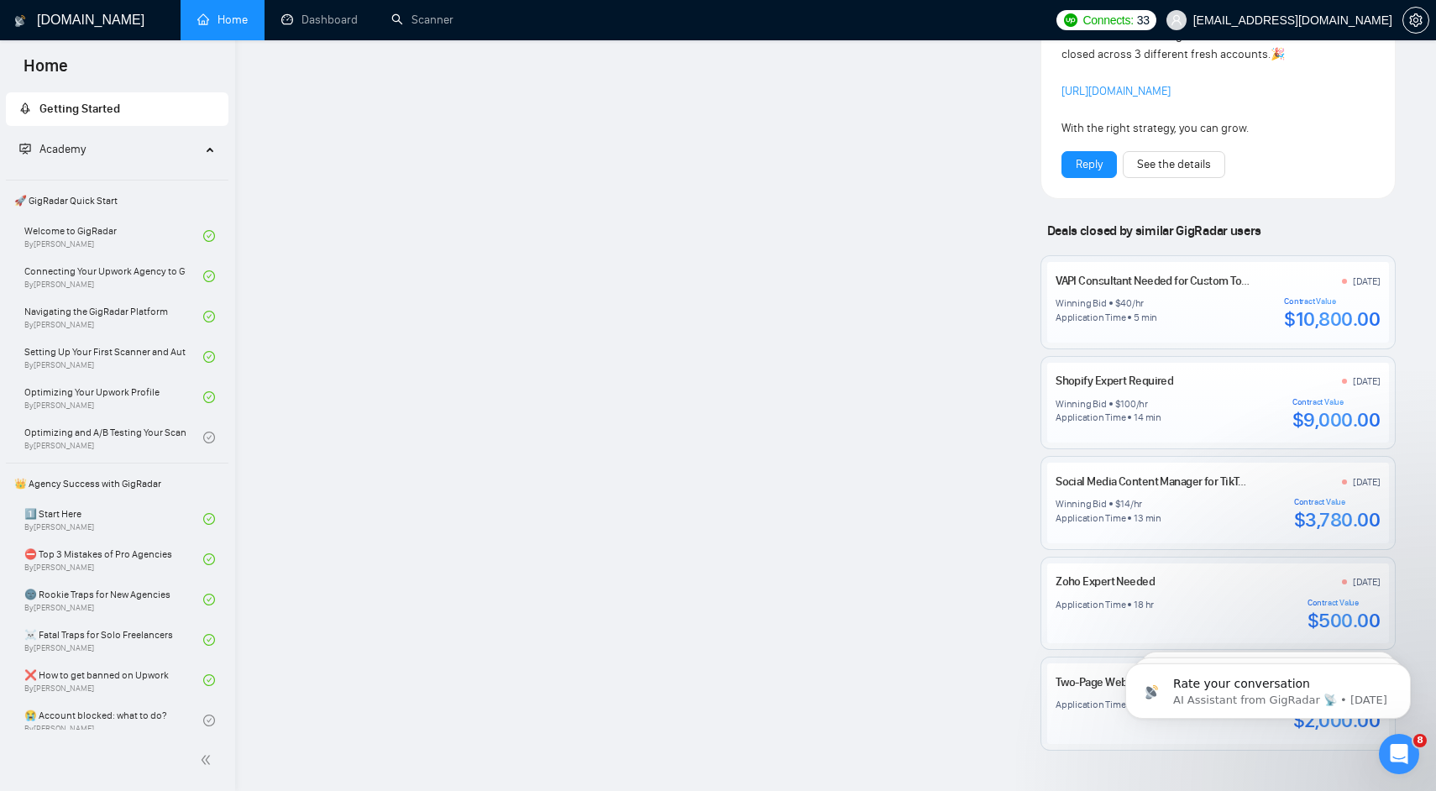
scroll to position [1942, 0]
click at [1064, 213] on span "Deals closed by similar GigRadar users" at bounding box center [1154, 227] width 228 height 29
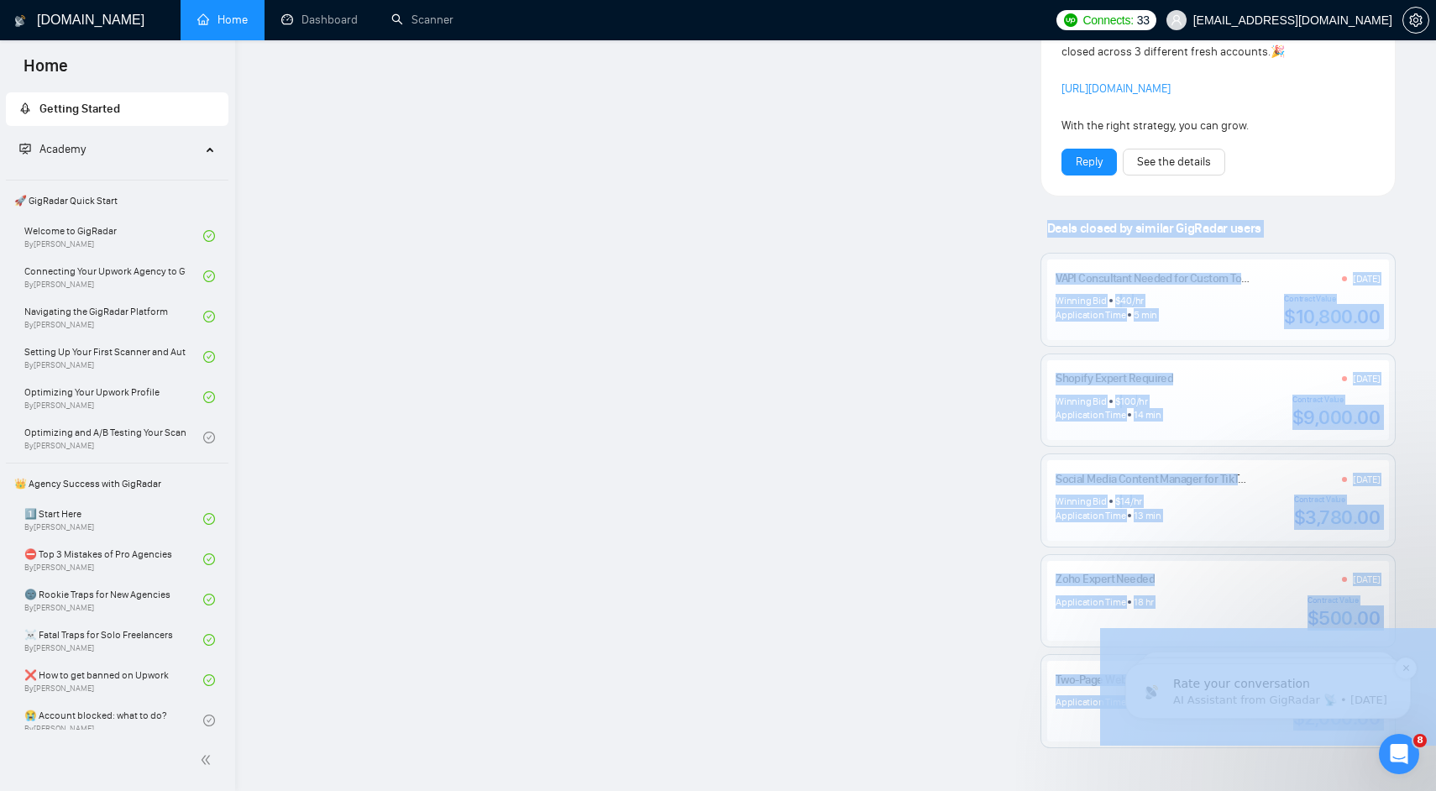
drag, startPoint x: 2164, startPoint y: 815, endPoint x: 1253, endPoint y: 680, distance: 921.0
click at [1095, 671] on div "Two-Page Website for Investment Firm (Webflow/Squarespace, Phase 1 in 48 Hours)…" at bounding box center [1217, 701] width 324 height 60
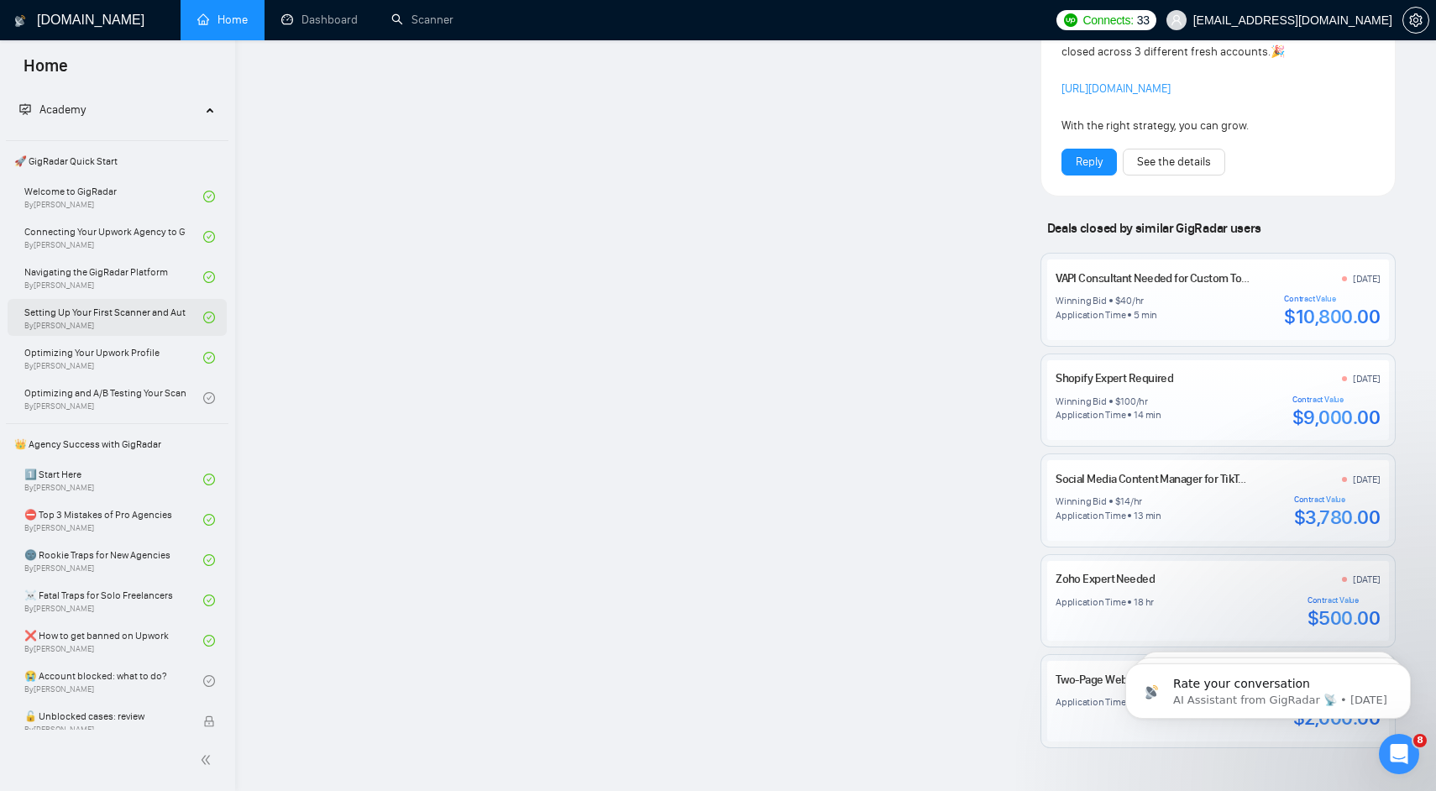
scroll to position [109, 0]
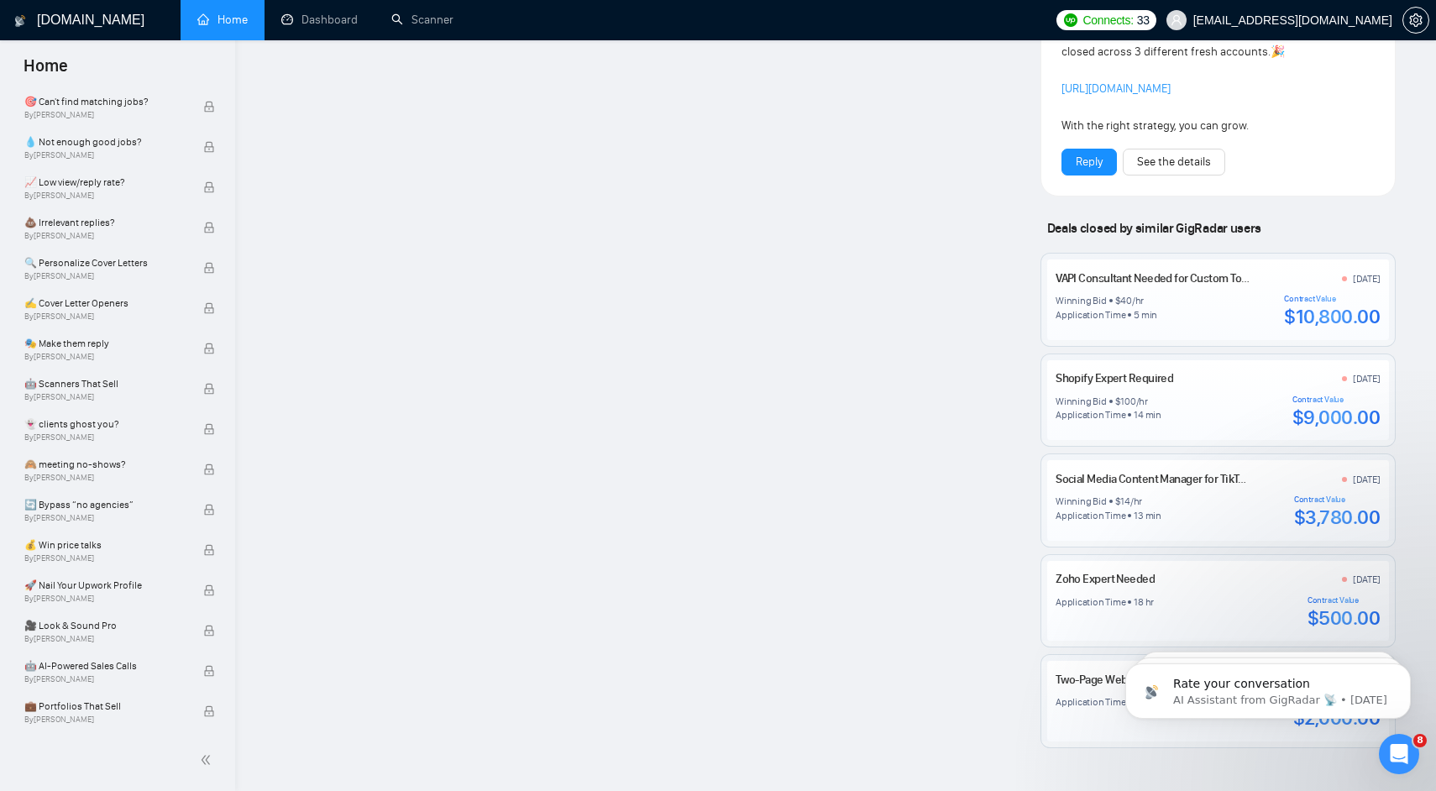
scroll to position [0, 0]
